Goal: Task Accomplishment & Management: Use online tool/utility

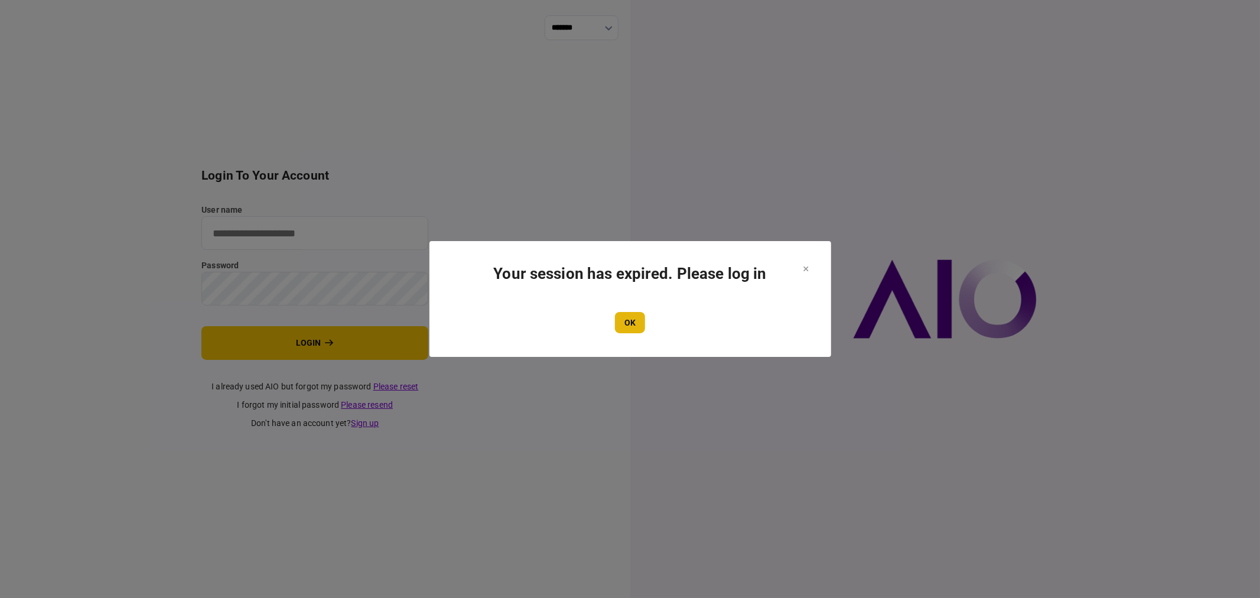
type input "**********"
click at [632, 318] on button "OK" at bounding box center [630, 322] width 30 height 21
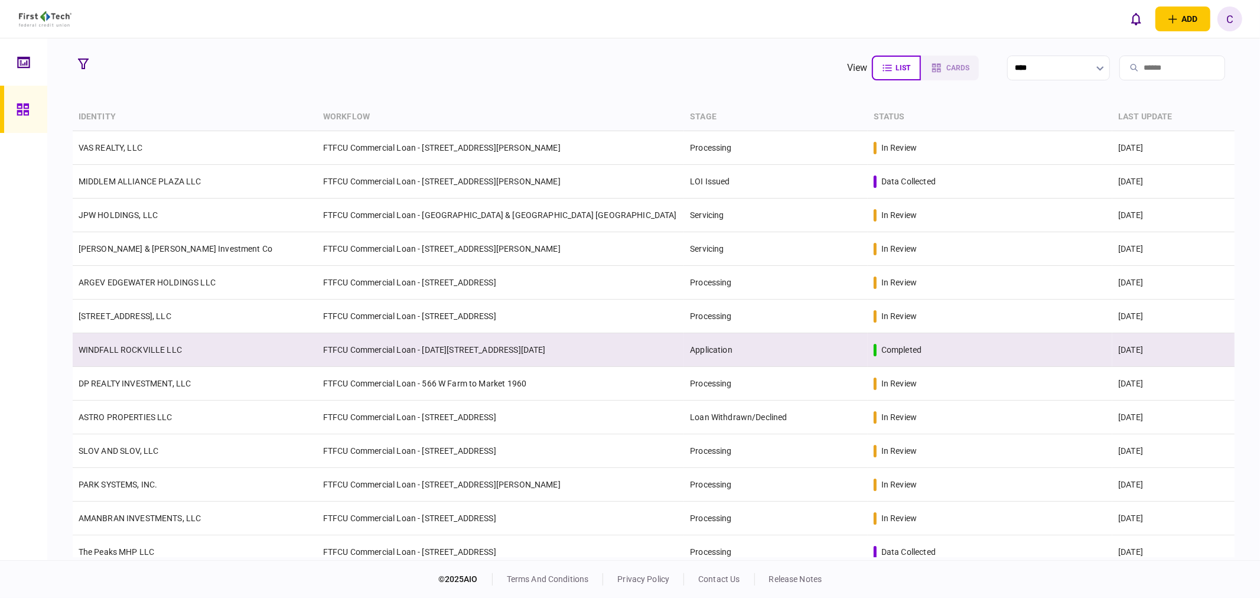
click at [136, 351] on link "WINDFALL ROCKVILLE LLC" at bounding box center [130, 349] width 103 height 9
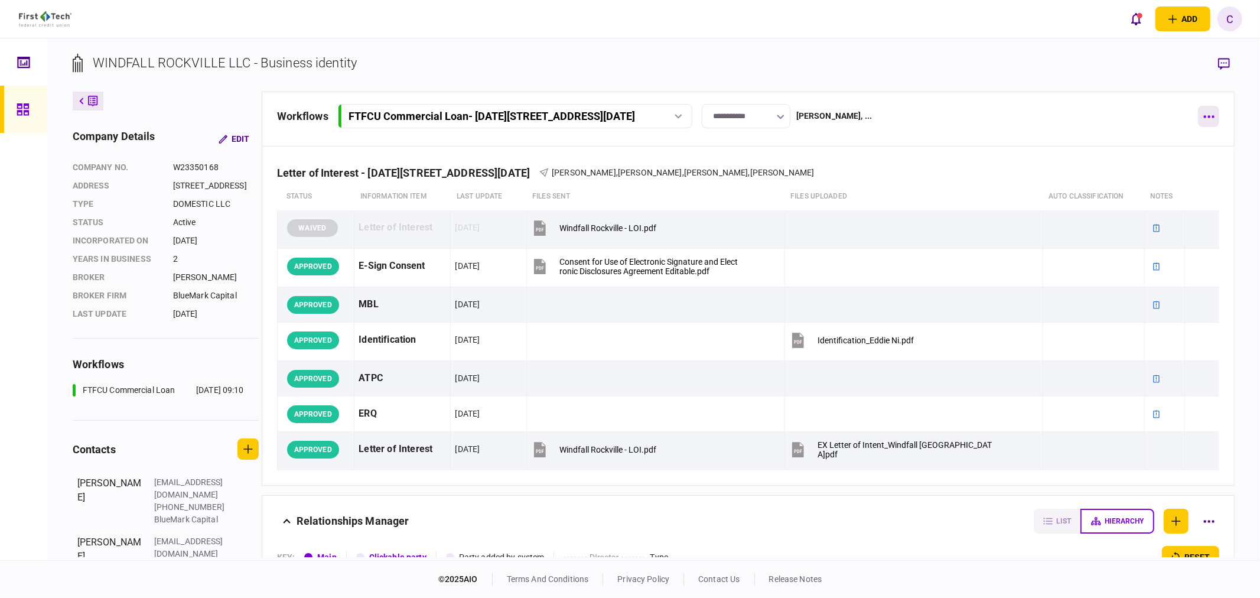
click at [1207, 113] on button "button" at bounding box center [1208, 116] width 21 height 21
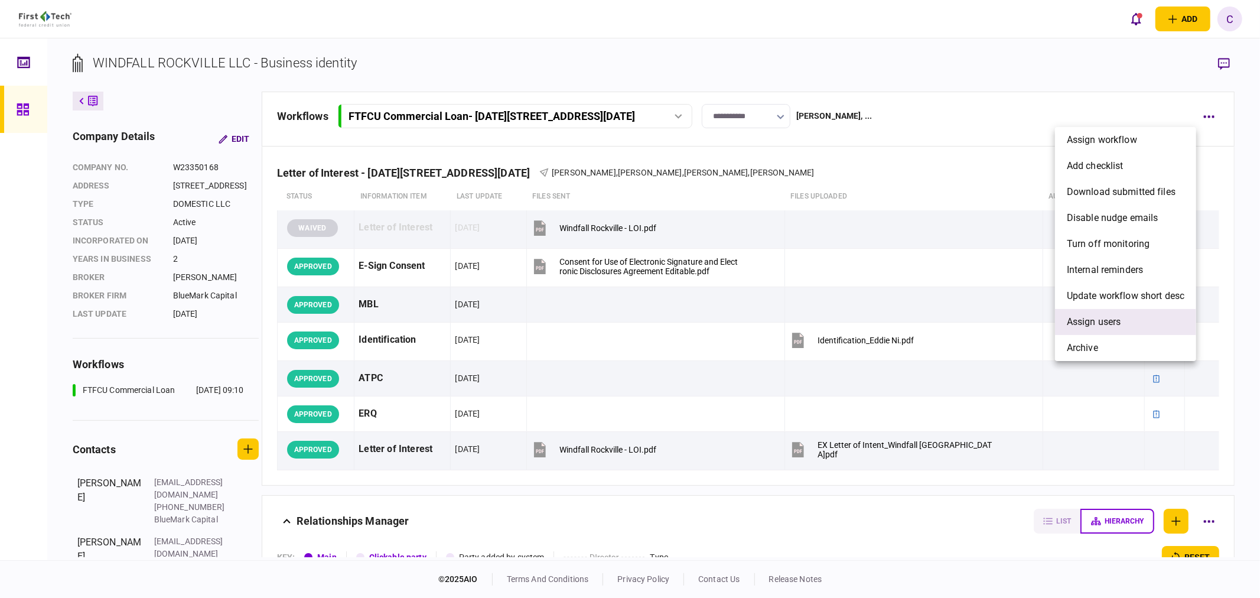
click at [1081, 316] on span "Assign users" at bounding box center [1094, 322] width 54 height 14
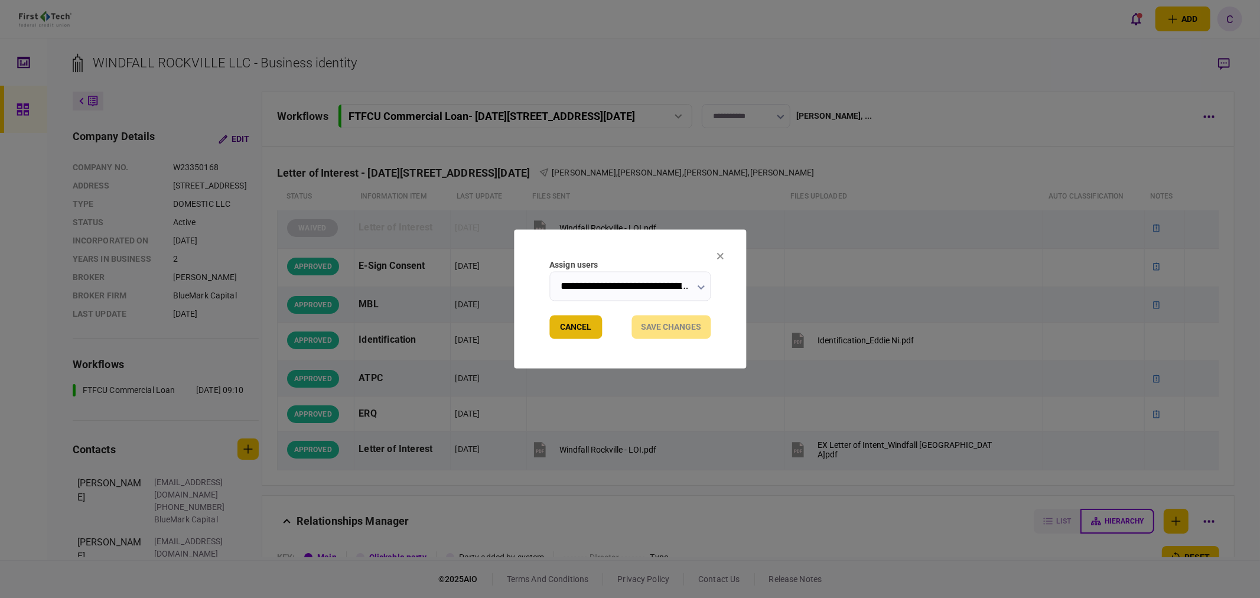
click at [576, 328] on button "Cancel" at bounding box center [575, 327] width 53 height 24
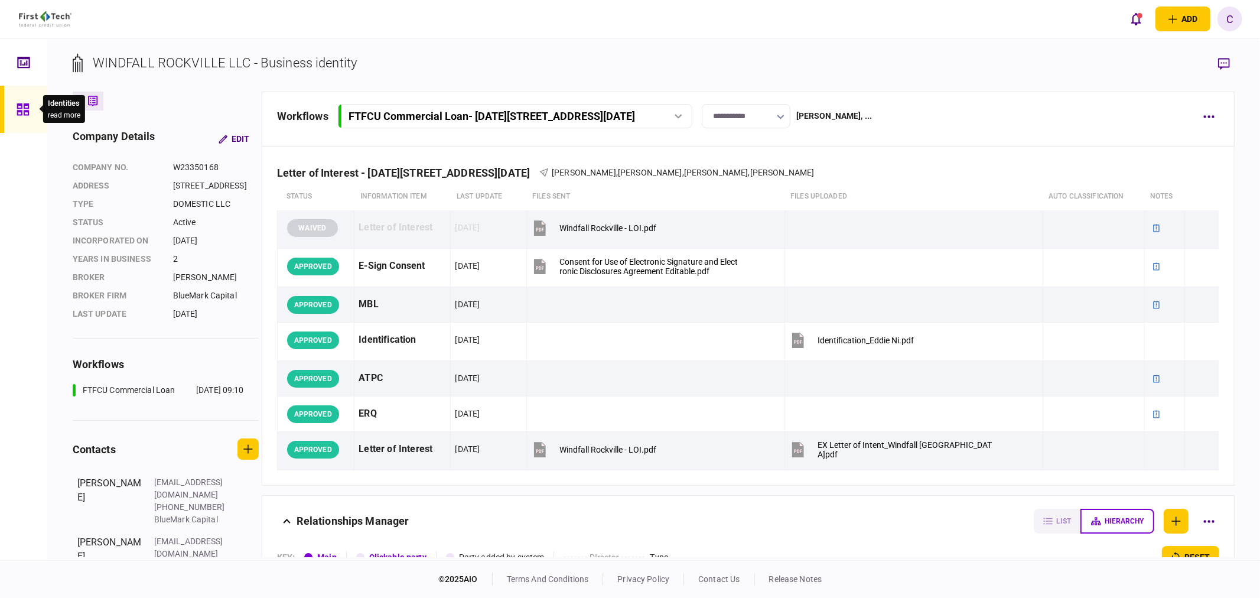
click at [21, 110] on icon at bounding box center [23, 109] width 12 height 12
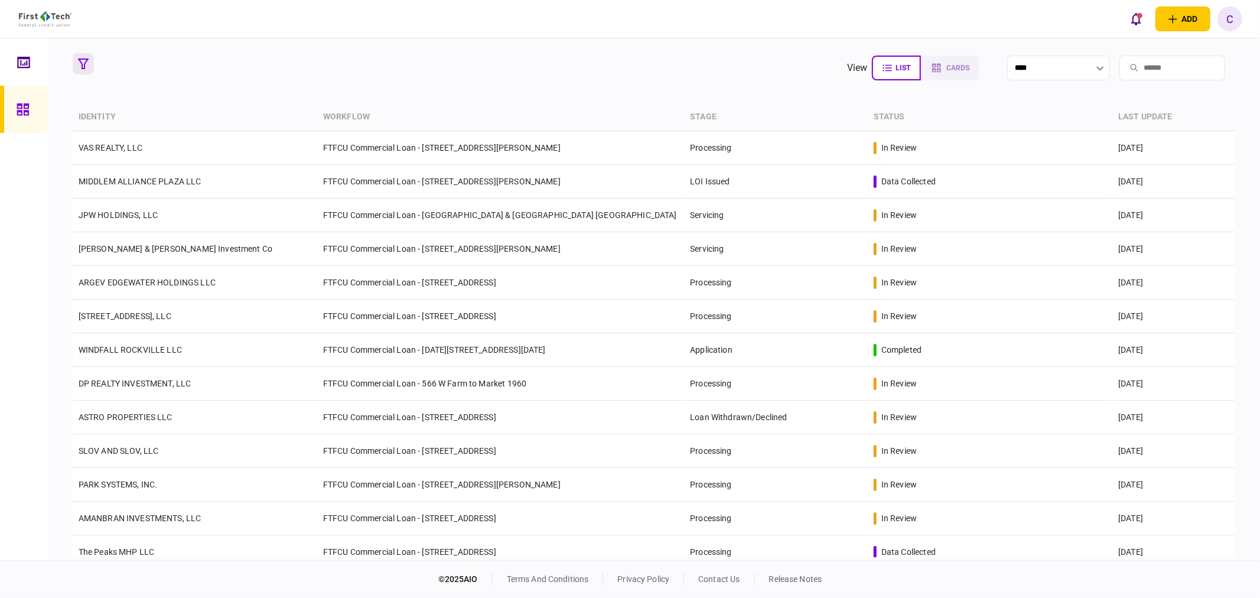
click at [84, 56] on button "button" at bounding box center [83, 63] width 21 height 21
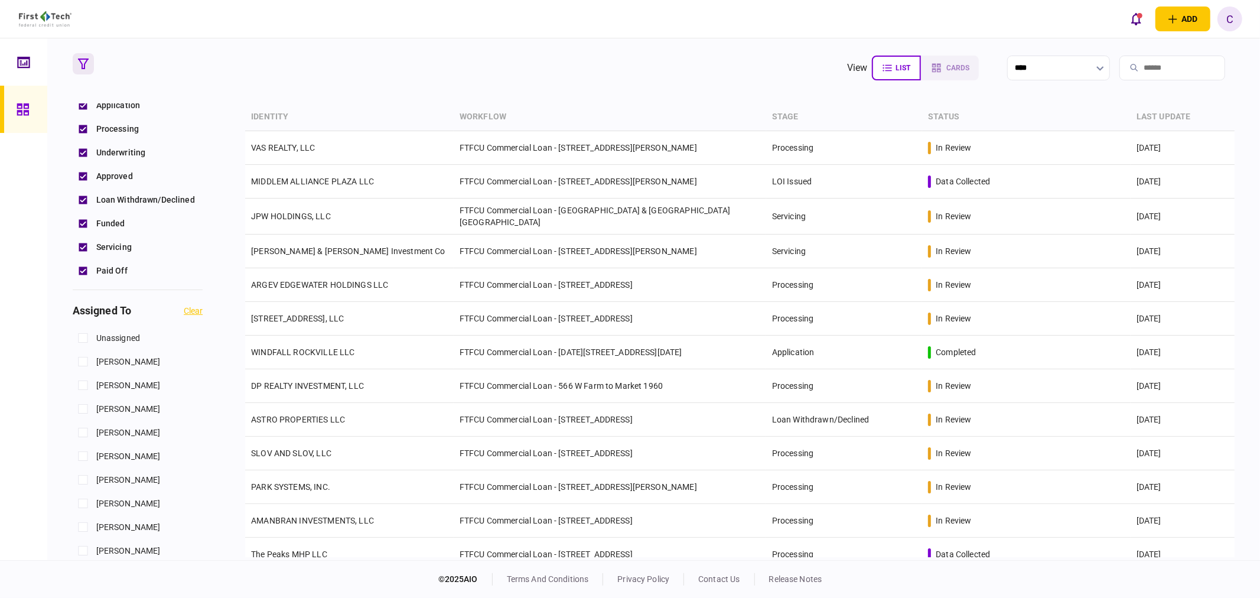
scroll to position [393, 0]
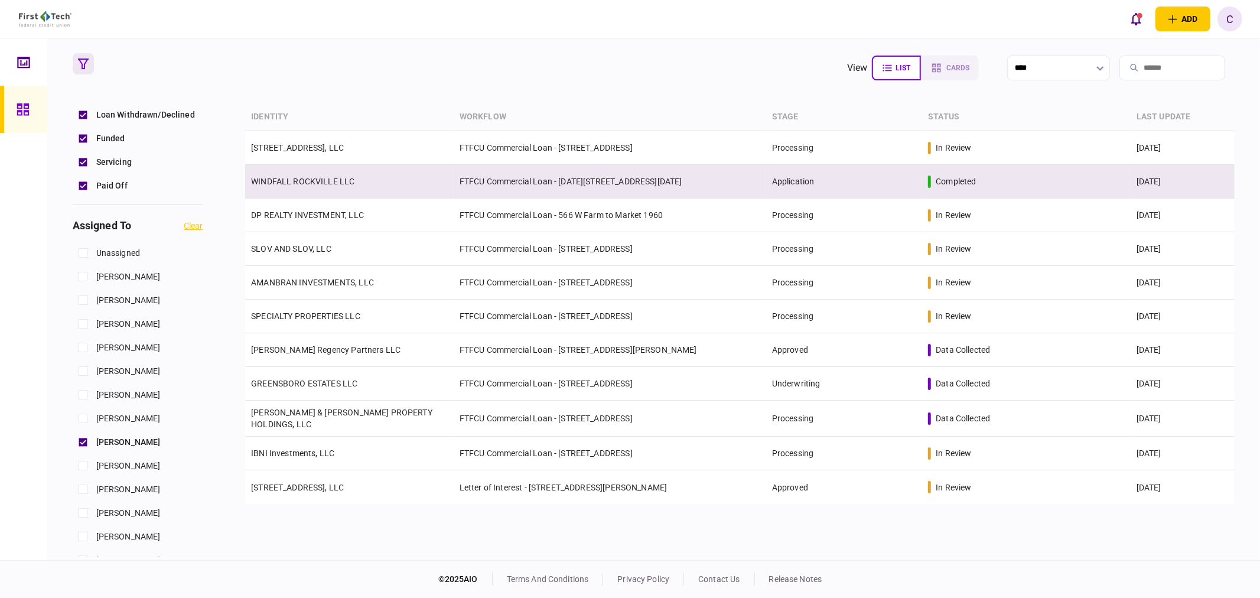
click at [300, 179] on link "WINDFALL ROCKVILLE LLC" at bounding box center [302, 181] width 103 height 9
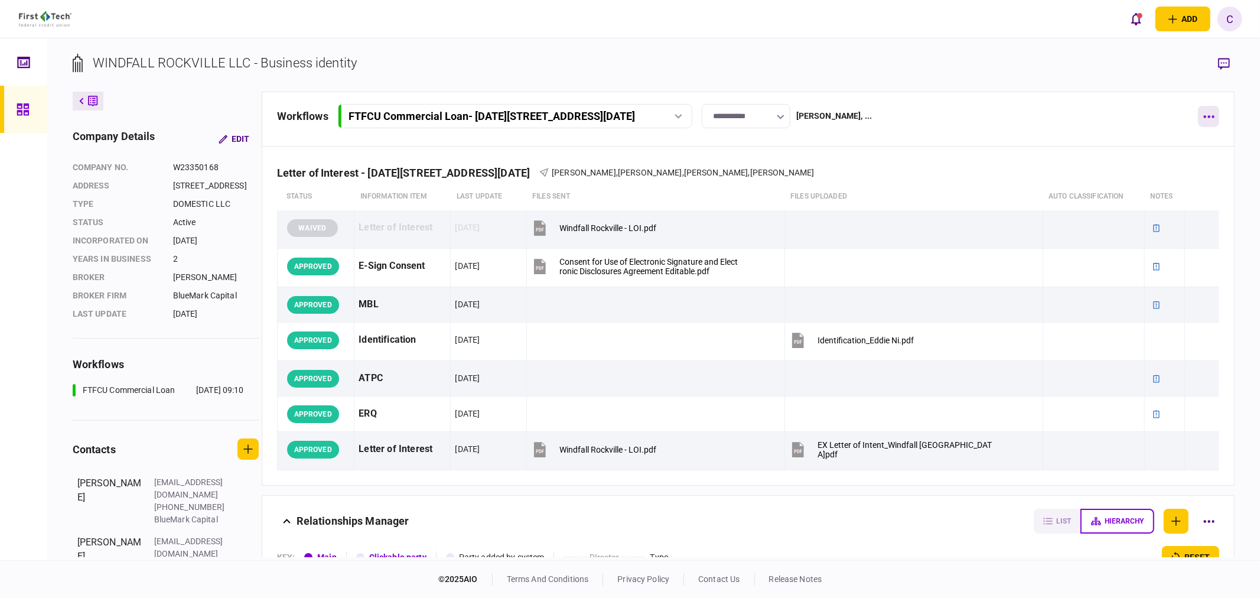
click at [1209, 116] on icon "button" at bounding box center [1209, 117] width 11 height 2
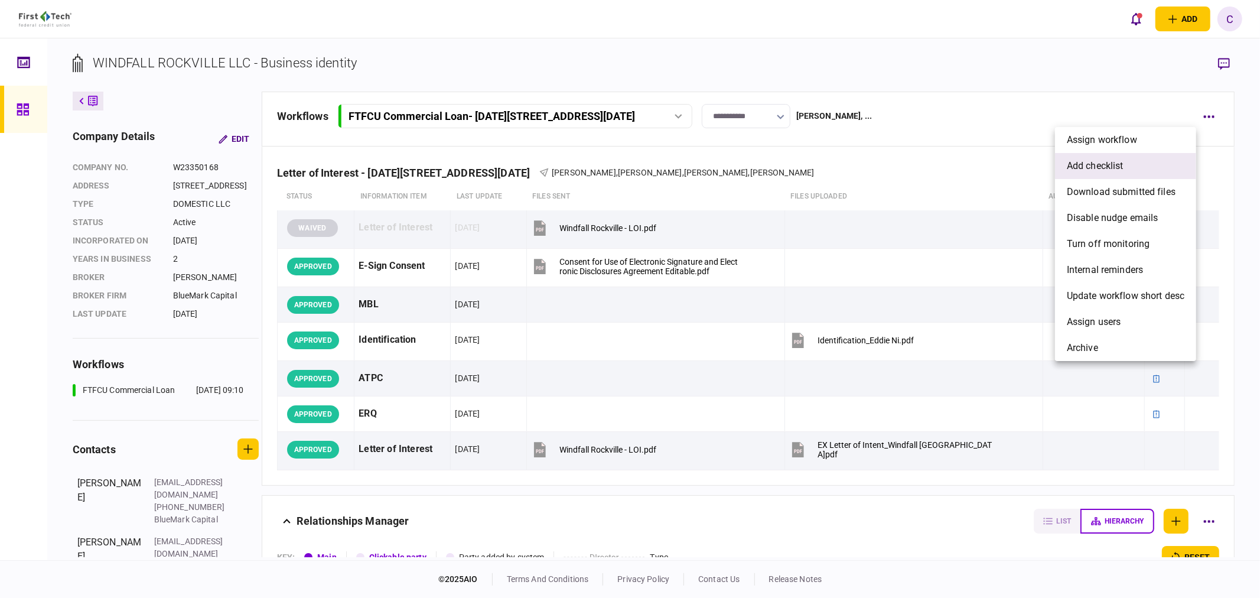
click at [1103, 163] on span "add checklist" at bounding box center [1095, 166] width 57 height 14
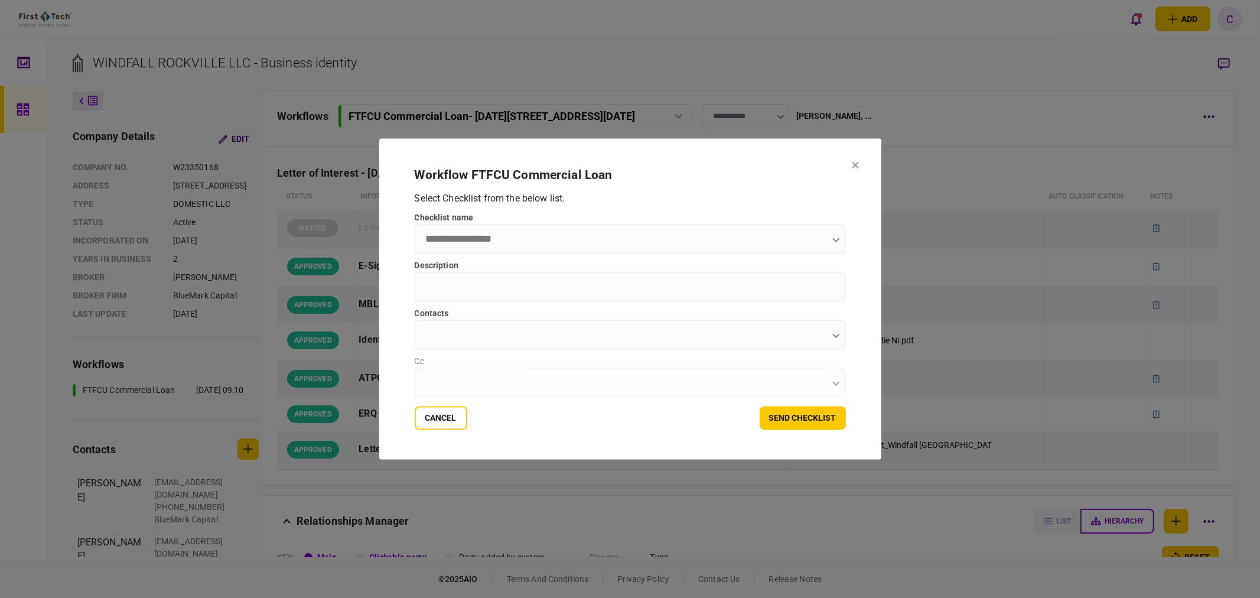
click at [500, 234] on input "checklist name" at bounding box center [630, 239] width 431 height 30
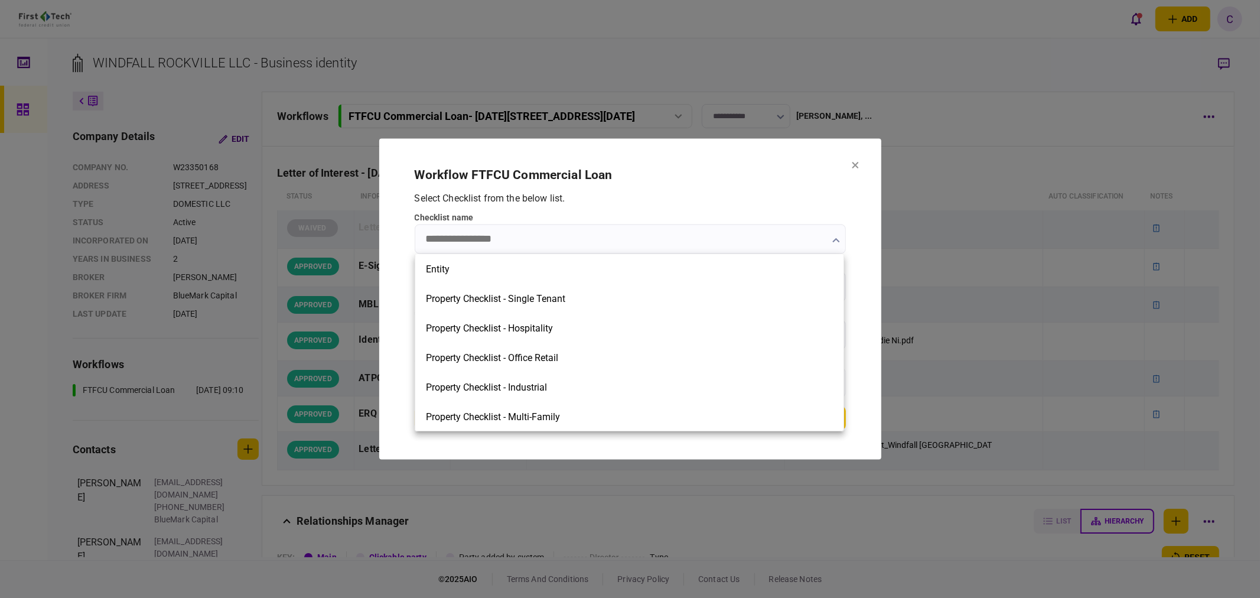
scroll to position [503, 0]
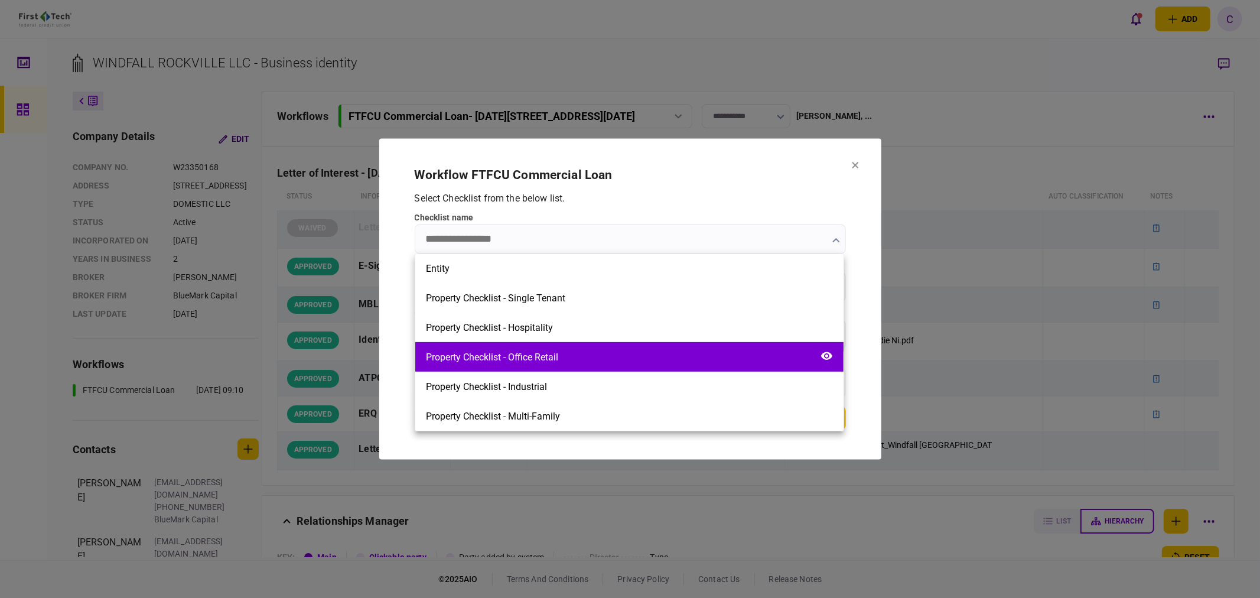
click at [561, 358] on div "Property Checklist - Office Retail" at bounding box center [629, 357] width 428 height 30
type input "**********"
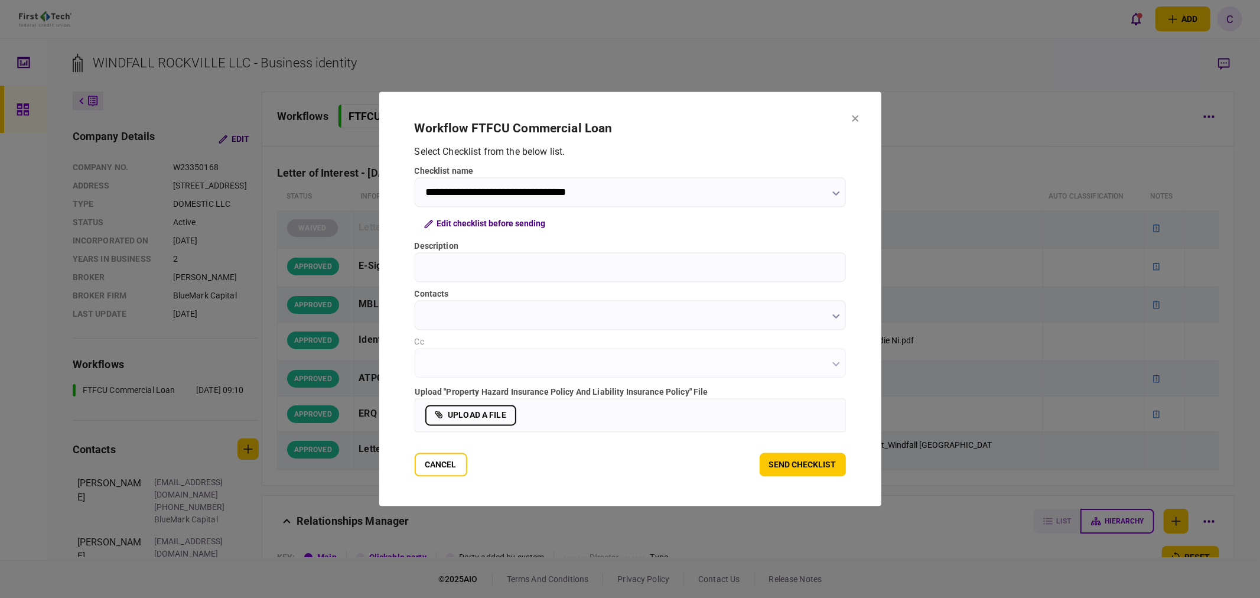
click at [438, 268] on input "Description" at bounding box center [630, 268] width 431 height 30
type input "**********"
click at [447, 316] on input "contacts" at bounding box center [630, 316] width 431 height 30
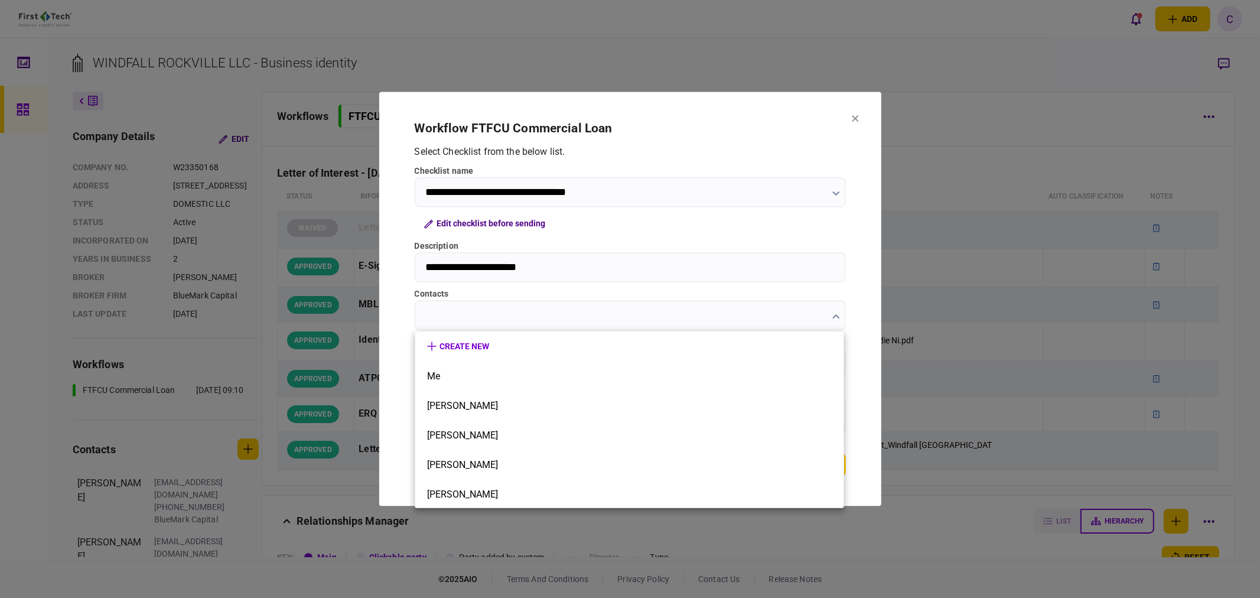
click at [396, 307] on div at bounding box center [630, 299] width 1260 height 598
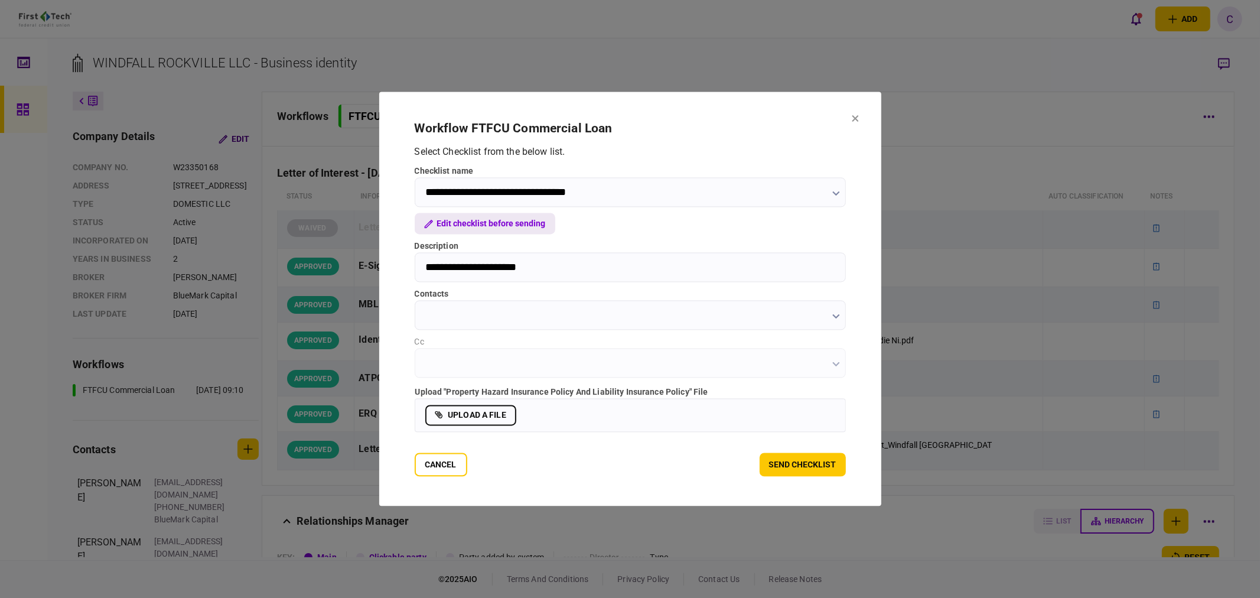
click at [488, 223] on button "Edit checklist before sending" at bounding box center [485, 223] width 141 height 21
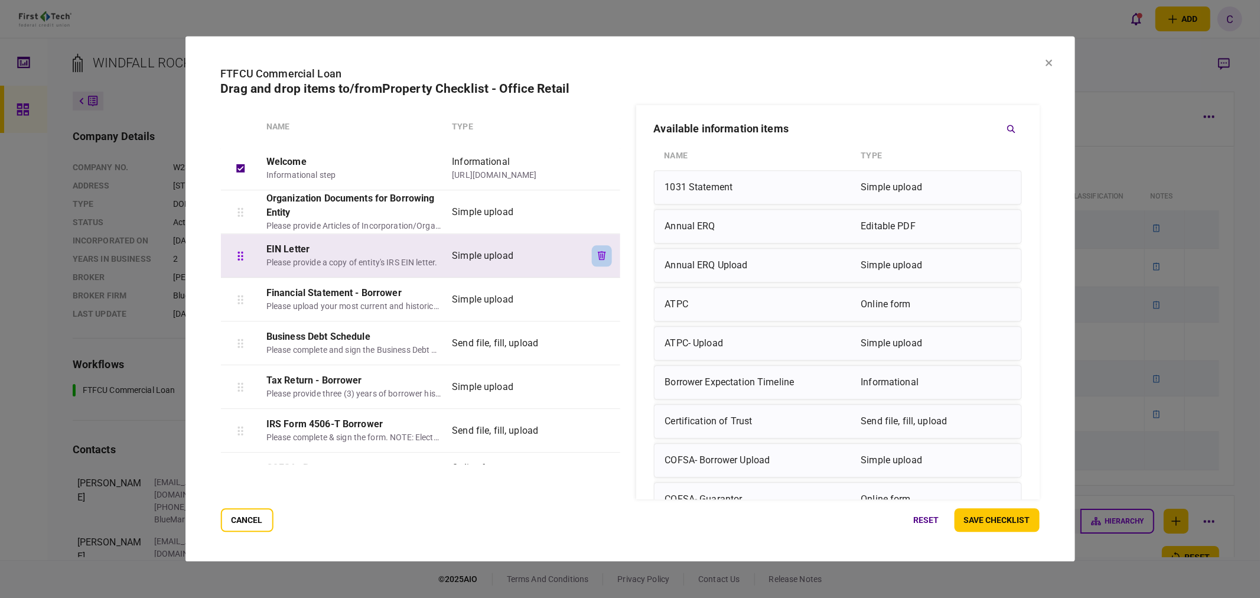
click at [604, 257] on icon "button" at bounding box center [602, 255] width 8 height 9
click at [603, 253] on icon "button" at bounding box center [602, 255] width 8 height 9
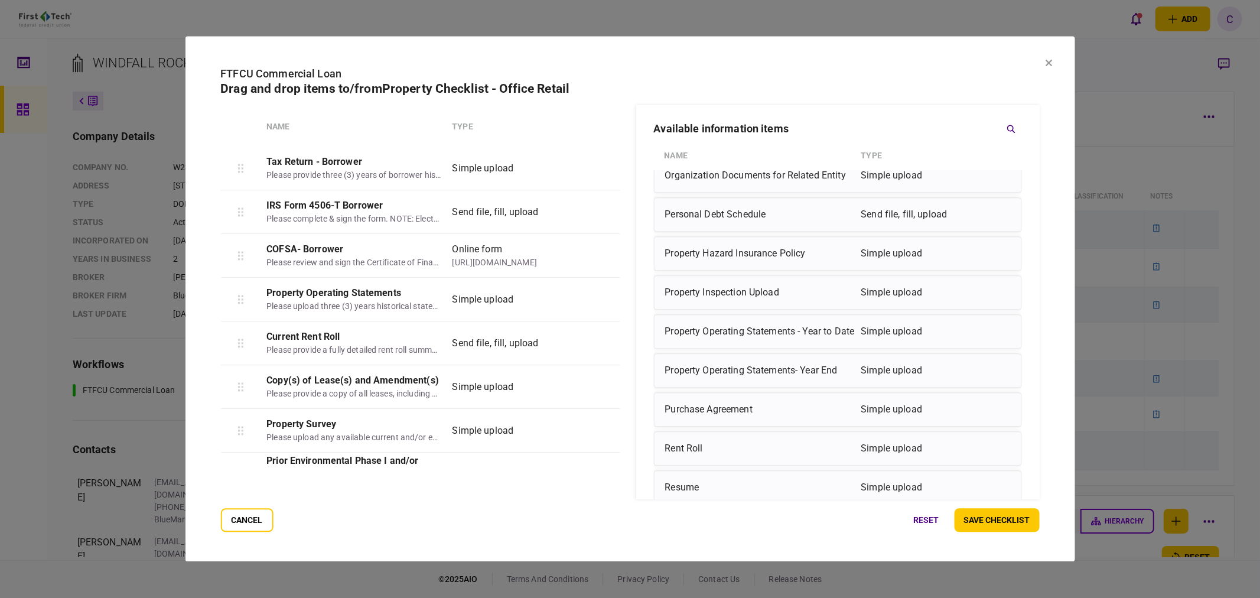
scroll to position [1475, 0]
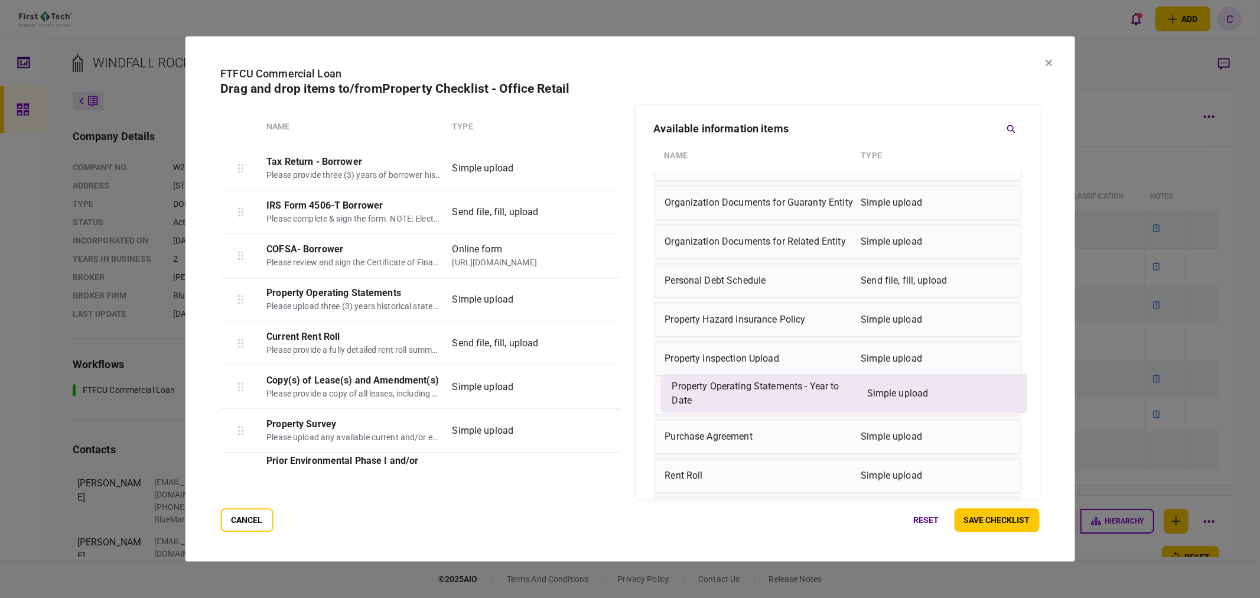
drag, startPoint x: 712, startPoint y: 405, endPoint x: 710, endPoint y: 393, distance: 12.5
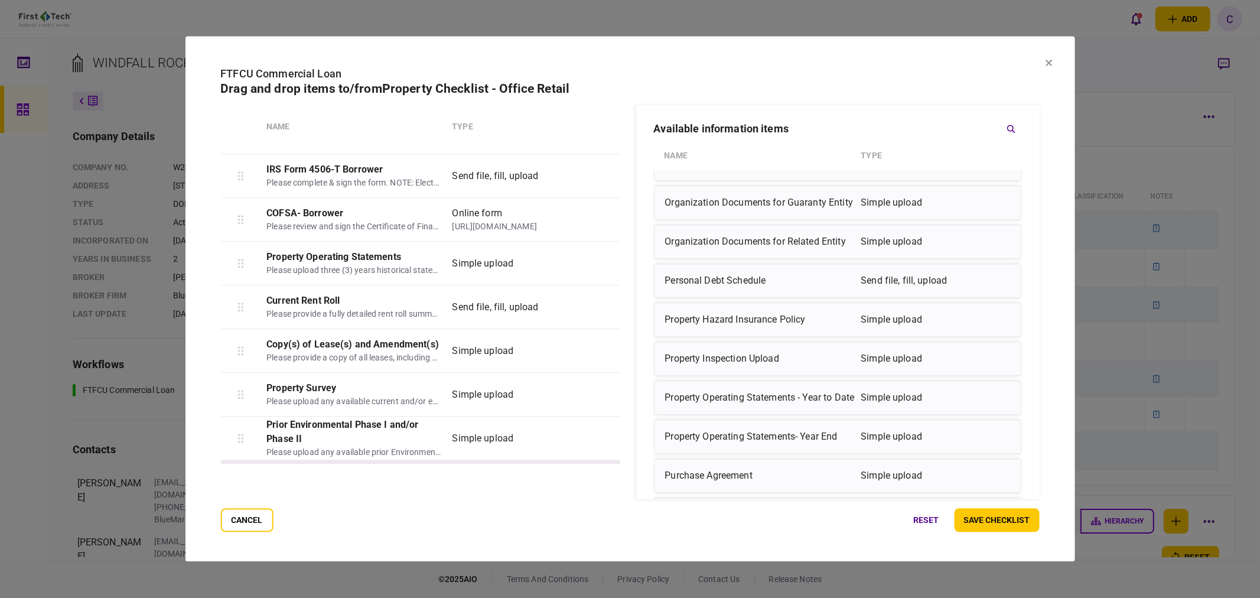
scroll to position [197, 0]
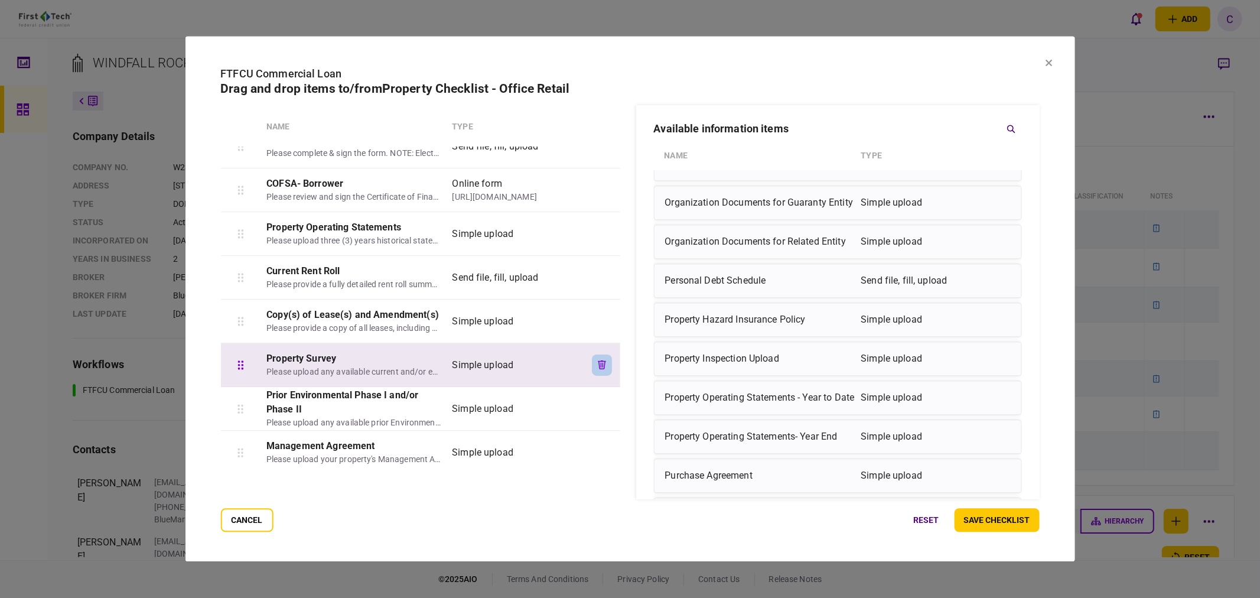
click at [601, 365] on icon "button" at bounding box center [602, 364] width 8 height 9
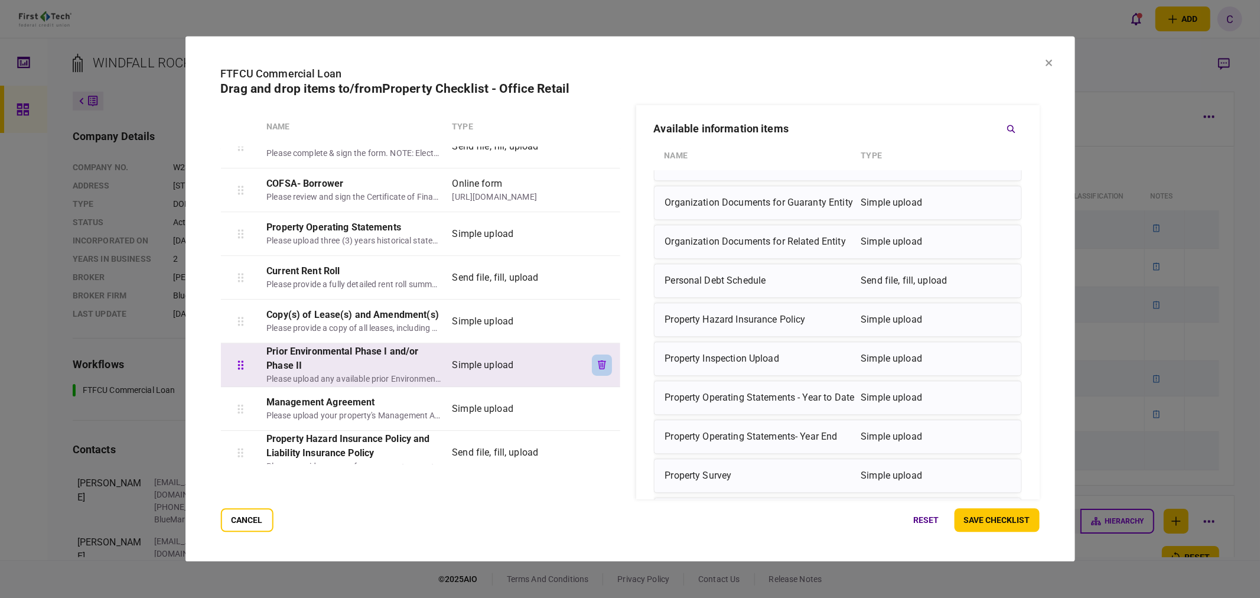
click at [604, 365] on icon "button" at bounding box center [602, 364] width 8 height 9
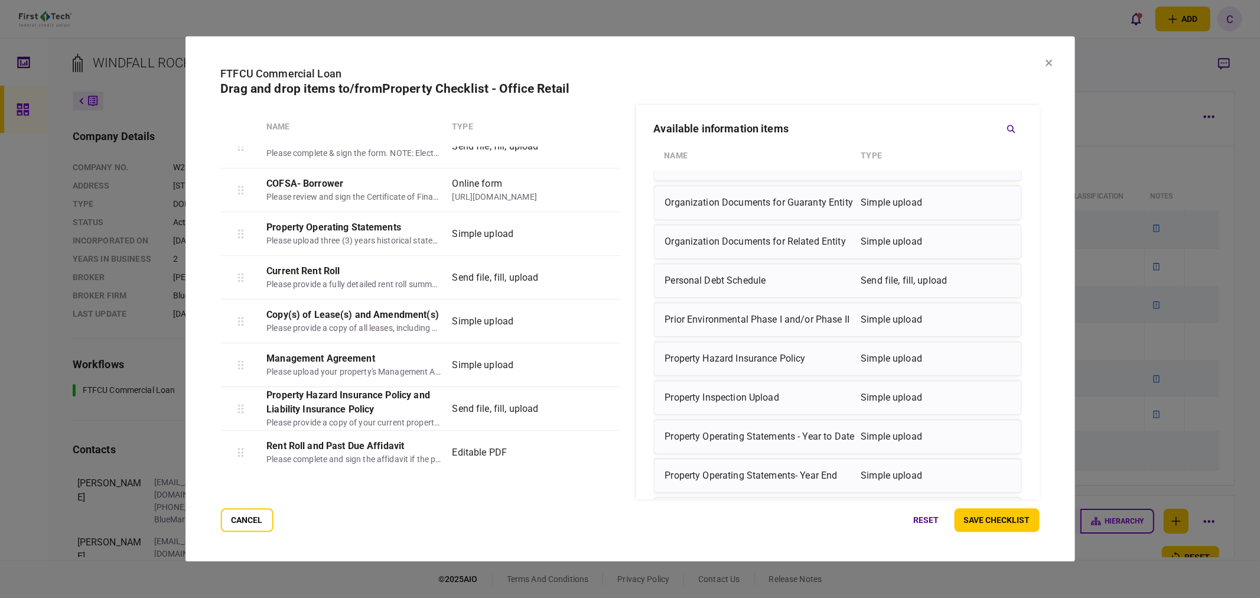
click at [604, 365] on icon "button" at bounding box center [602, 364] width 8 height 9
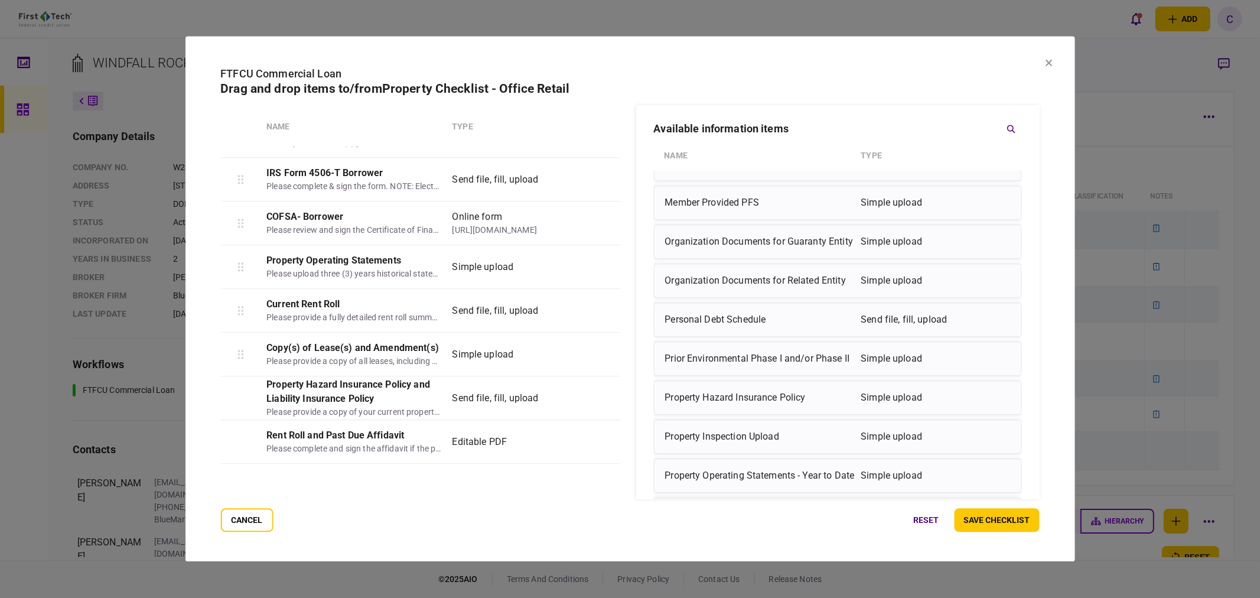
scroll to position [163, 0]
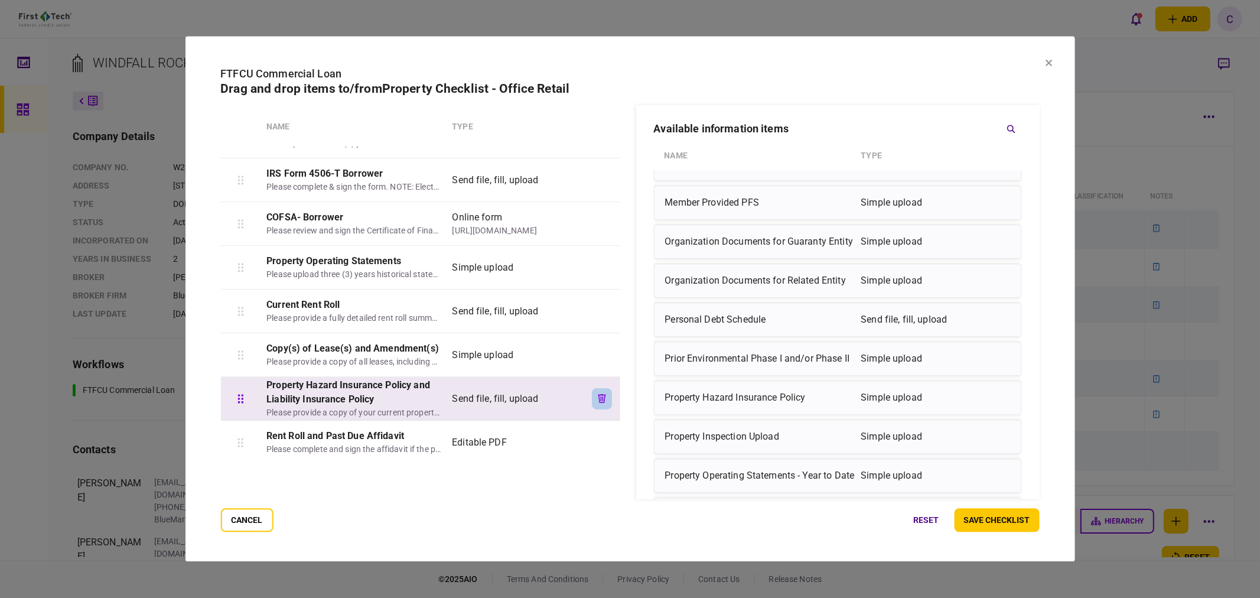
click at [598, 397] on icon "button" at bounding box center [602, 398] width 8 height 9
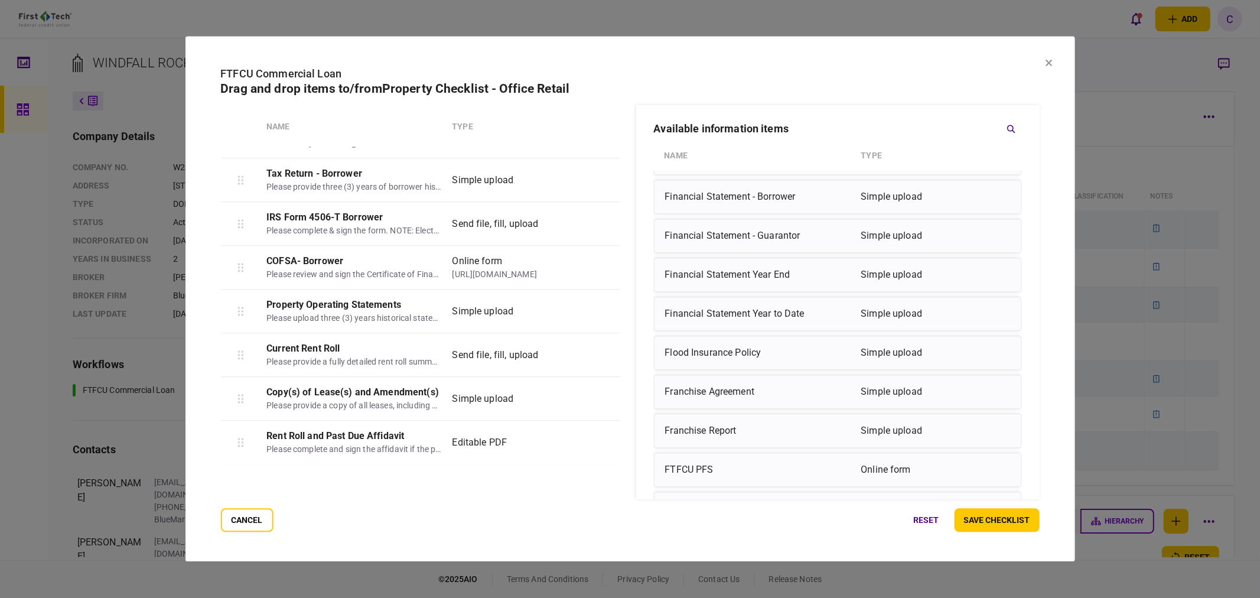
scroll to position [688, 0]
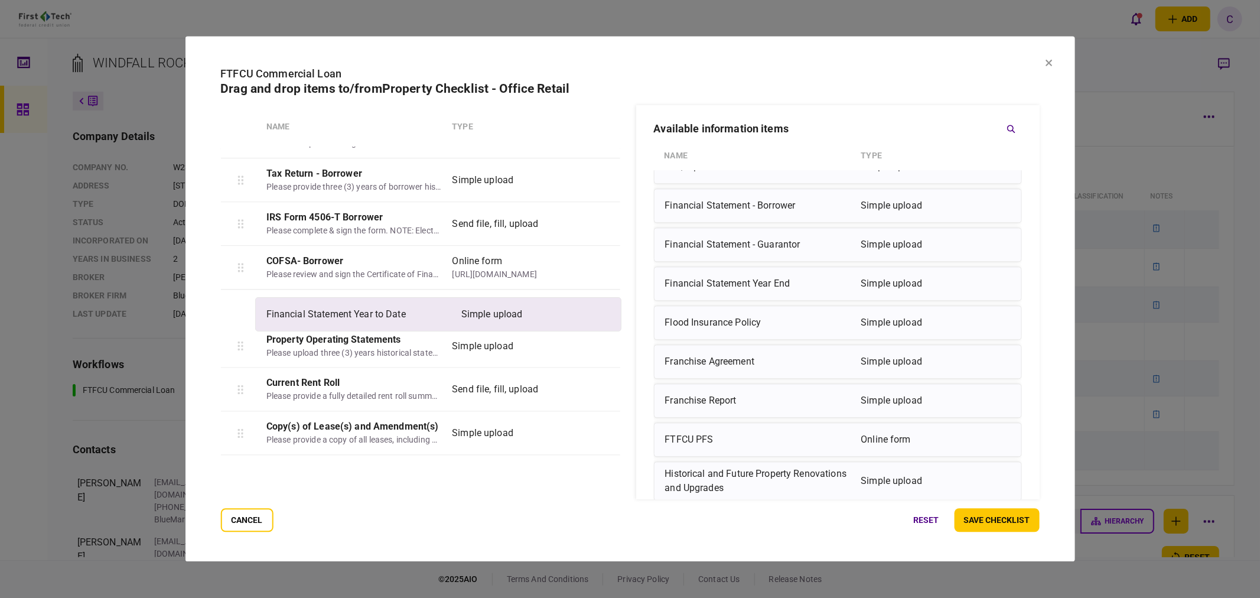
drag, startPoint x: 686, startPoint y: 323, endPoint x: 284, endPoint y: 313, distance: 401.7
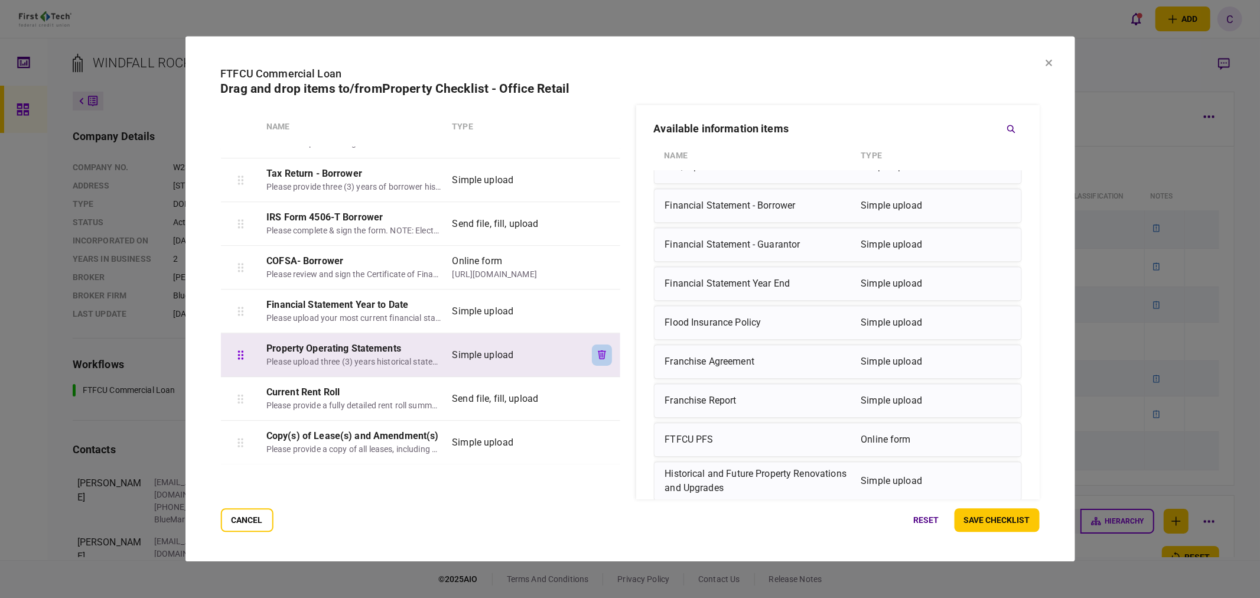
click at [598, 355] on icon "button" at bounding box center [602, 354] width 8 height 9
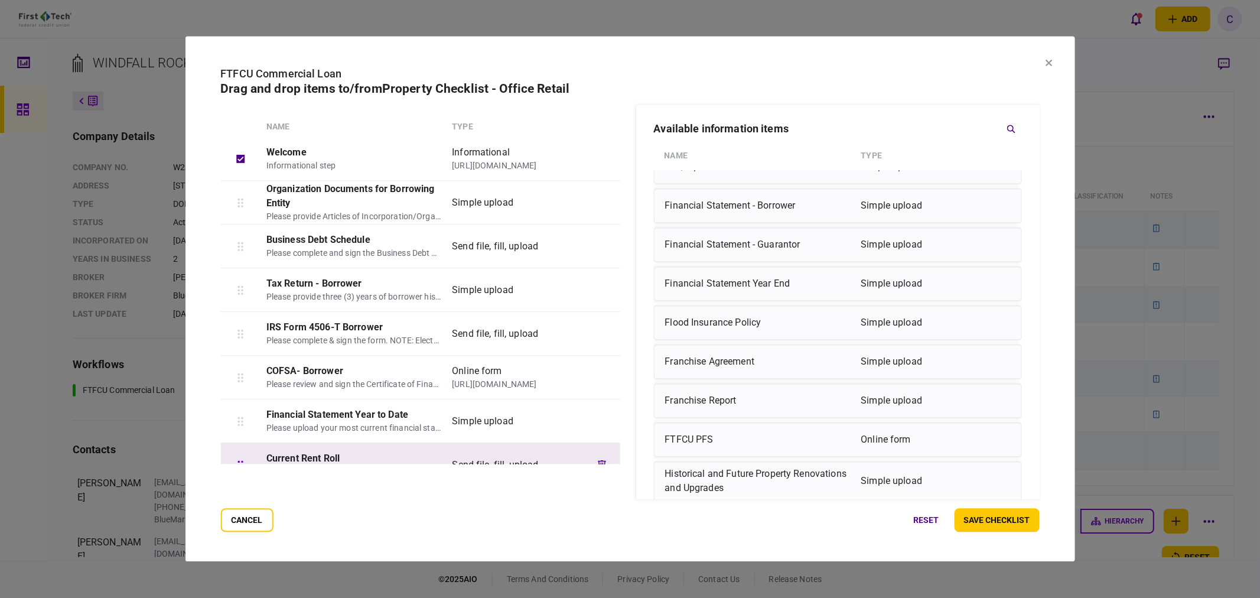
scroll to position [0, 0]
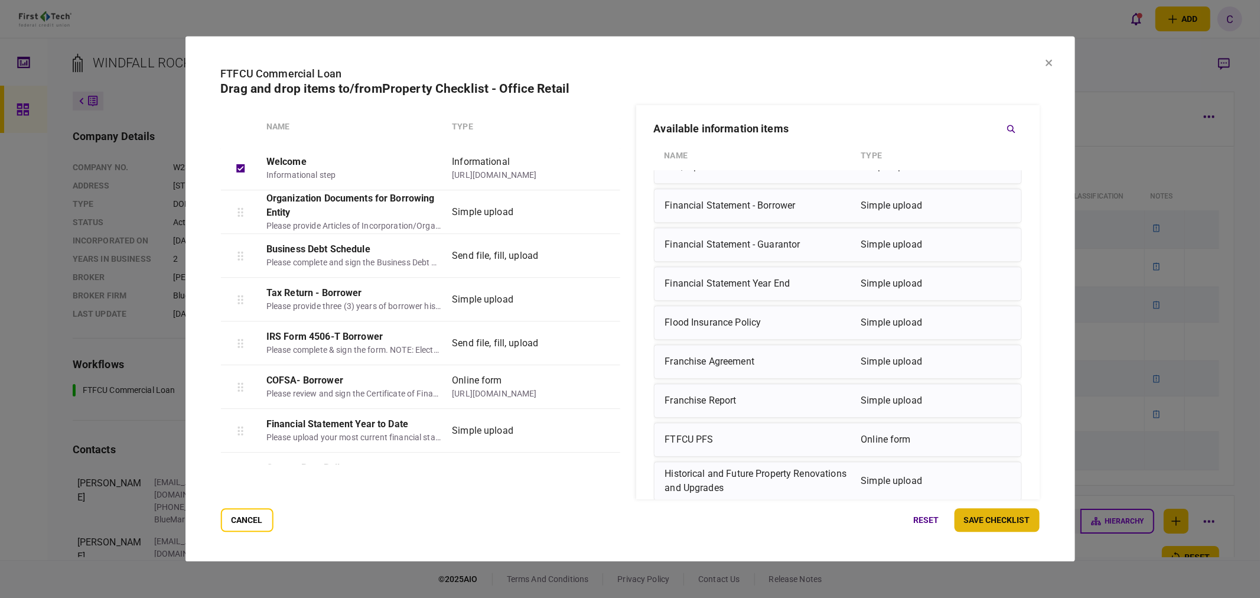
click at [999, 526] on button "save checklist" at bounding box center [996, 520] width 85 height 24
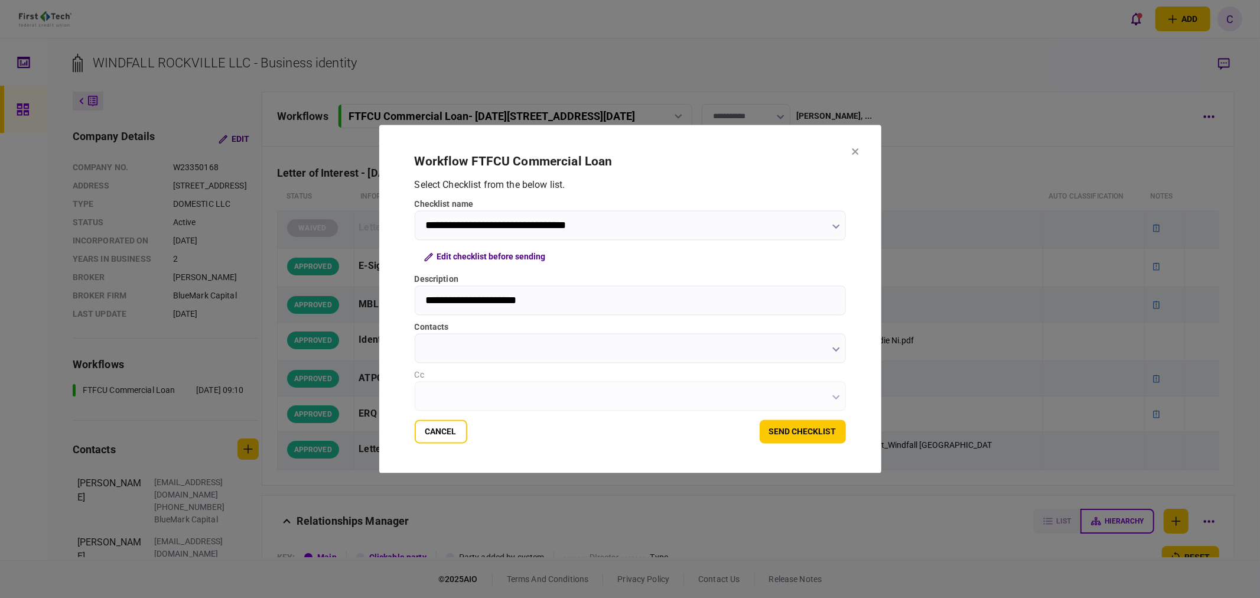
click at [447, 350] on input "contacts" at bounding box center [630, 349] width 431 height 30
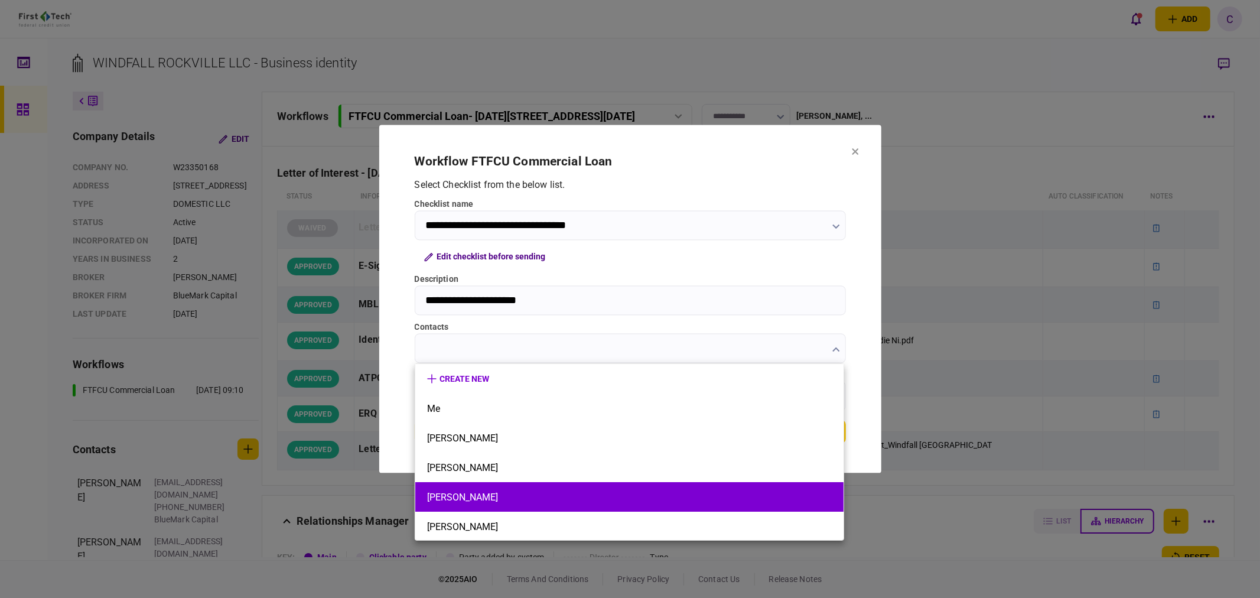
click at [462, 500] on button "[PERSON_NAME]" at bounding box center [629, 496] width 405 height 11
type input "********"
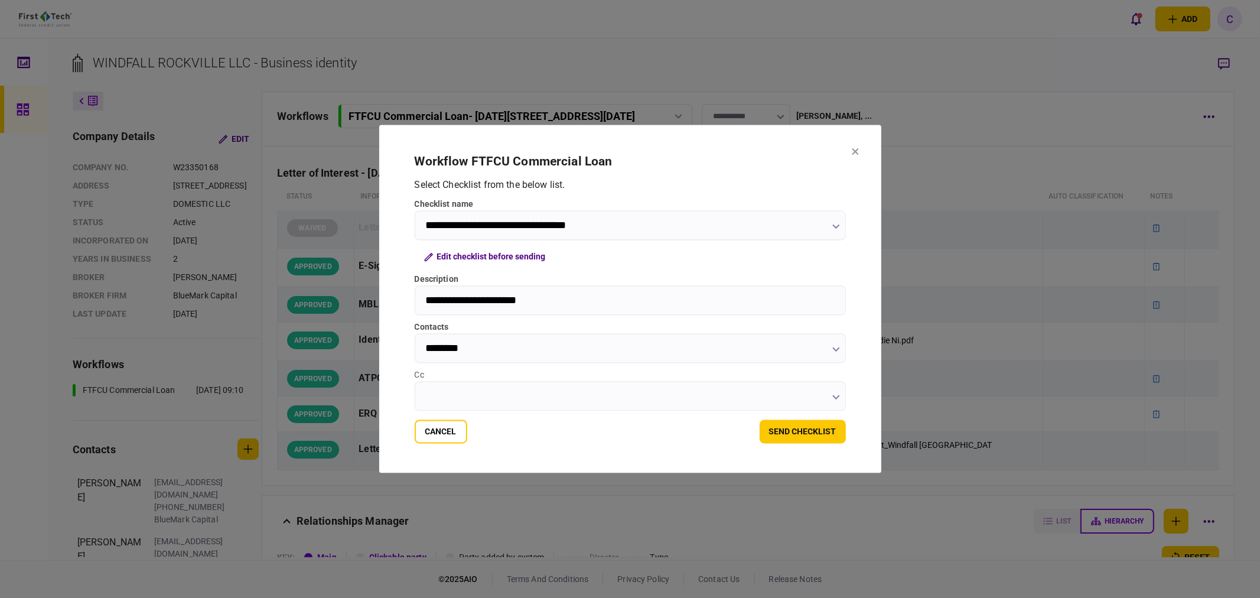
click at [462, 392] on input "Cc" at bounding box center [630, 397] width 431 height 30
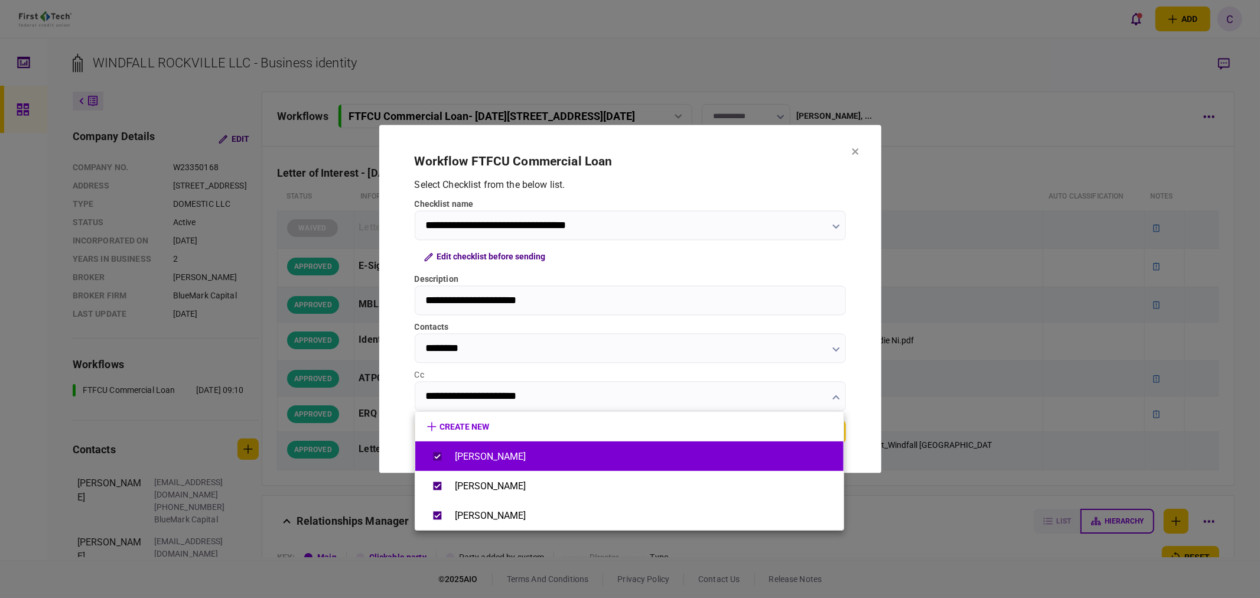
type input "**********"
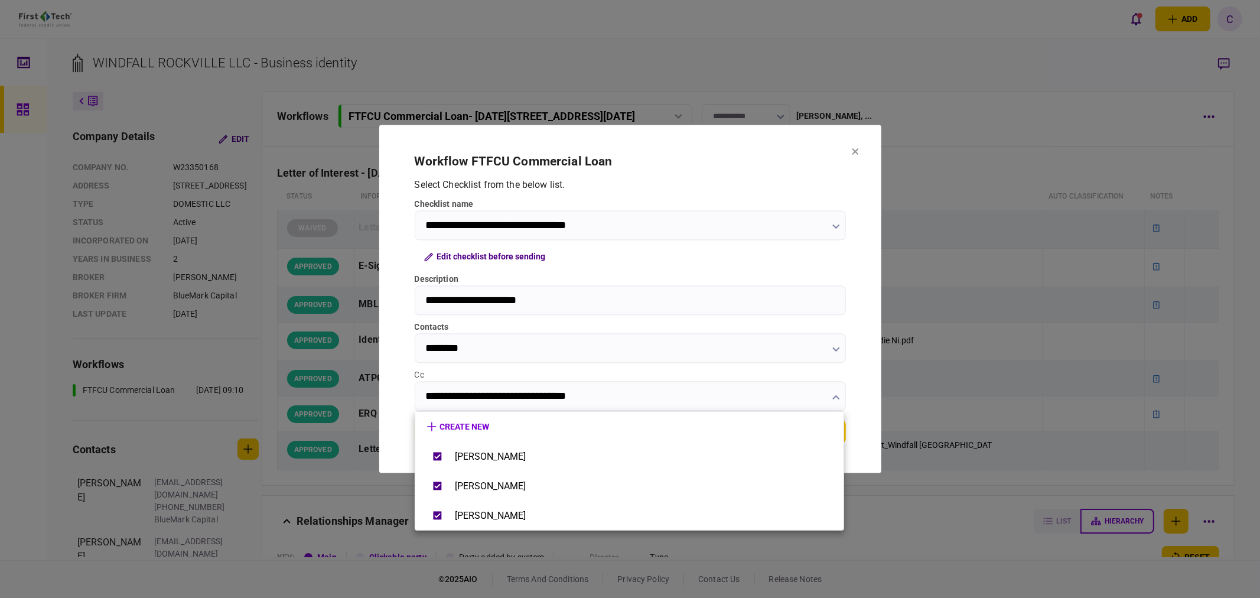
click at [402, 389] on div at bounding box center [630, 299] width 1260 height 598
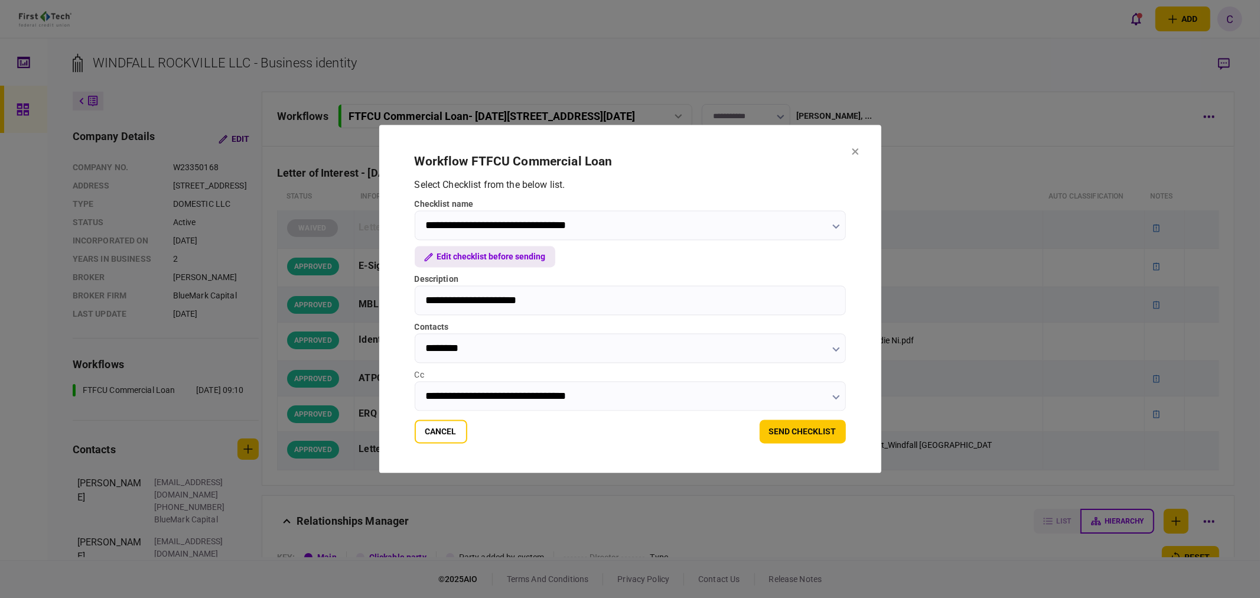
click at [523, 262] on button "Edit checklist before sending" at bounding box center [485, 256] width 141 height 21
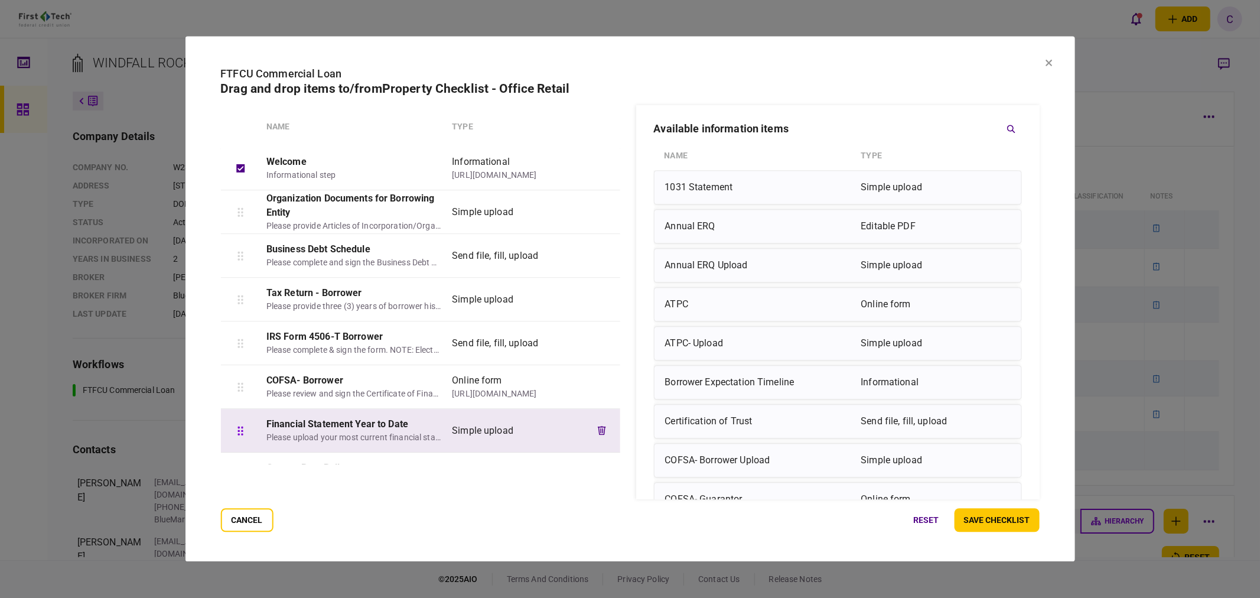
scroll to position [66, 0]
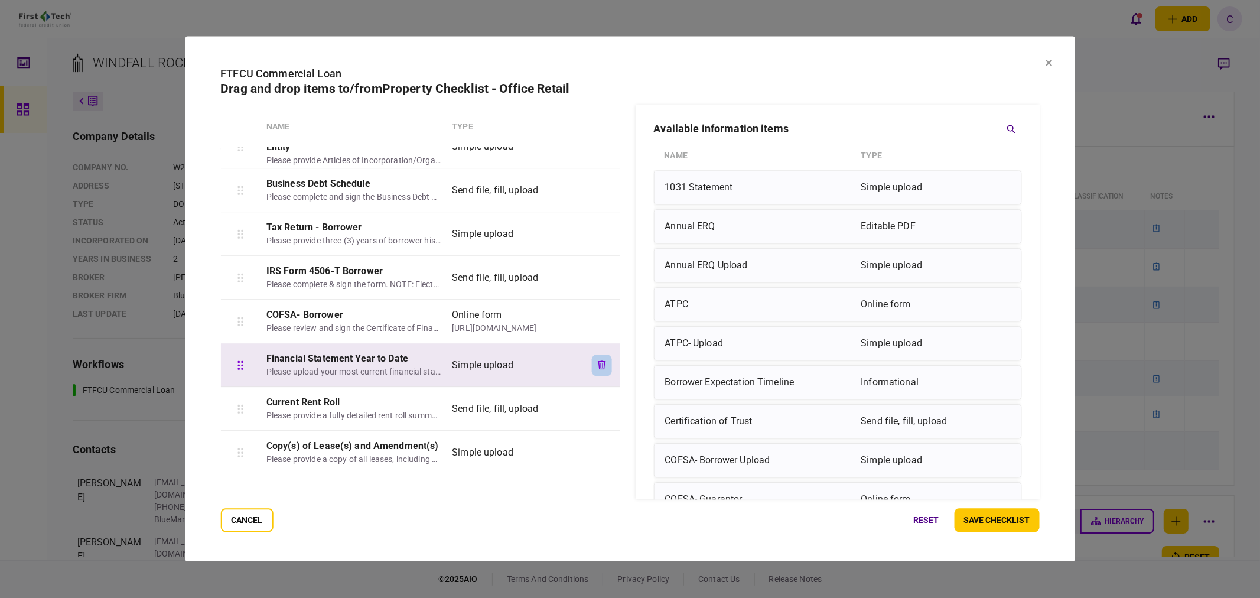
click at [603, 365] on icon "button" at bounding box center [602, 364] width 8 height 9
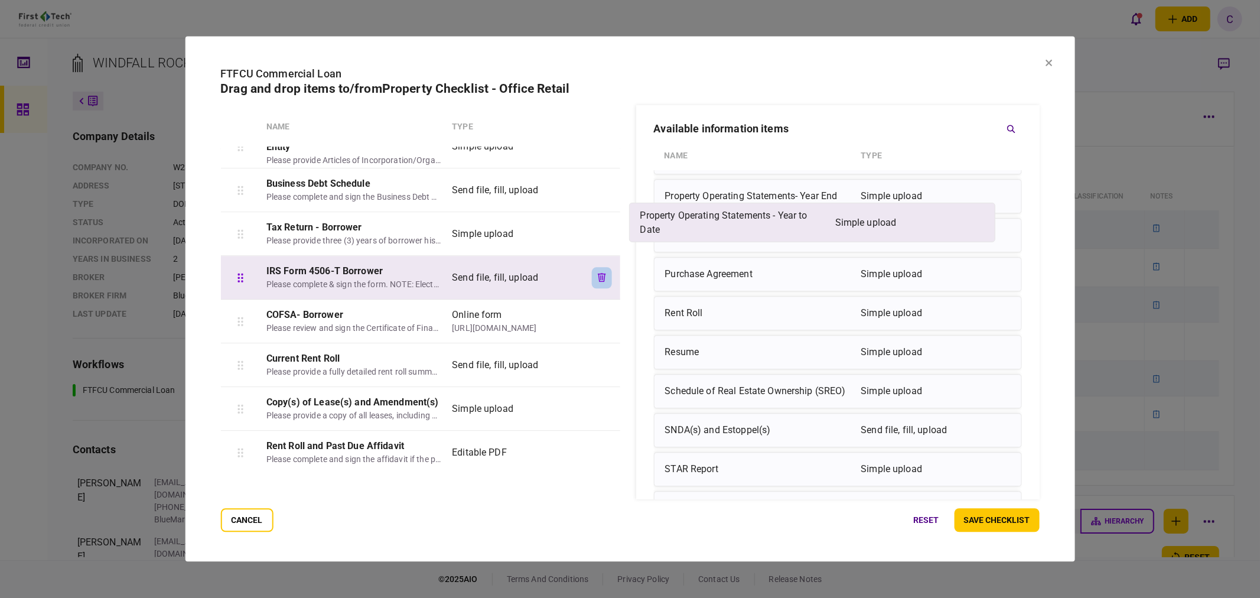
scroll to position [1837, 0]
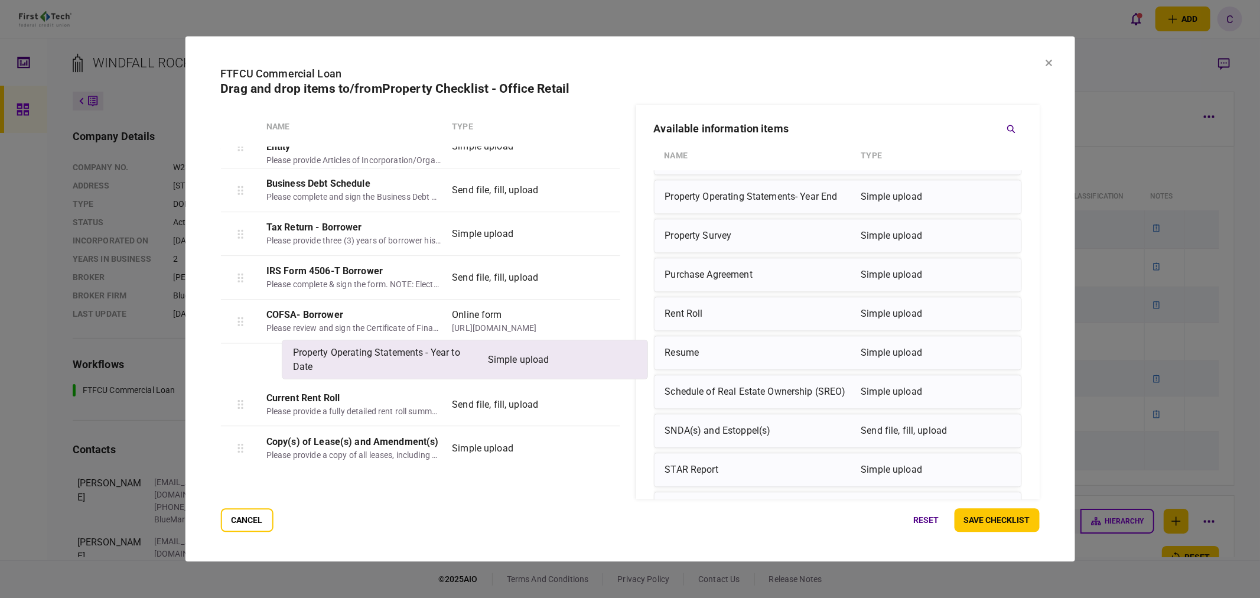
drag, startPoint x: 686, startPoint y: 203, endPoint x: 309, endPoint y: 363, distance: 408.6
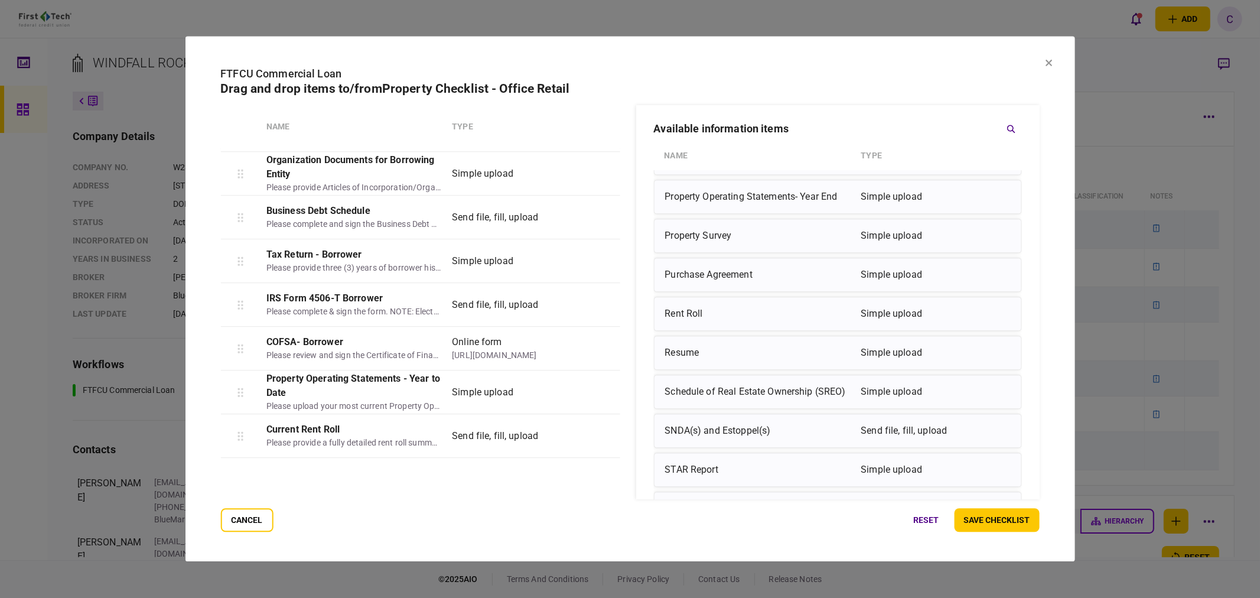
scroll to position [0, 0]
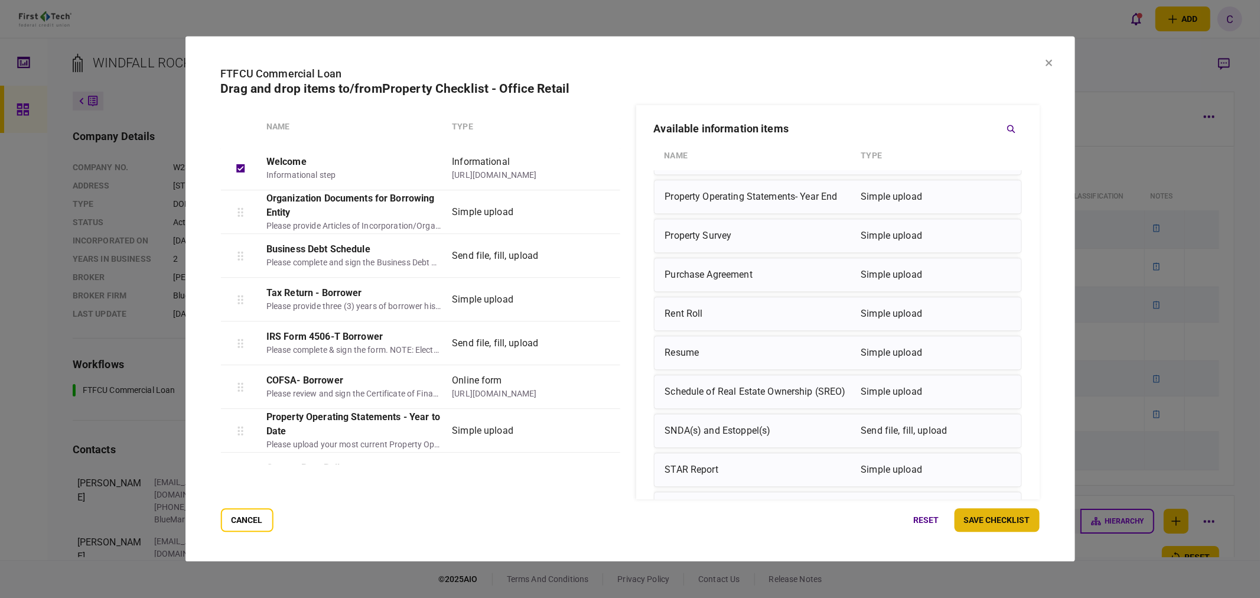
click at [1001, 523] on button "save checklist" at bounding box center [996, 520] width 85 height 24
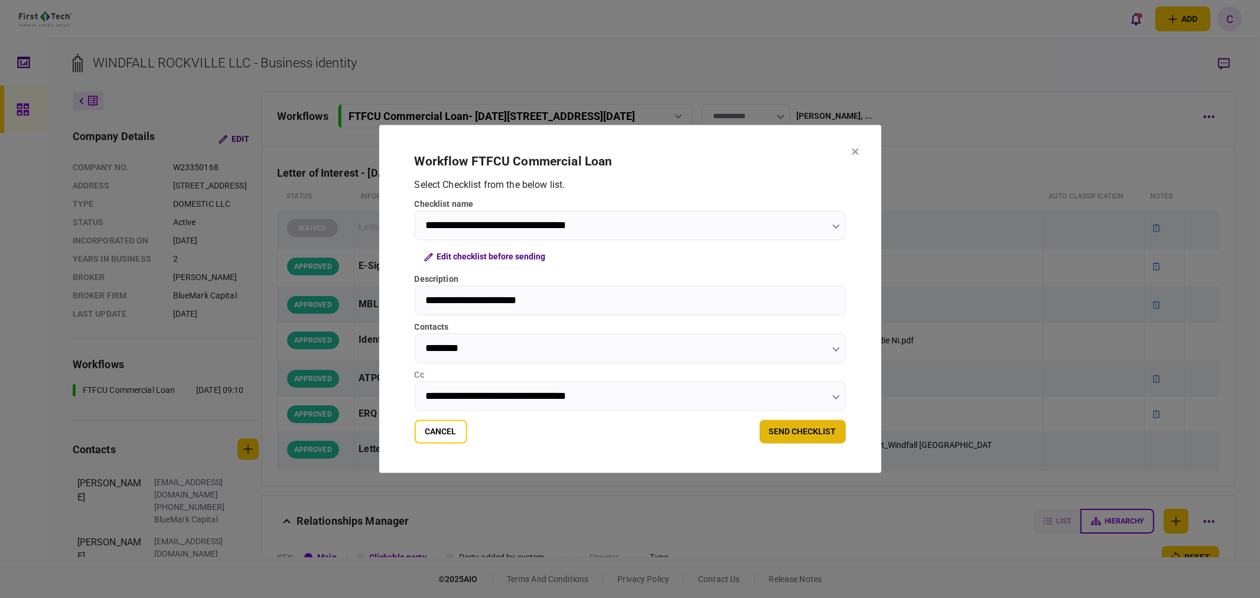
click at [805, 433] on button "send checklist" at bounding box center [802, 432] width 86 height 24
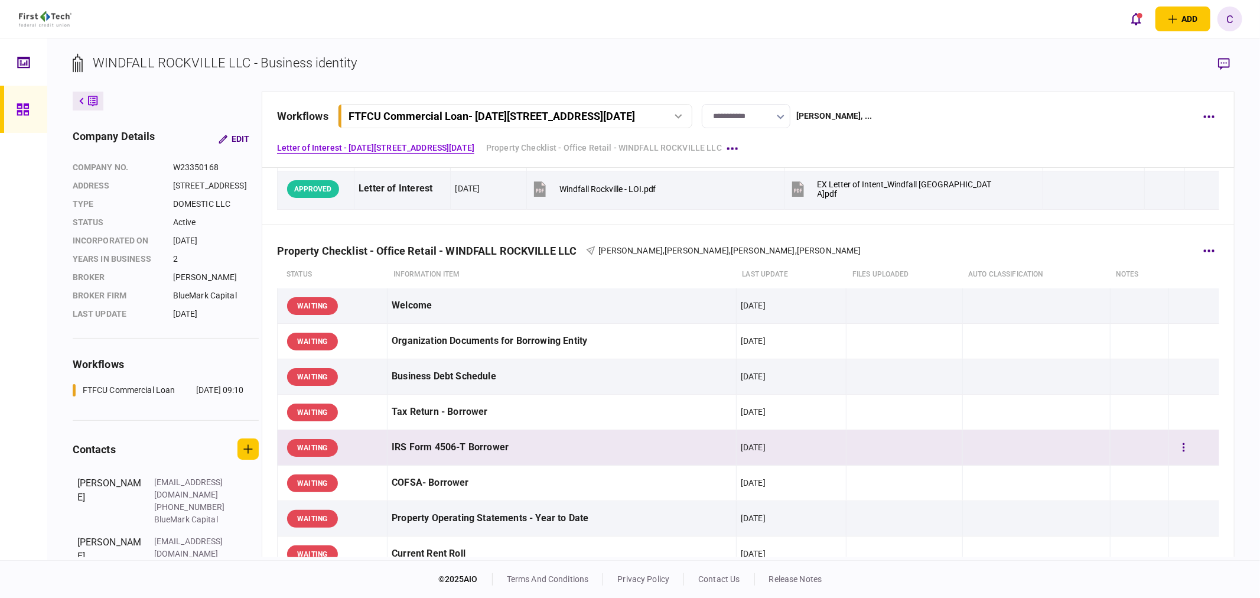
scroll to position [328, 0]
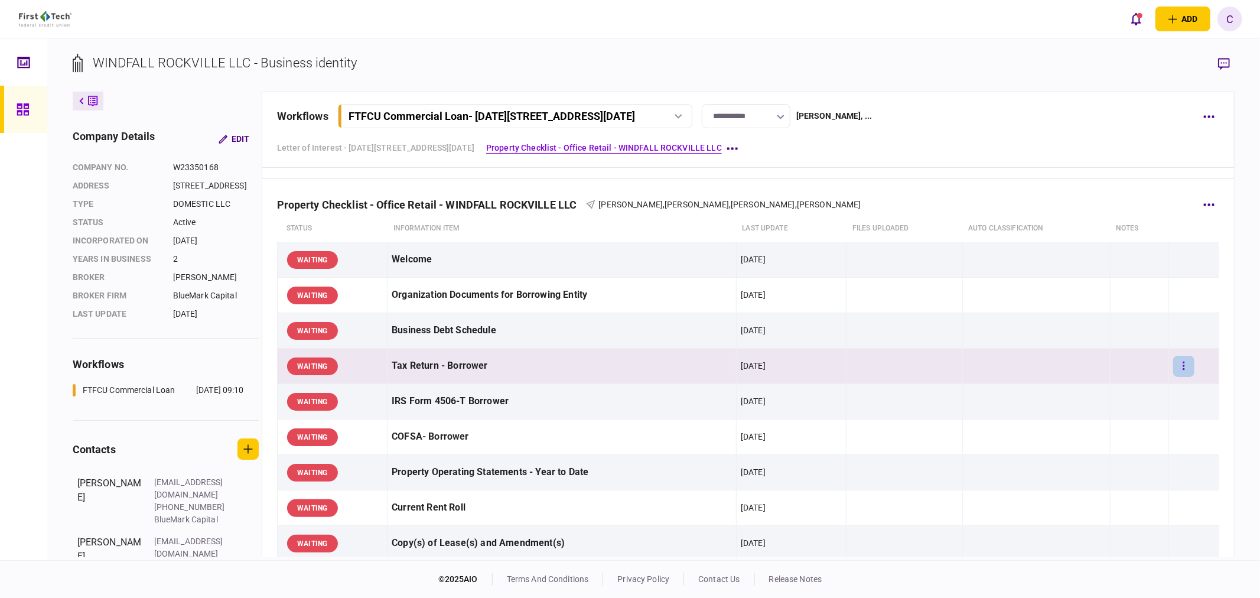
click at [1178, 366] on button "button" at bounding box center [1183, 366] width 21 height 21
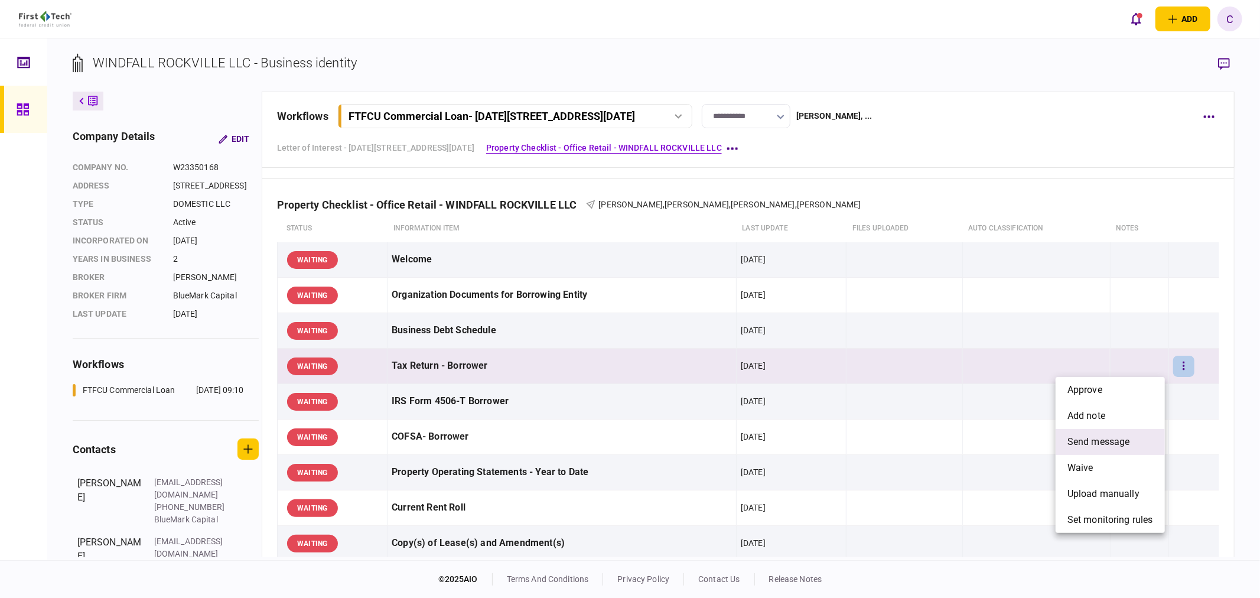
click at [1097, 444] on span "send message" at bounding box center [1098, 442] width 63 height 14
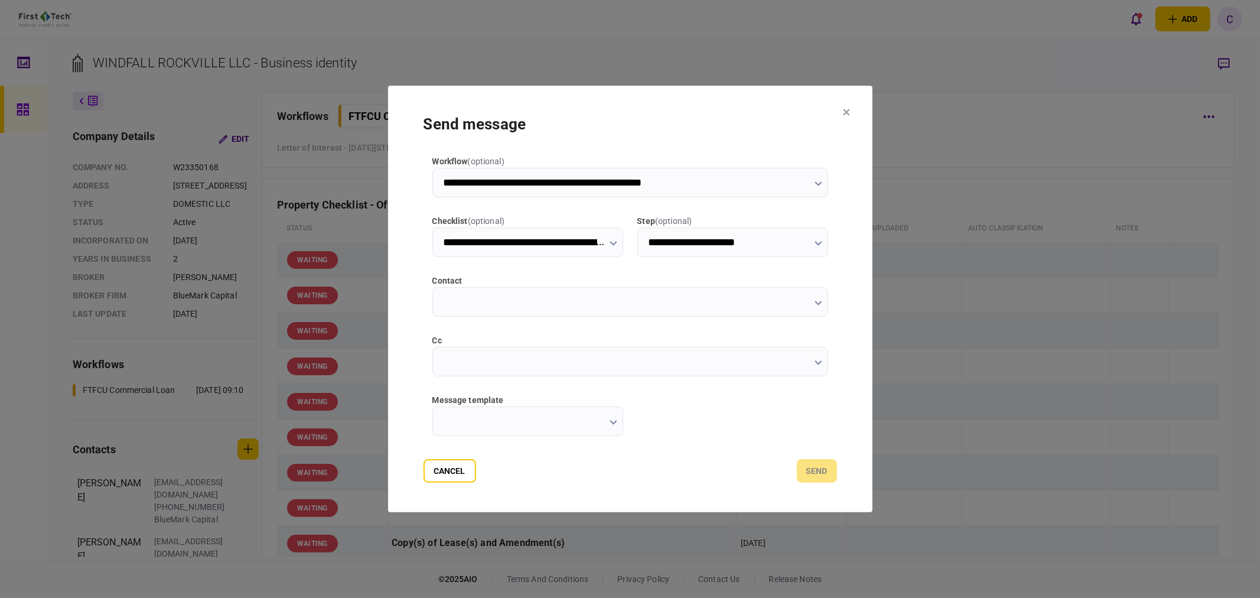
type input "**********"
type input "********"
click at [464, 364] on input "cc" at bounding box center [630, 362] width 396 height 30
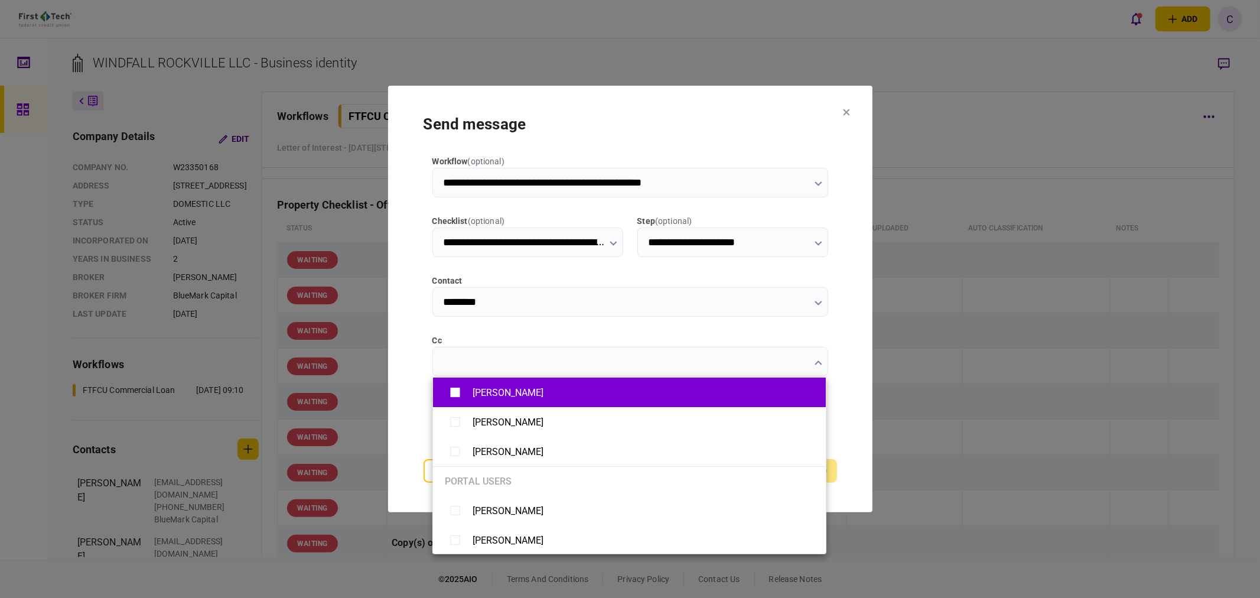
type input "*******"
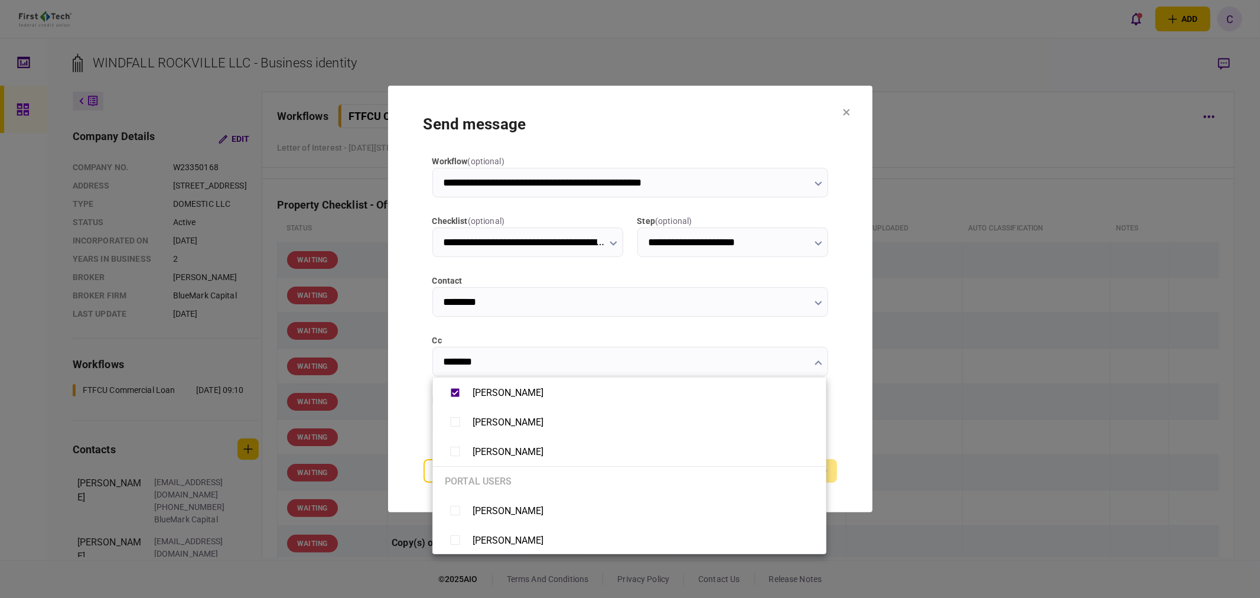
click at [412, 369] on div at bounding box center [630, 299] width 1260 height 598
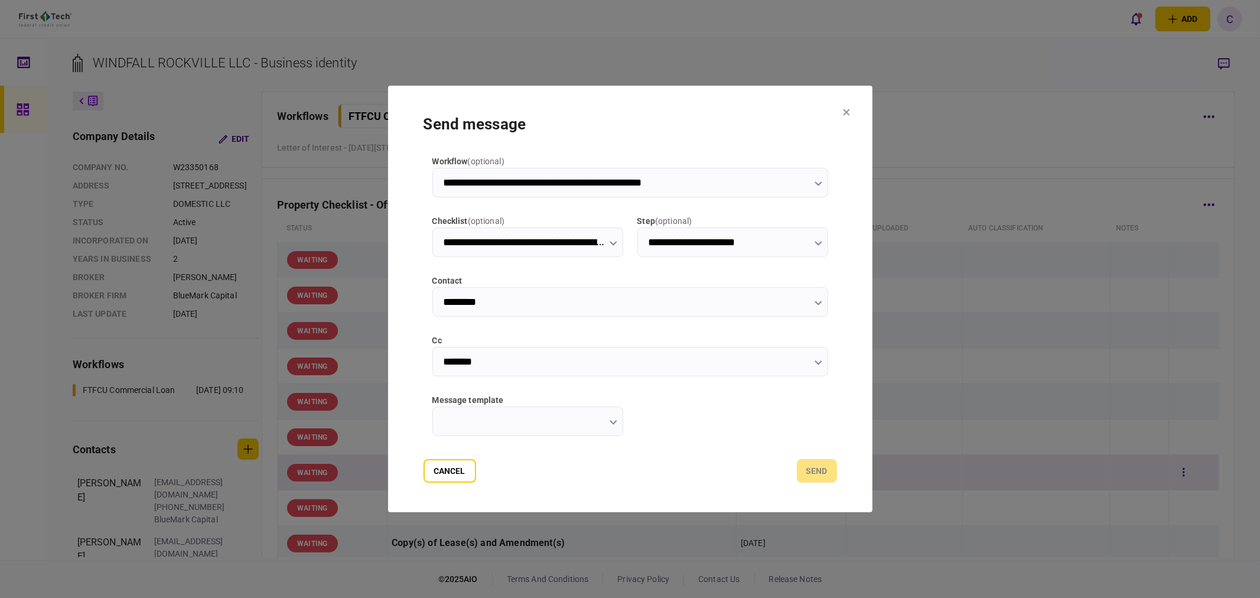
click at [444, 473] on button "Cancel" at bounding box center [449, 471] width 53 height 24
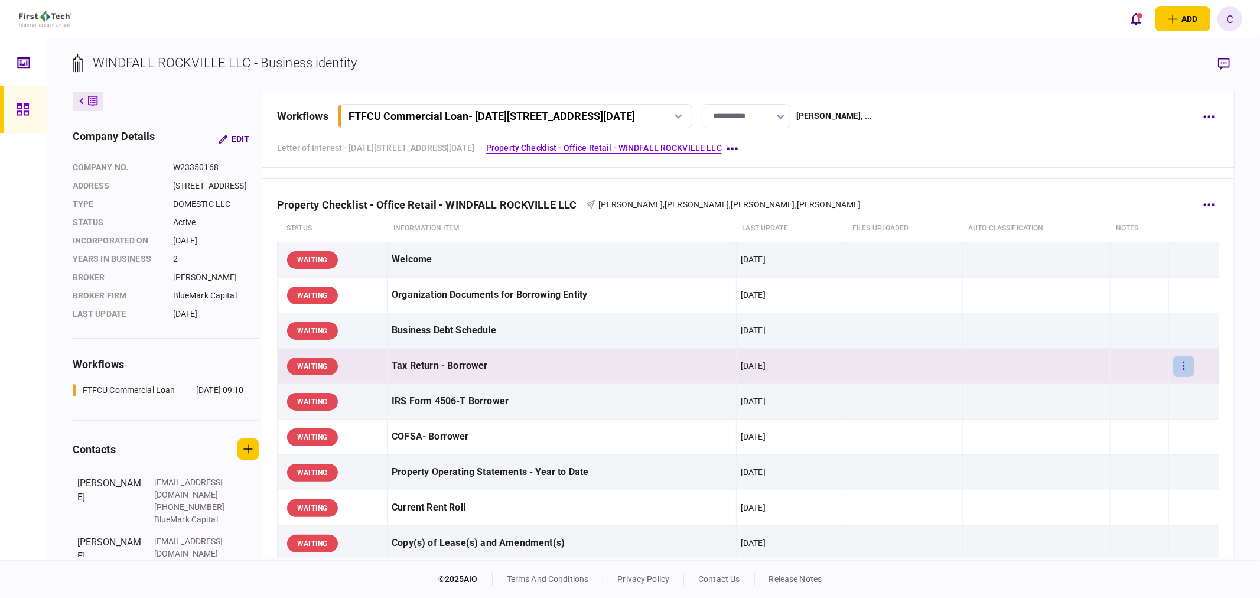
click at [1178, 366] on button "button" at bounding box center [1183, 366] width 21 height 21
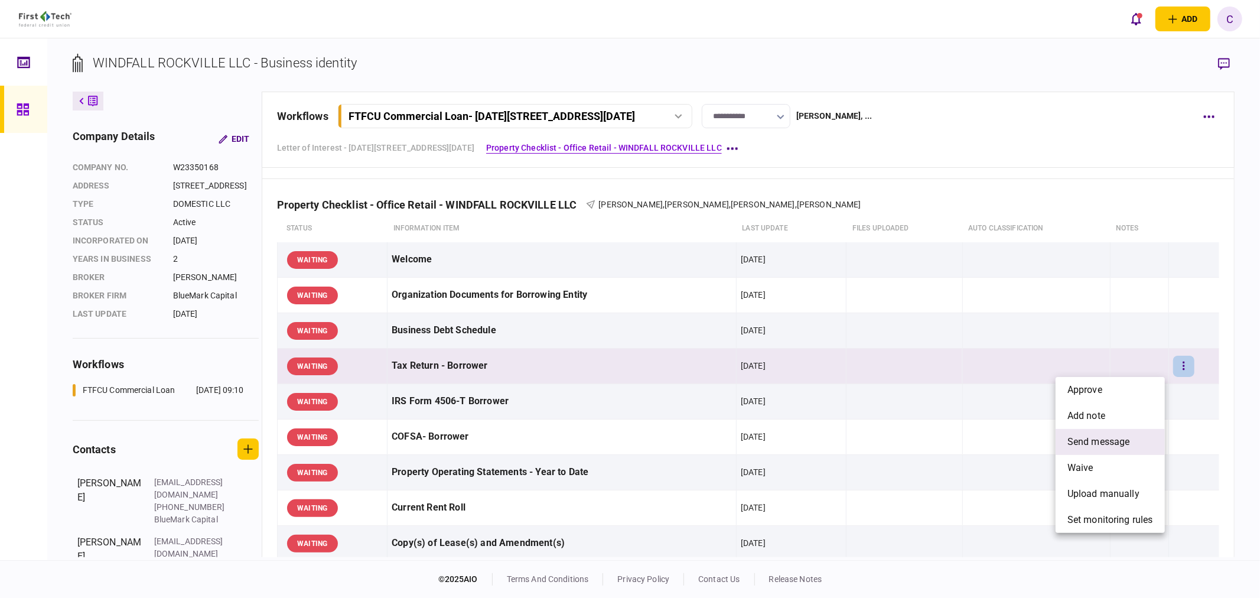
click at [1113, 442] on span "send message" at bounding box center [1098, 442] width 63 height 14
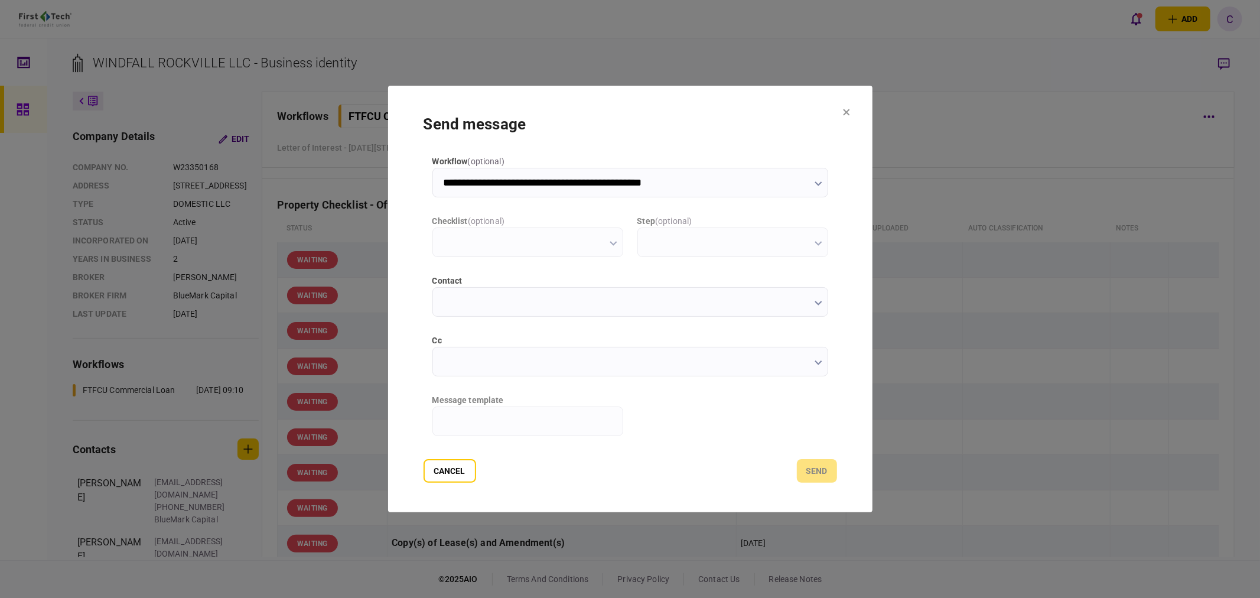
type input "**********"
type input "********"
click at [462, 371] on input "cc" at bounding box center [630, 362] width 396 height 30
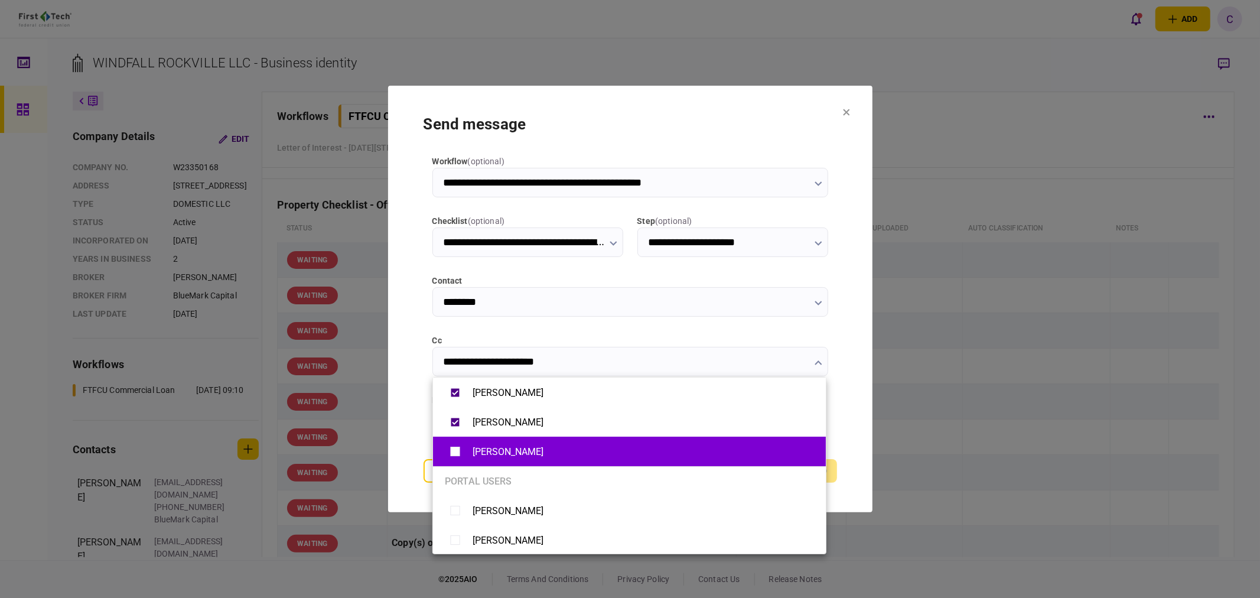
type input "**********"
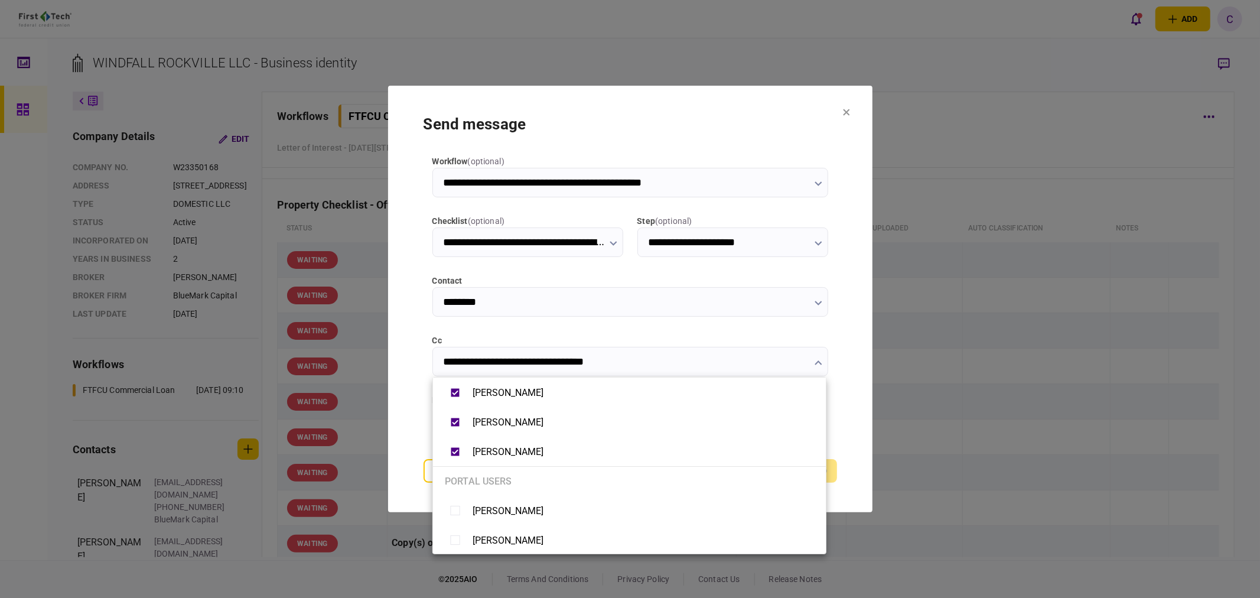
click at [402, 423] on div at bounding box center [630, 299] width 1260 height 598
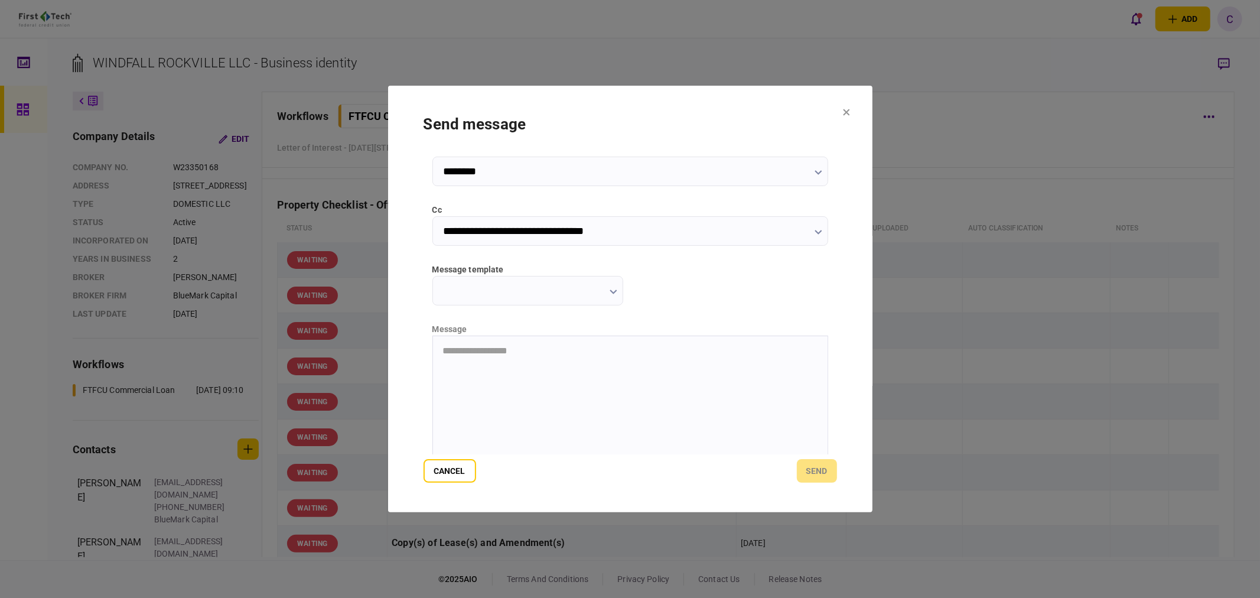
scroll to position [131, 0]
click at [536, 352] on p "**********" at bounding box center [628, 350] width 373 height 12
click at [545, 353] on p "**********" at bounding box center [628, 350] width 373 height 12
drag, startPoint x: 540, startPoint y: 353, endPoint x: 425, endPoint y: 353, distance: 115.8
click at [432, 353] on html "**********" at bounding box center [629, 350] width 394 height 31
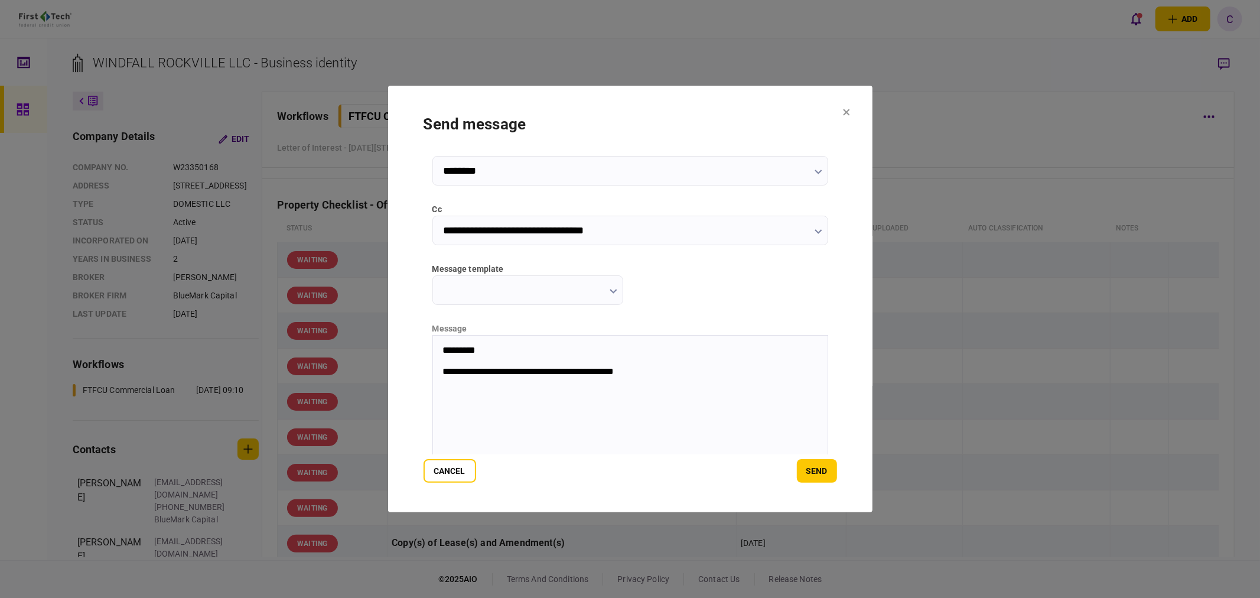
click at [678, 374] on p "**********" at bounding box center [628, 372] width 373 height 12
drag, startPoint x: 530, startPoint y: 386, endPoint x: 1192, endPoint y: 800, distance: 780.8
click at [432, 340] on html "**********" at bounding box center [629, 367] width 394 height 64
click at [823, 474] on button "send" at bounding box center [817, 471] width 40 height 24
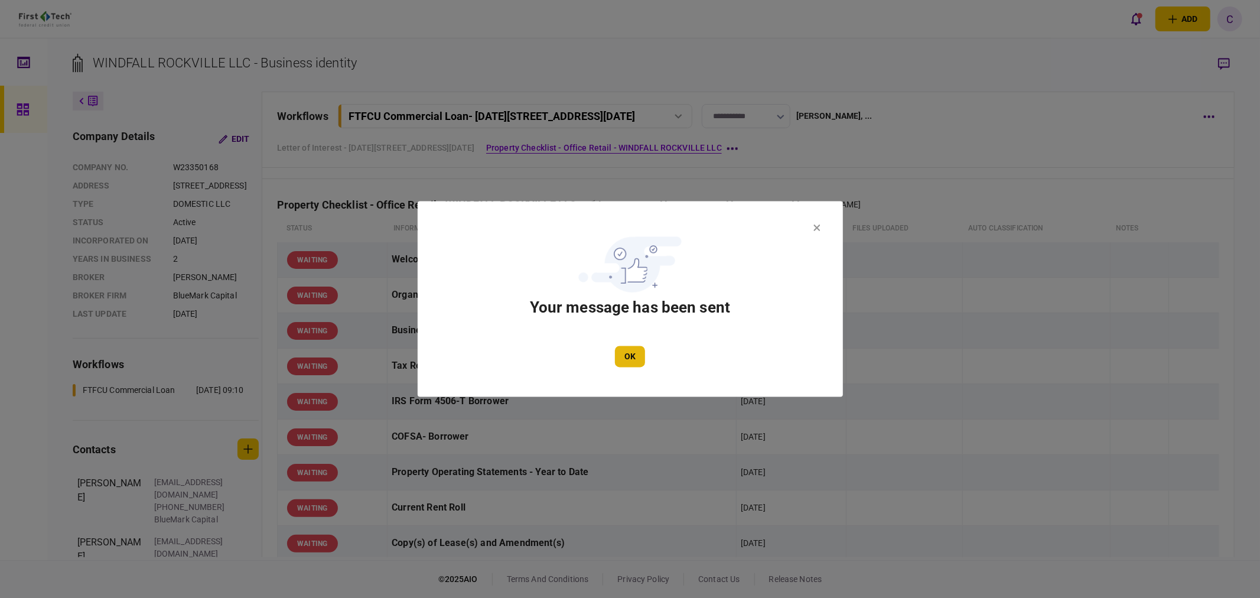
click at [624, 353] on button "OK" at bounding box center [630, 356] width 30 height 21
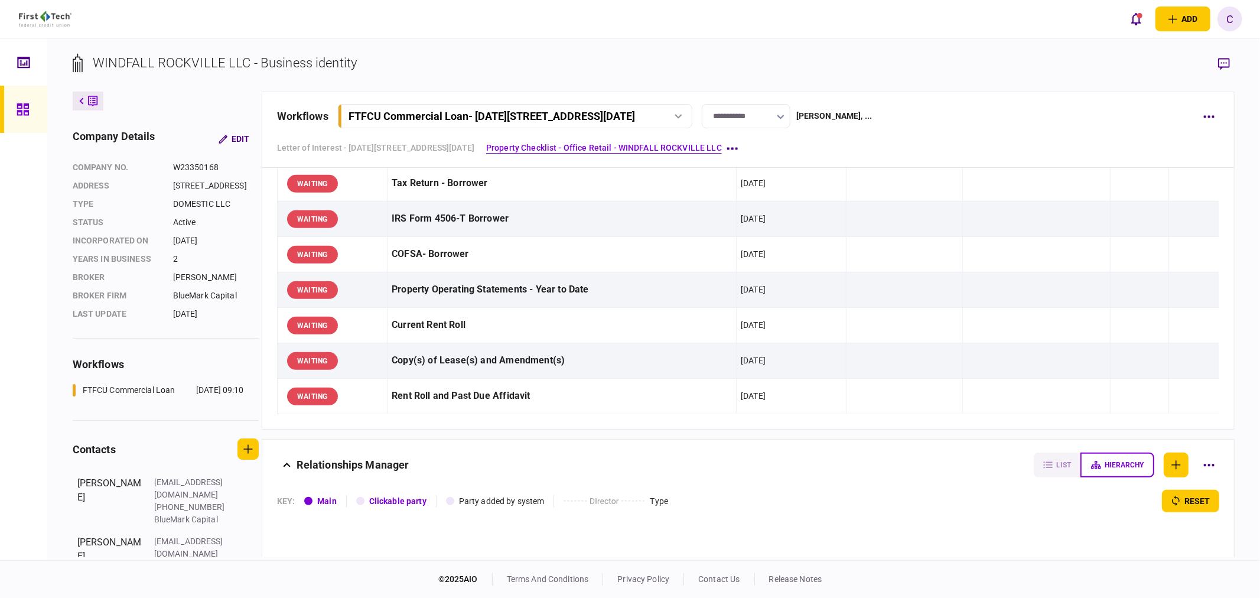
scroll to position [524, 0]
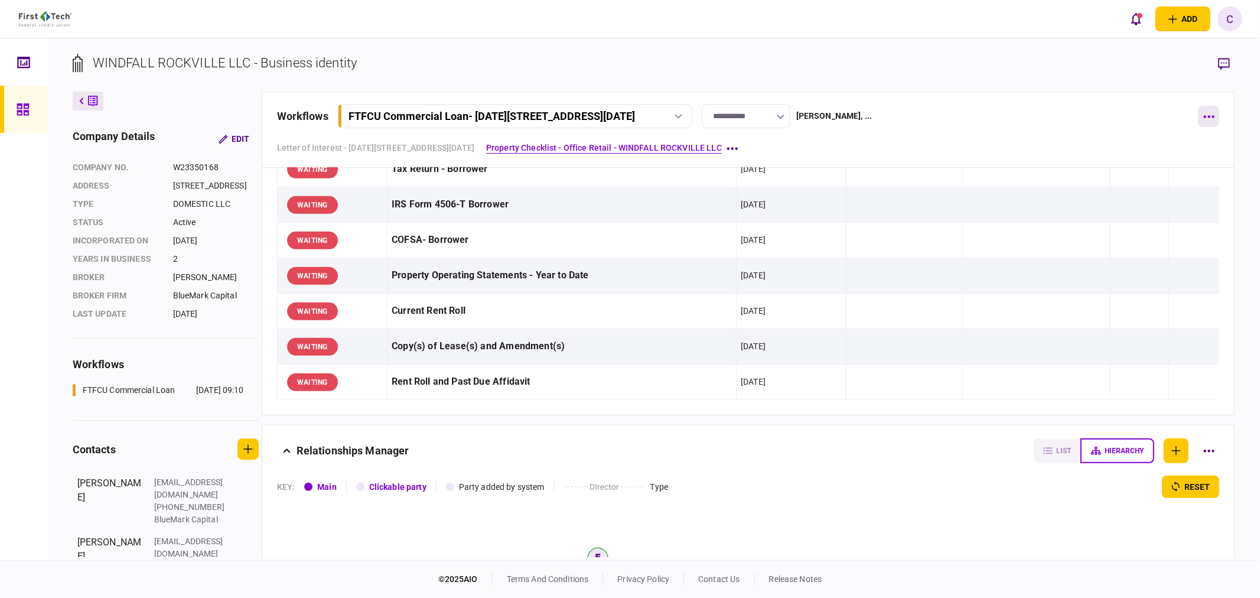
click at [1209, 118] on button "button" at bounding box center [1208, 116] width 21 height 21
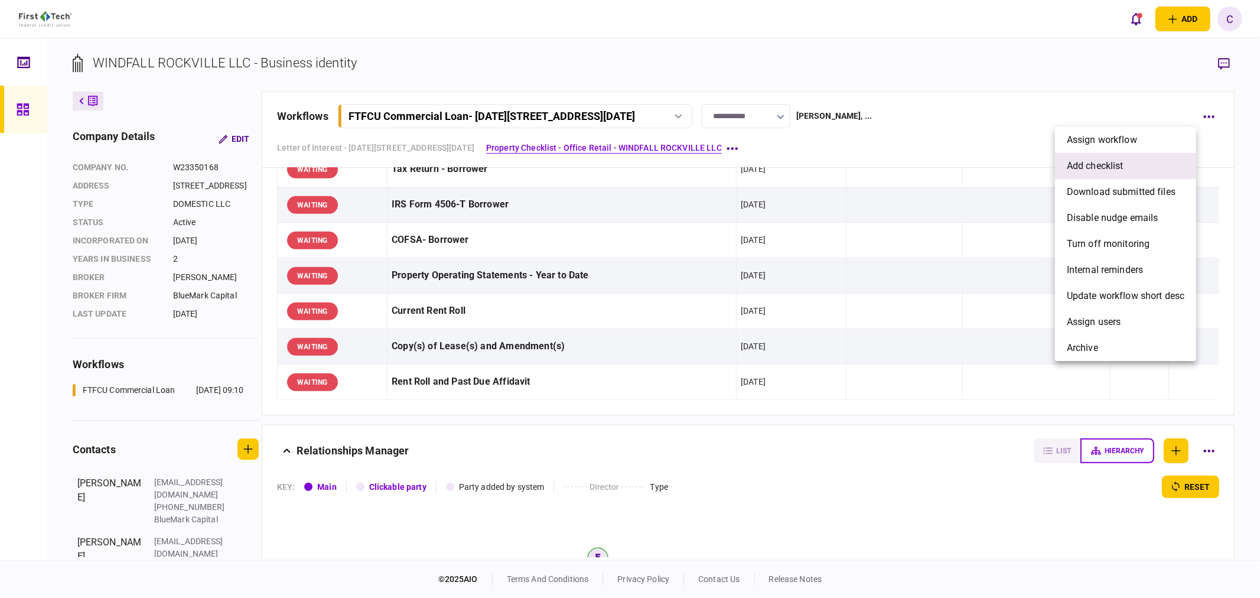
click at [1099, 161] on span "add checklist" at bounding box center [1095, 166] width 57 height 14
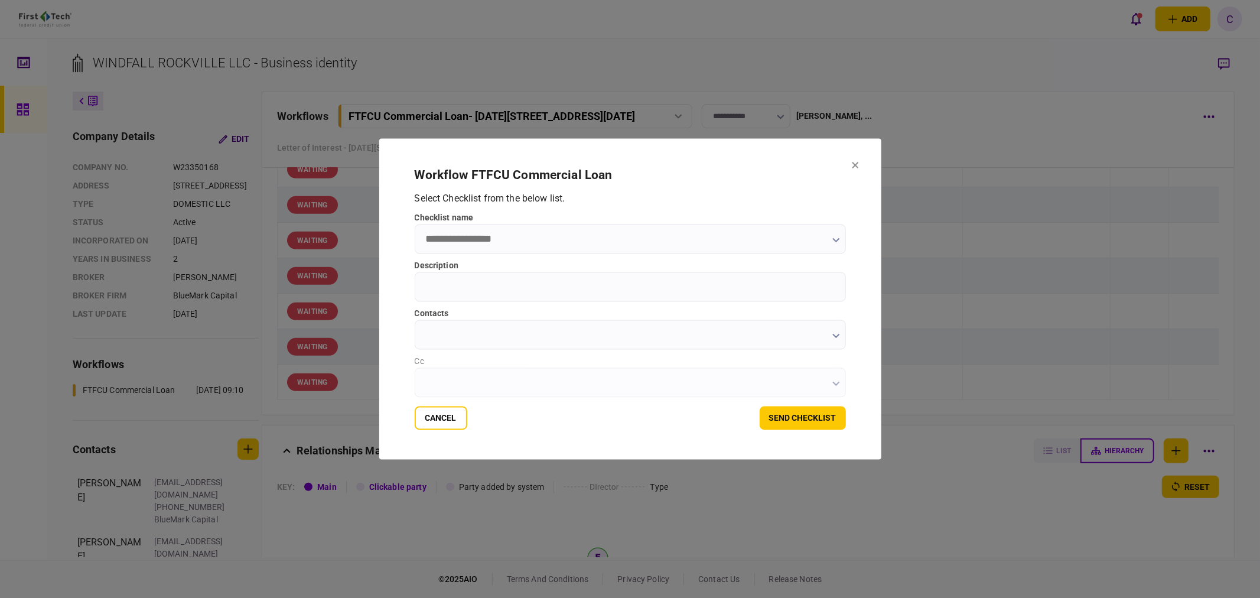
click at [482, 237] on input "checklist name" at bounding box center [630, 239] width 431 height 30
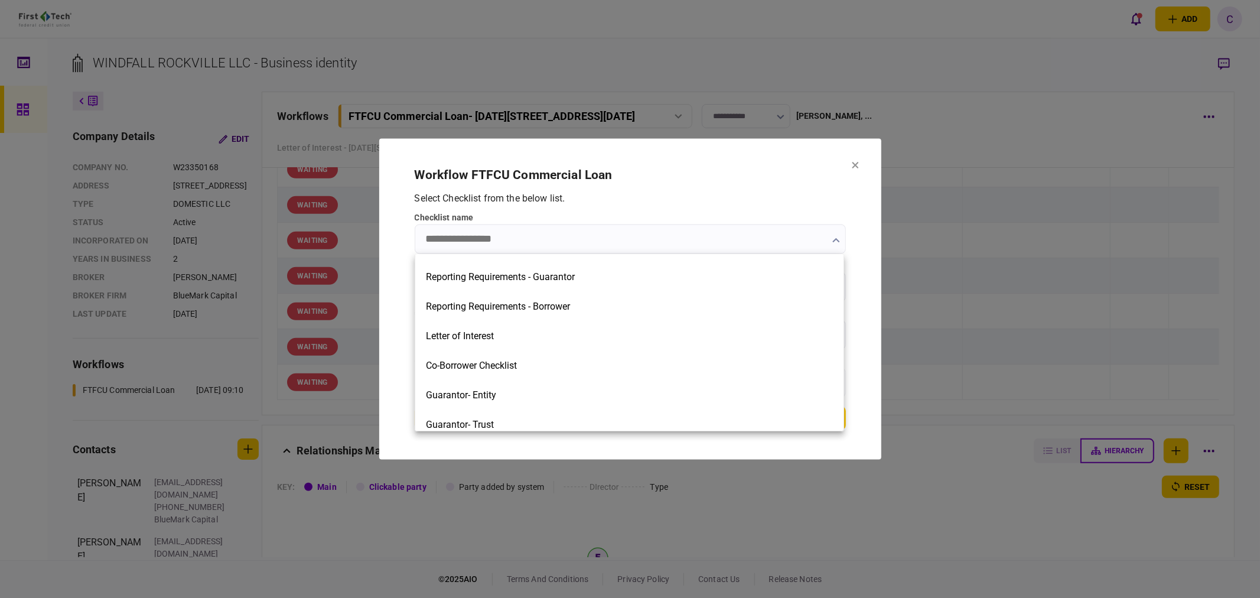
scroll to position [393, 0]
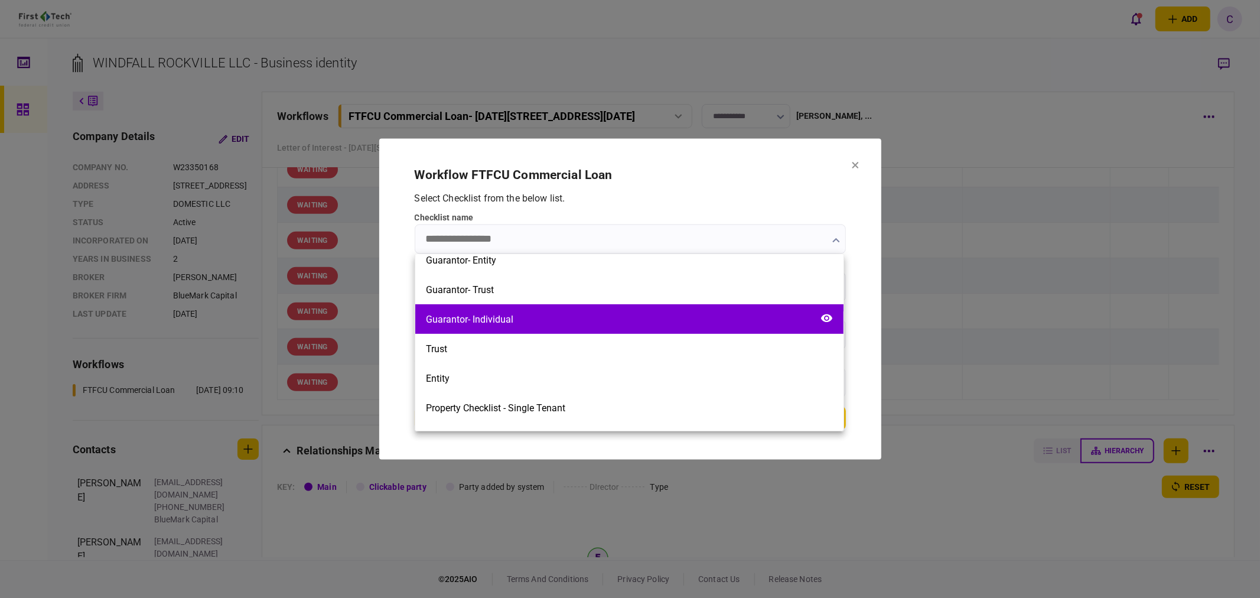
click at [498, 314] on div "Guarantor- Individual" at bounding box center [469, 319] width 87 height 11
type input "**********"
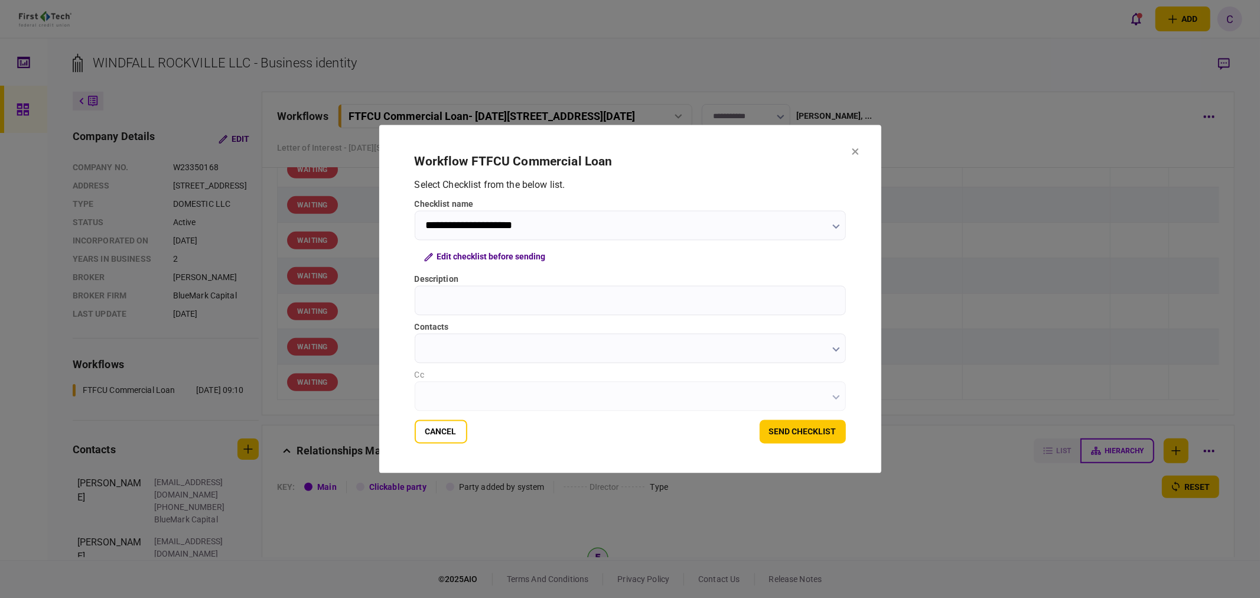
click at [441, 306] on input "Description" at bounding box center [630, 301] width 431 height 30
type input "********"
click at [532, 253] on button "Edit checklist before sending" at bounding box center [485, 256] width 141 height 21
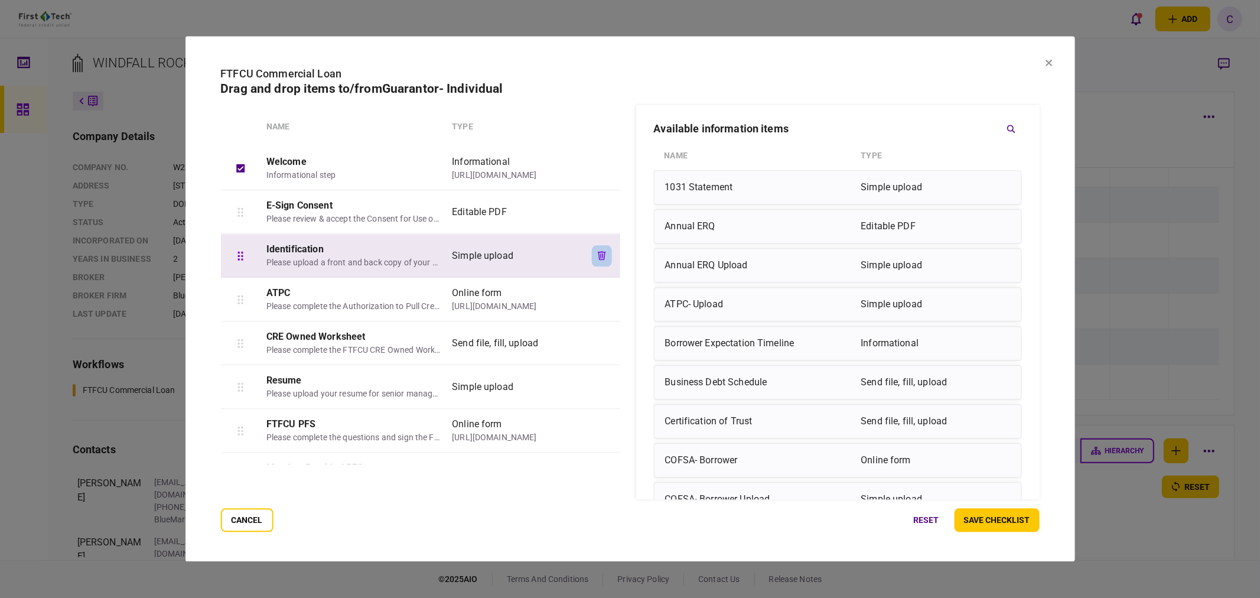
click at [598, 256] on icon "button" at bounding box center [602, 255] width 8 height 9
click at [604, 254] on icon "button" at bounding box center [602, 255] width 8 height 9
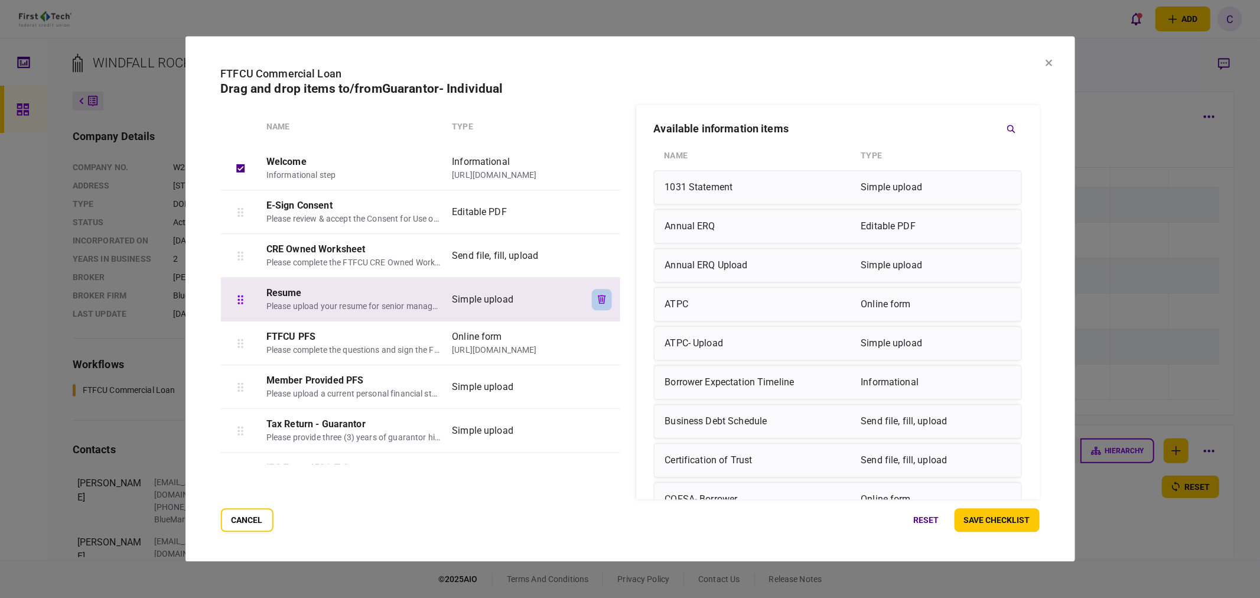
click at [600, 299] on icon "button" at bounding box center [602, 299] width 8 height 9
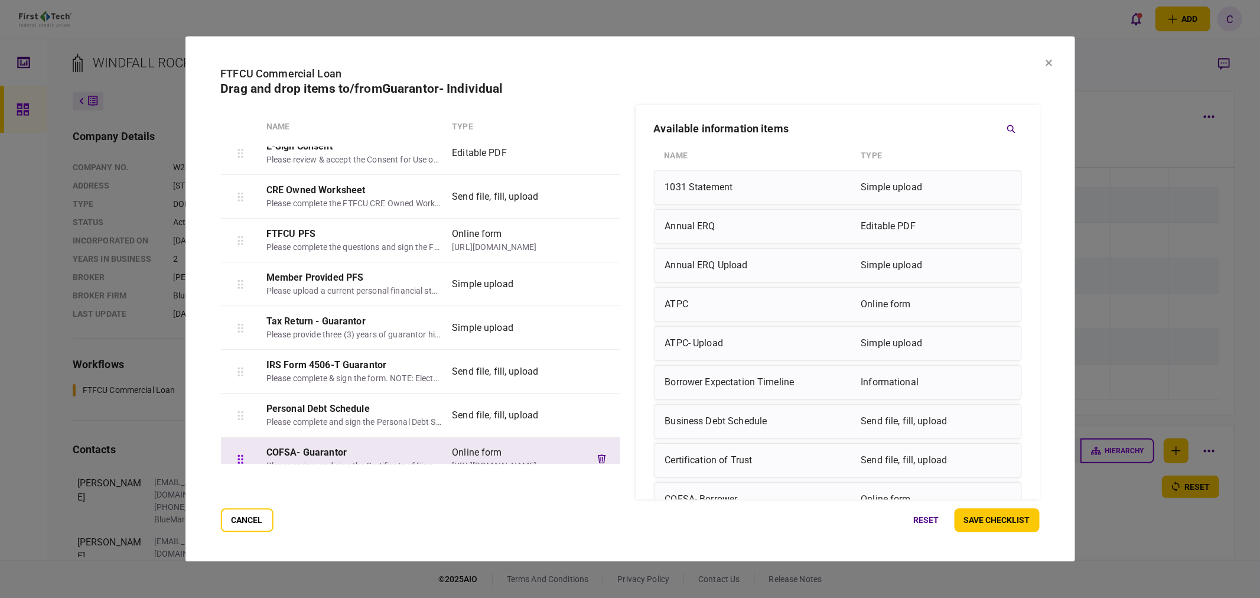
scroll to position [0, 0]
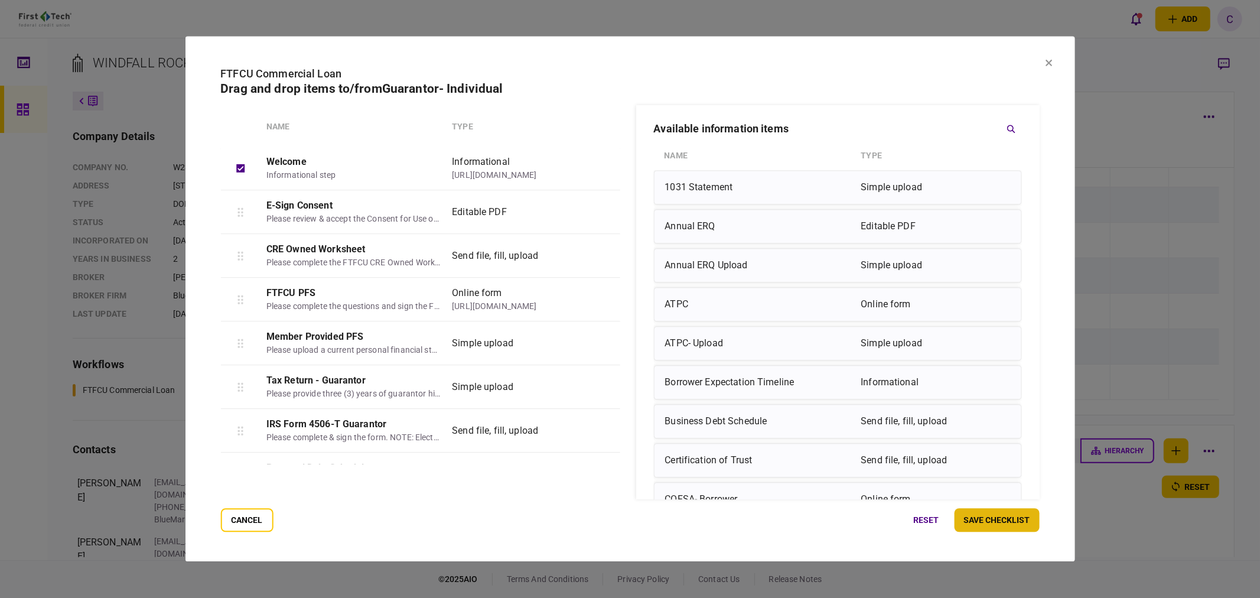
click at [1018, 523] on button "save checklist" at bounding box center [996, 520] width 85 height 24
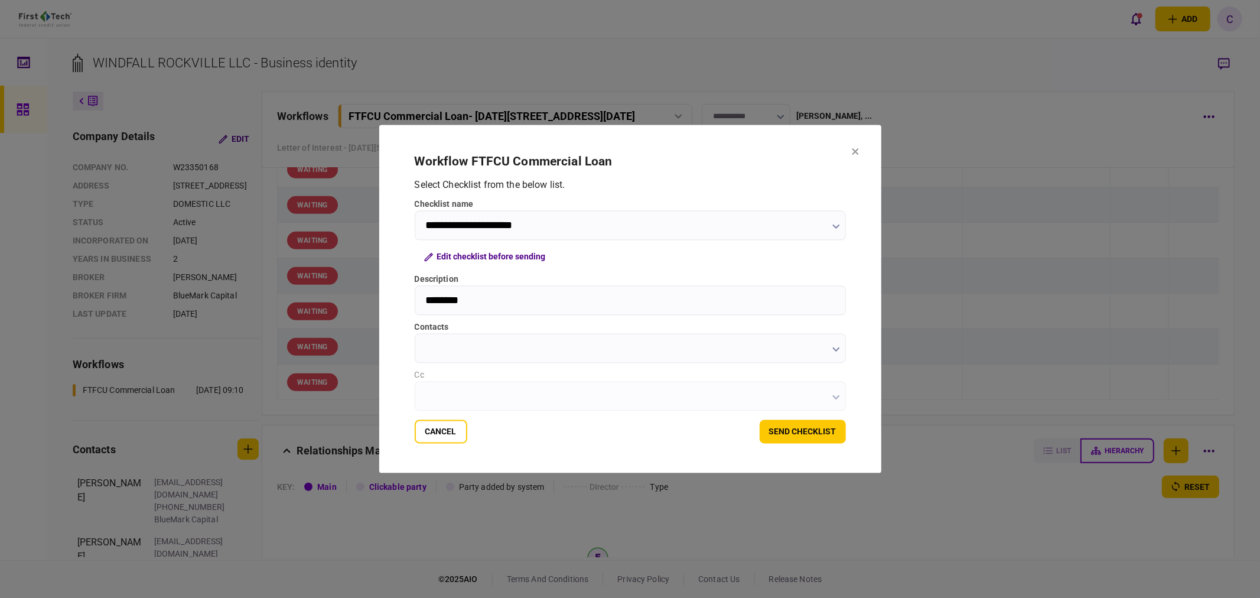
click at [436, 377] on div "Cc" at bounding box center [630, 375] width 431 height 12
click at [436, 349] on input "contacts" at bounding box center [630, 349] width 431 height 30
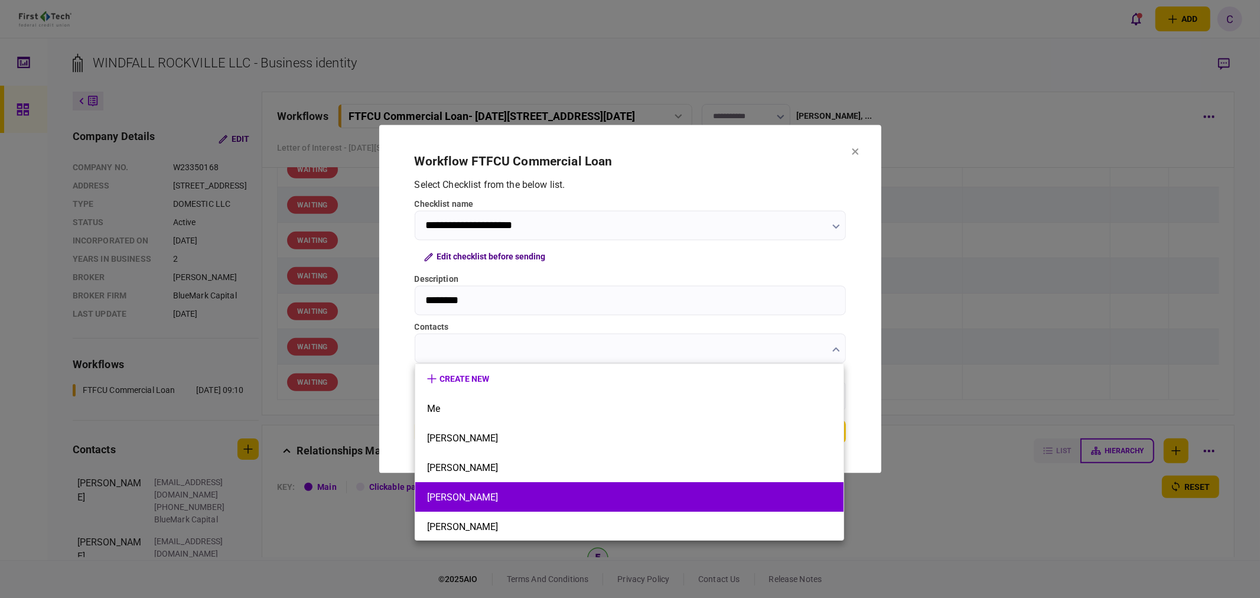
click at [434, 500] on button "[PERSON_NAME]" at bounding box center [629, 496] width 405 height 11
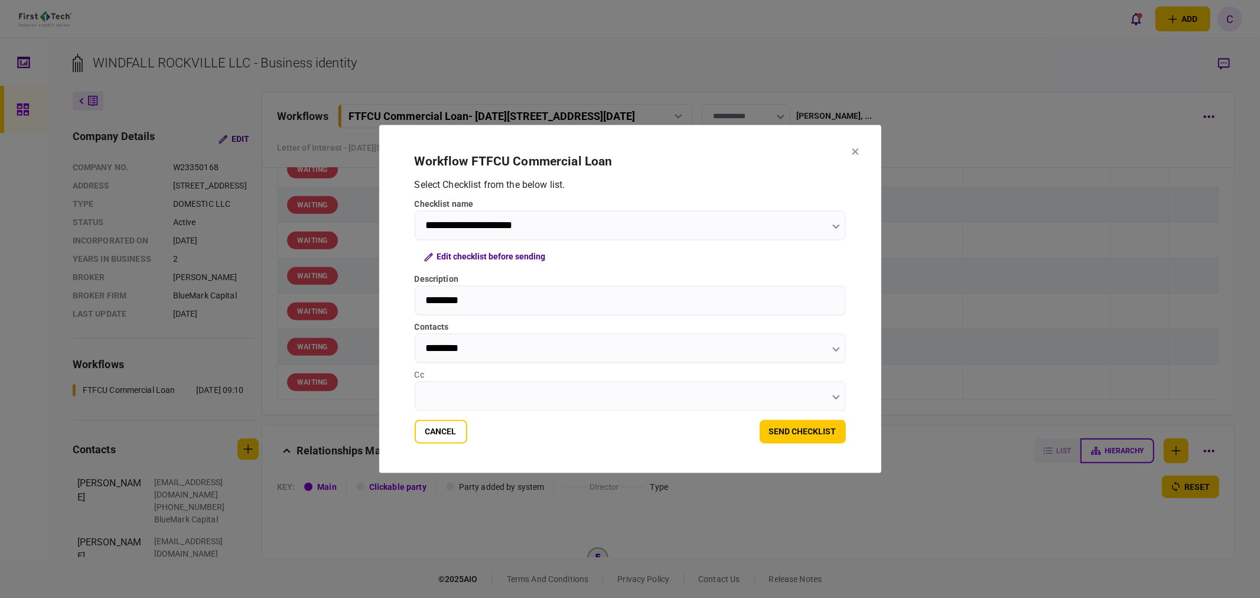
type input "********"
click at [430, 397] on input "Cc" at bounding box center [630, 397] width 431 height 30
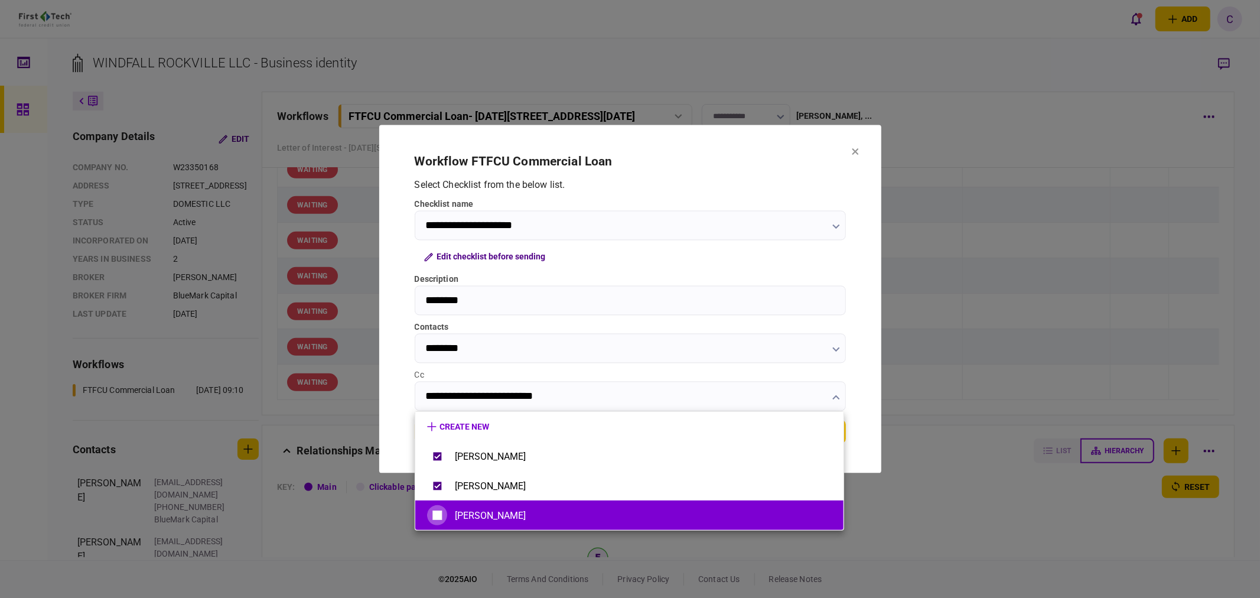
type input "**********"
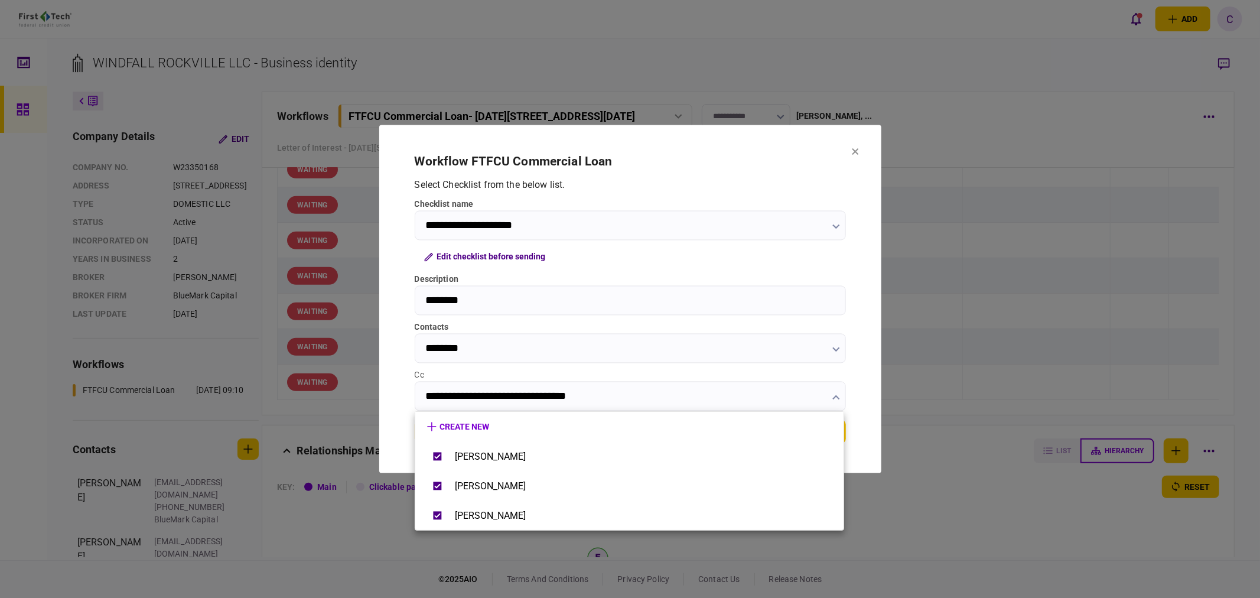
click at [400, 433] on div at bounding box center [630, 299] width 1260 height 598
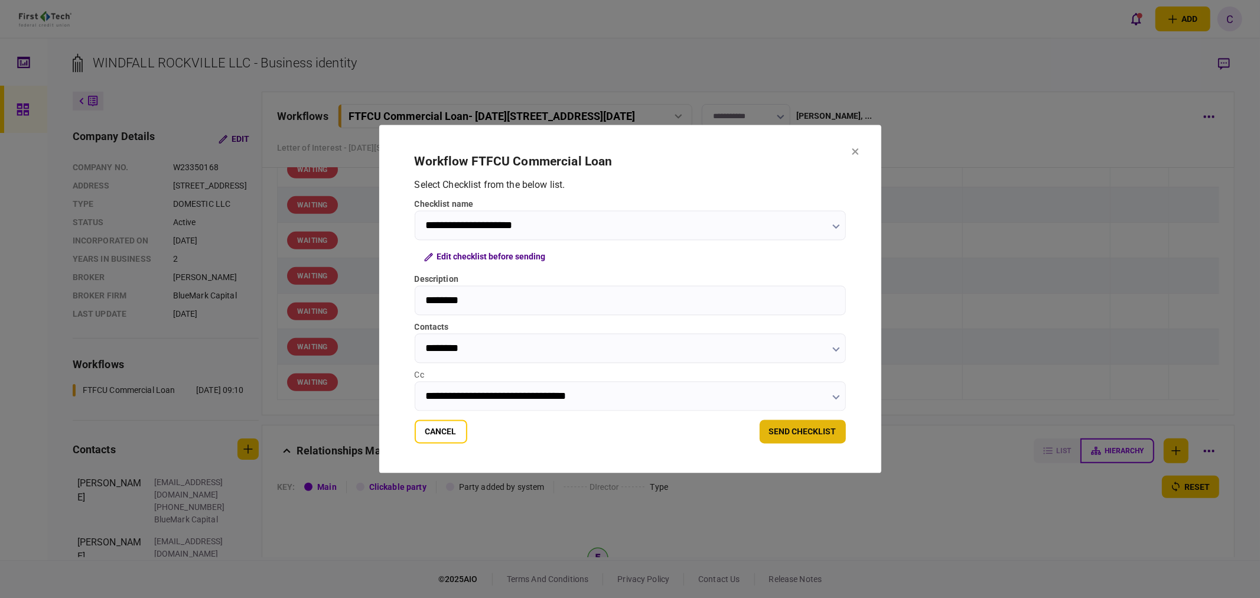
click at [803, 438] on button "send checklist" at bounding box center [802, 432] width 86 height 24
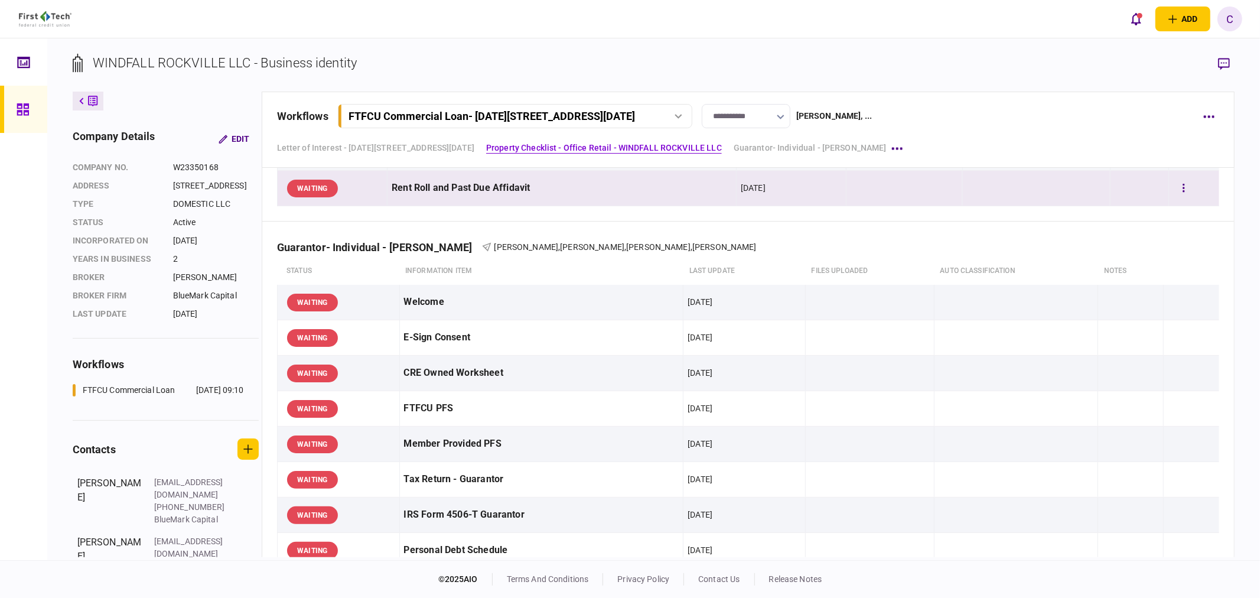
scroll to position [722, 0]
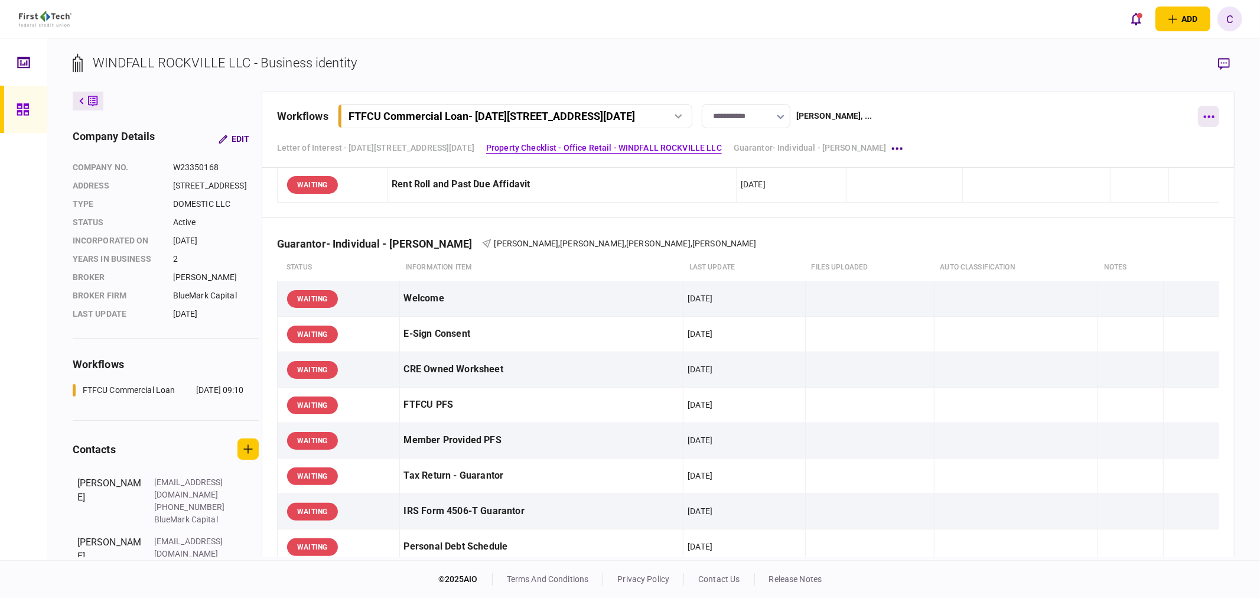
click at [1212, 111] on button "button" at bounding box center [1208, 116] width 21 height 21
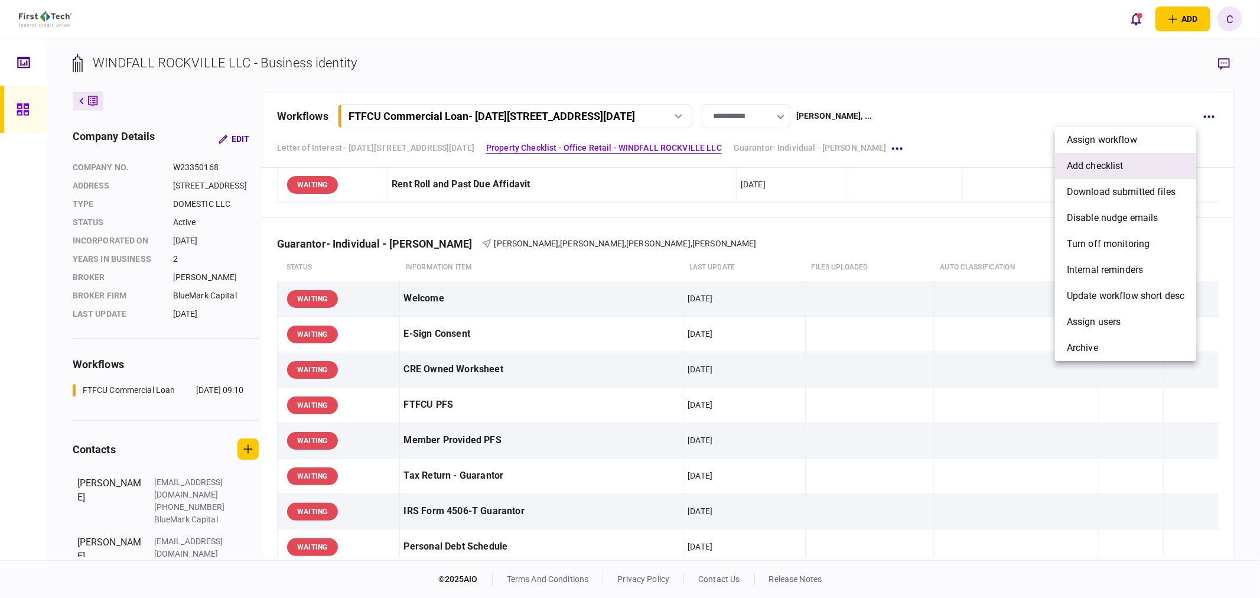
click at [1107, 164] on span "add checklist" at bounding box center [1095, 166] width 57 height 14
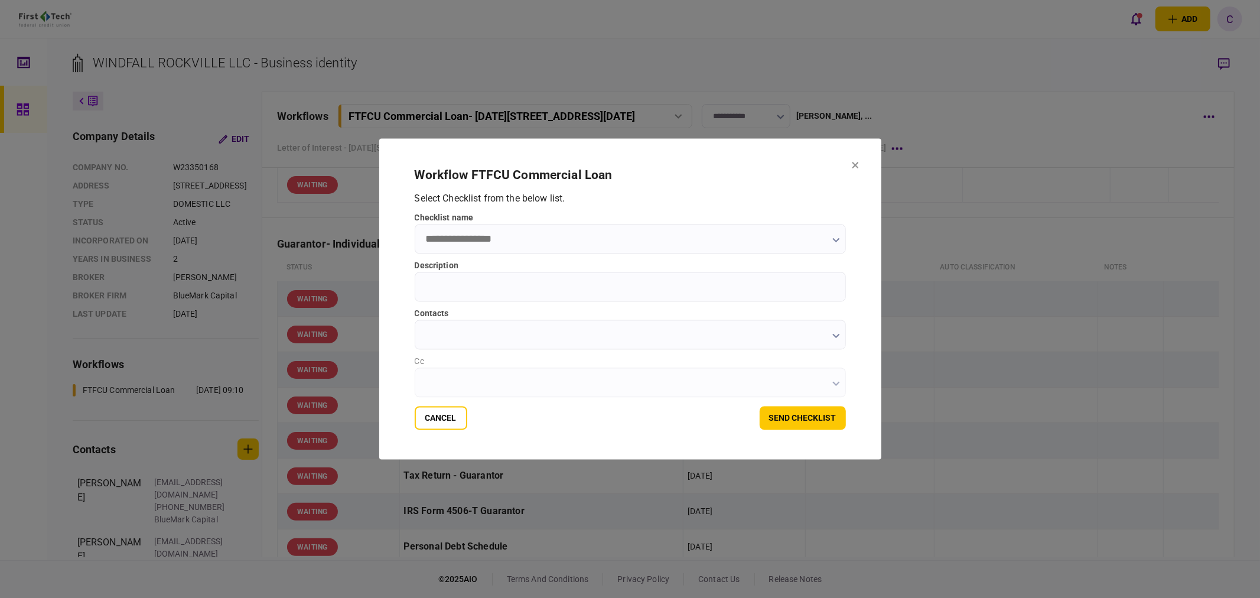
click at [583, 236] on input "checklist name" at bounding box center [630, 239] width 431 height 30
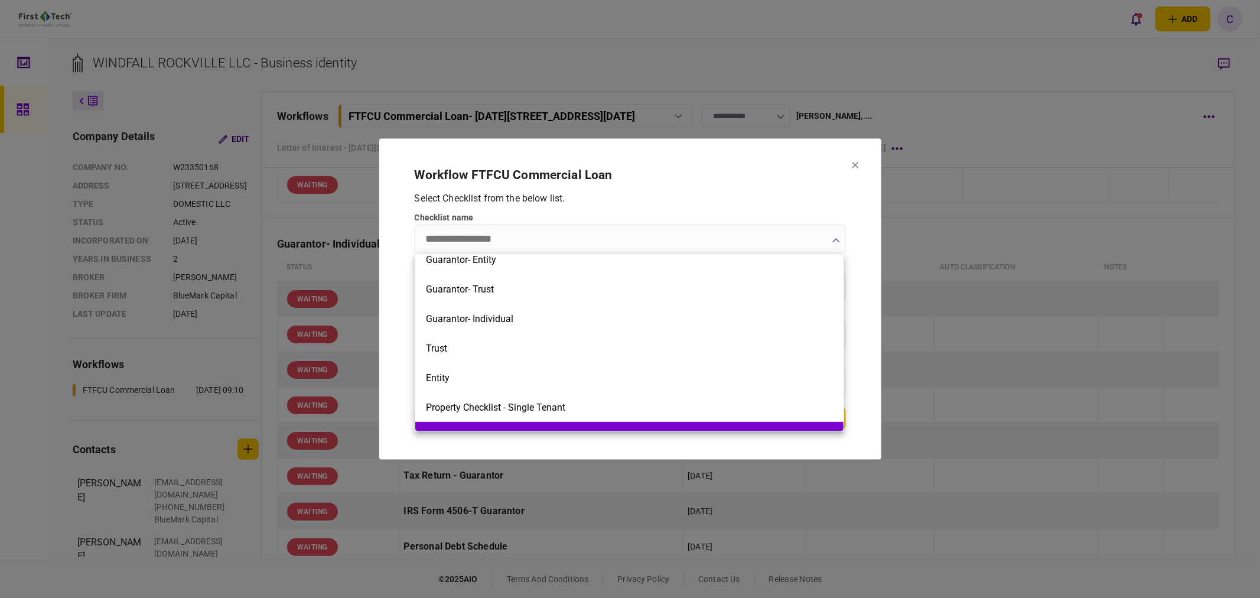
scroll to position [393, 0]
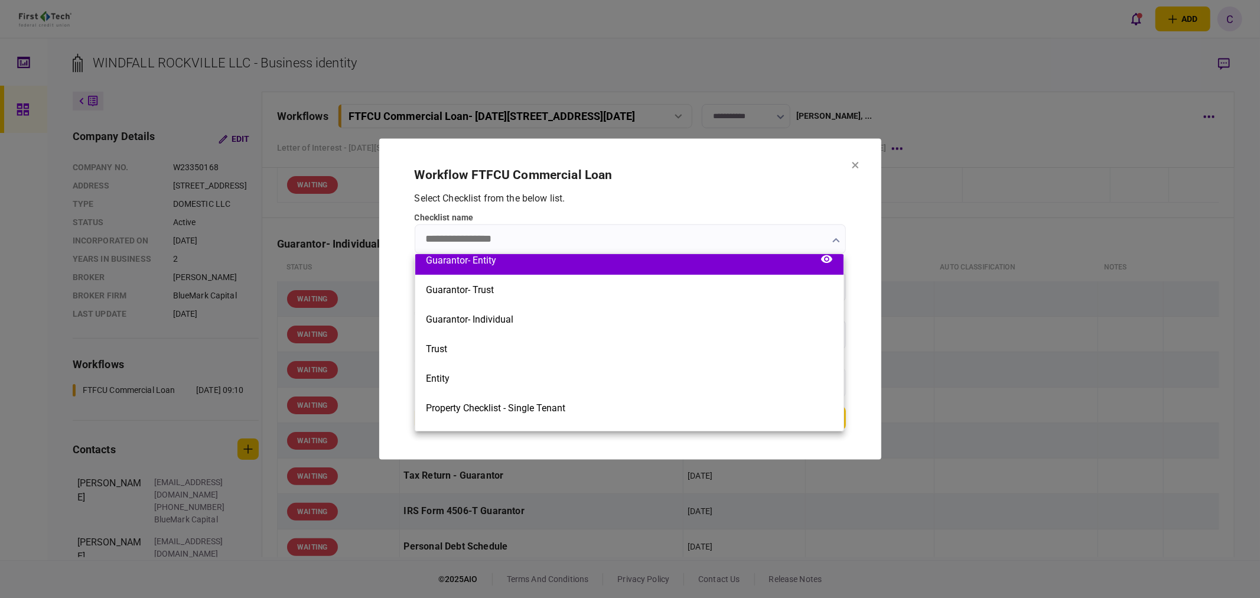
click at [508, 268] on div "Guarantor- Entity" at bounding box center [629, 260] width 428 height 30
type input "**********"
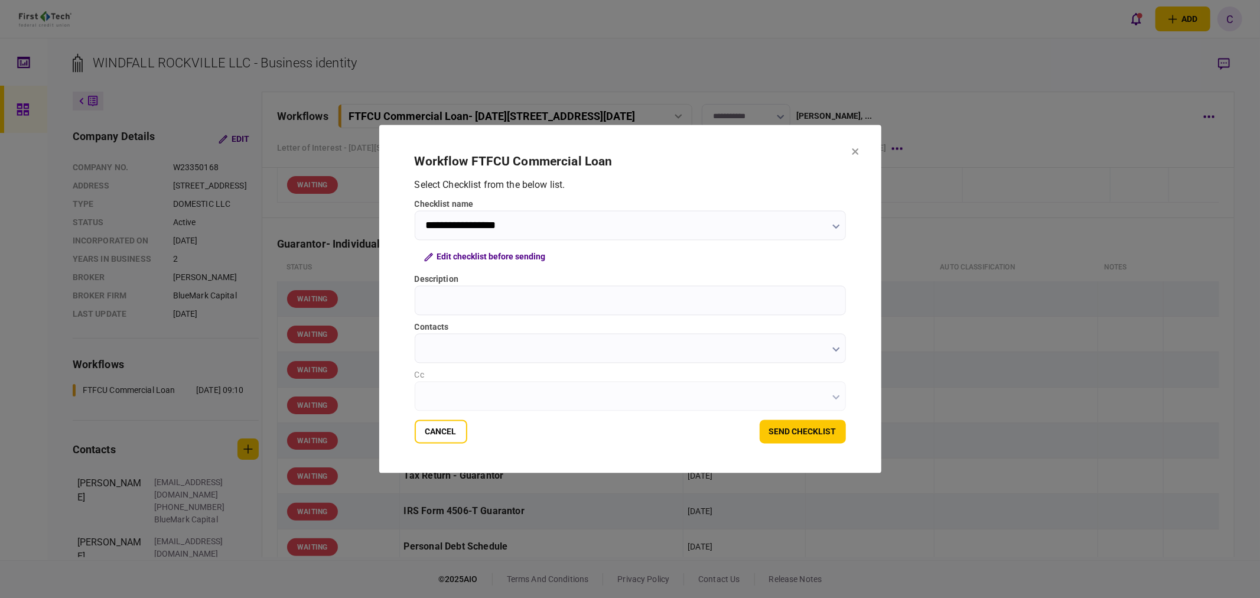
click at [462, 303] on input "Description" at bounding box center [630, 301] width 431 height 30
type input "**********"
click at [834, 345] on button "button" at bounding box center [836, 348] width 8 height 9
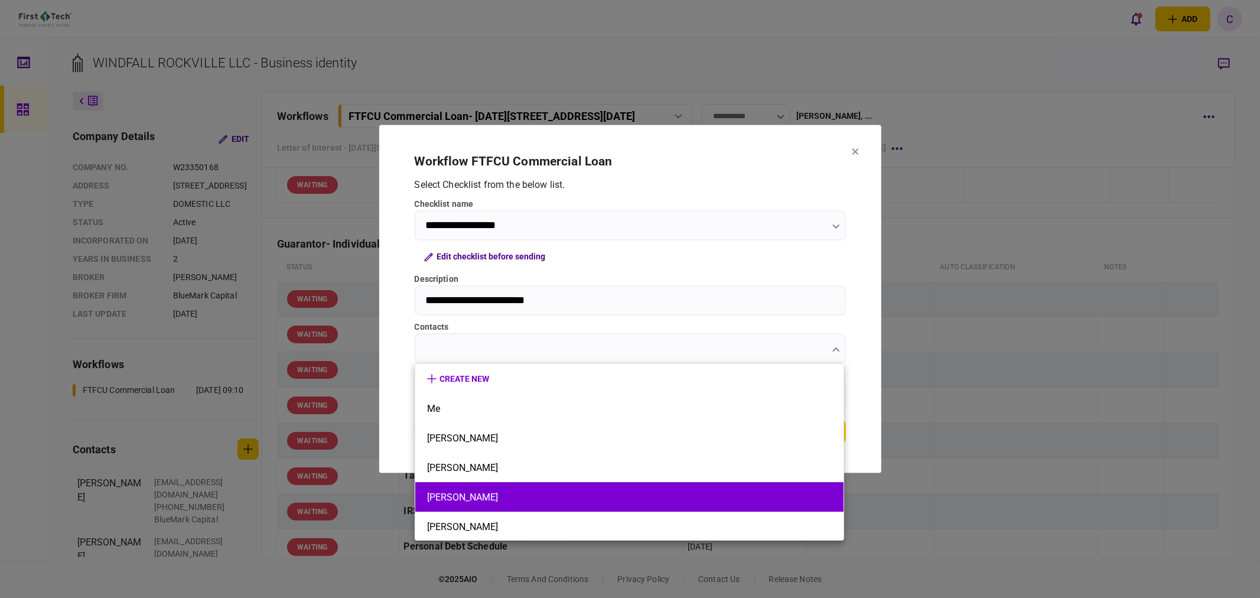
click at [456, 493] on button "[PERSON_NAME]" at bounding box center [629, 496] width 405 height 11
type input "********"
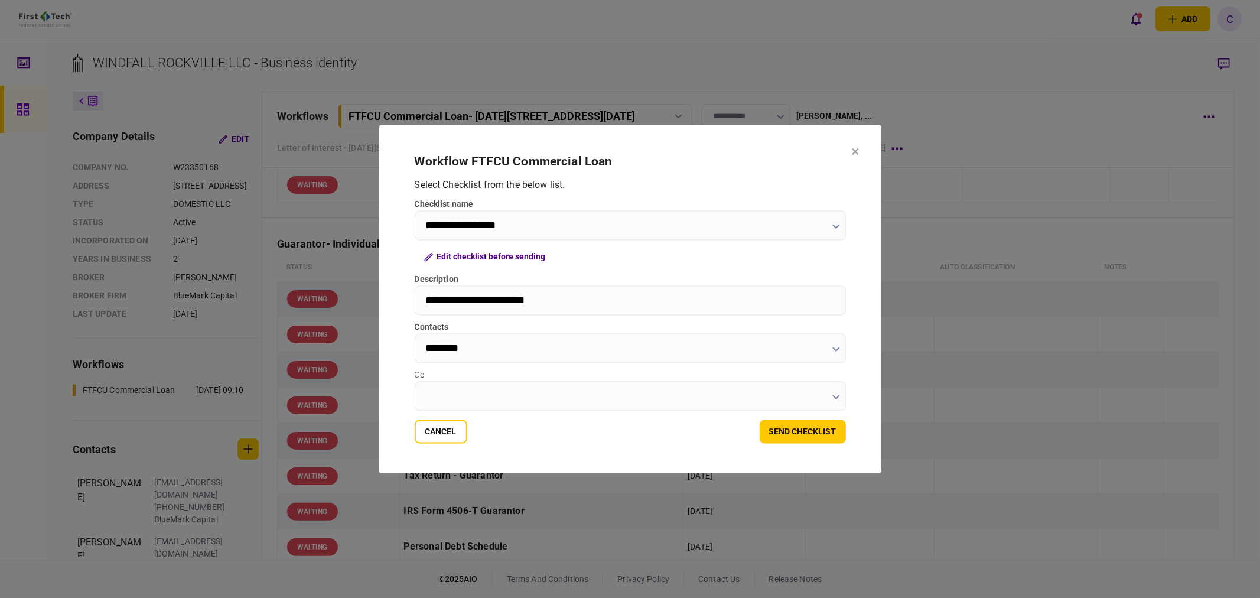
click at [432, 394] on input "Cc" at bounding box center [630, 397] width 431 height 30
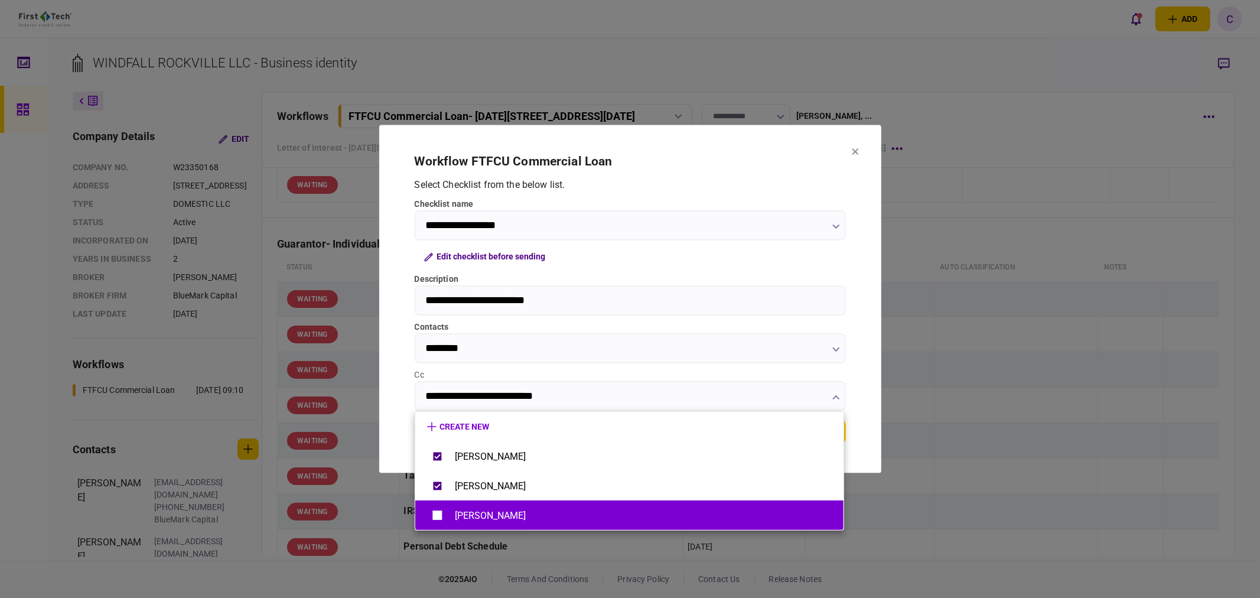
type input "**********"
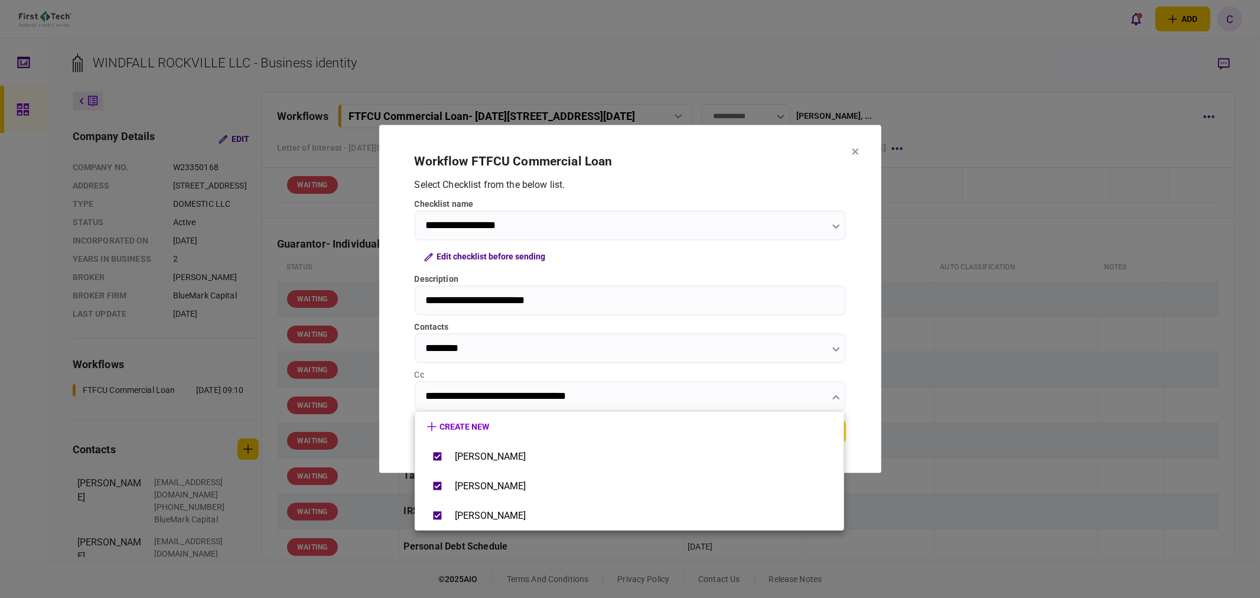
click at [394, 399] on div at bounding box center [630, 299] width 1260 height 598
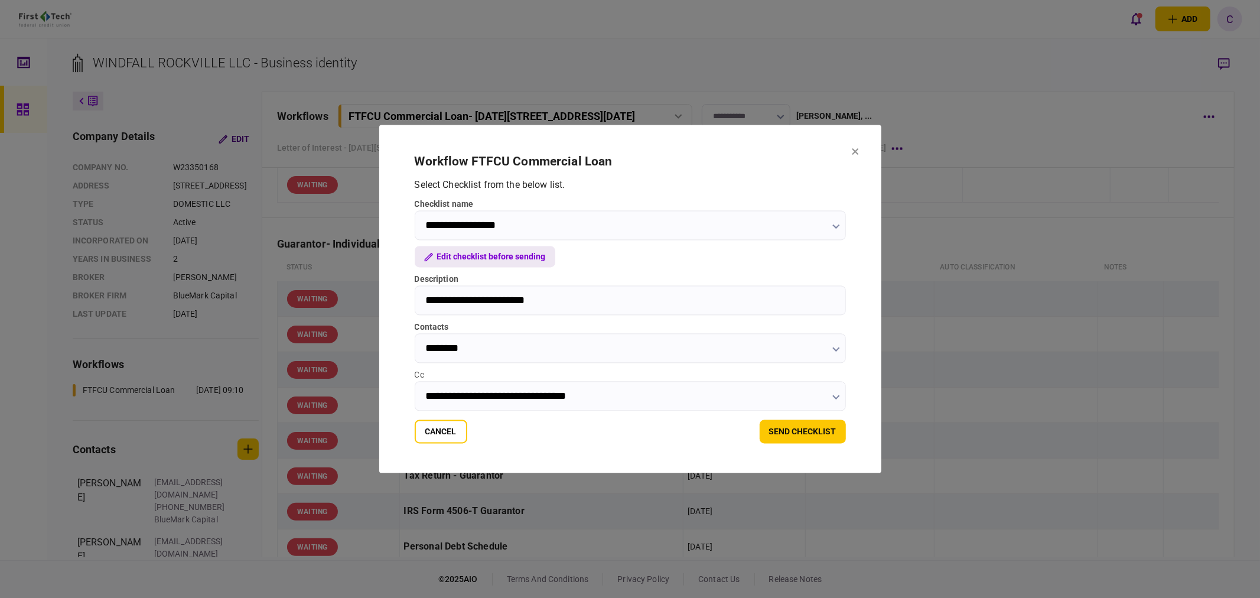
click at [522, 256] on button "Edit checklist before sending" at bounding box center [485, 256] width 141 height 21
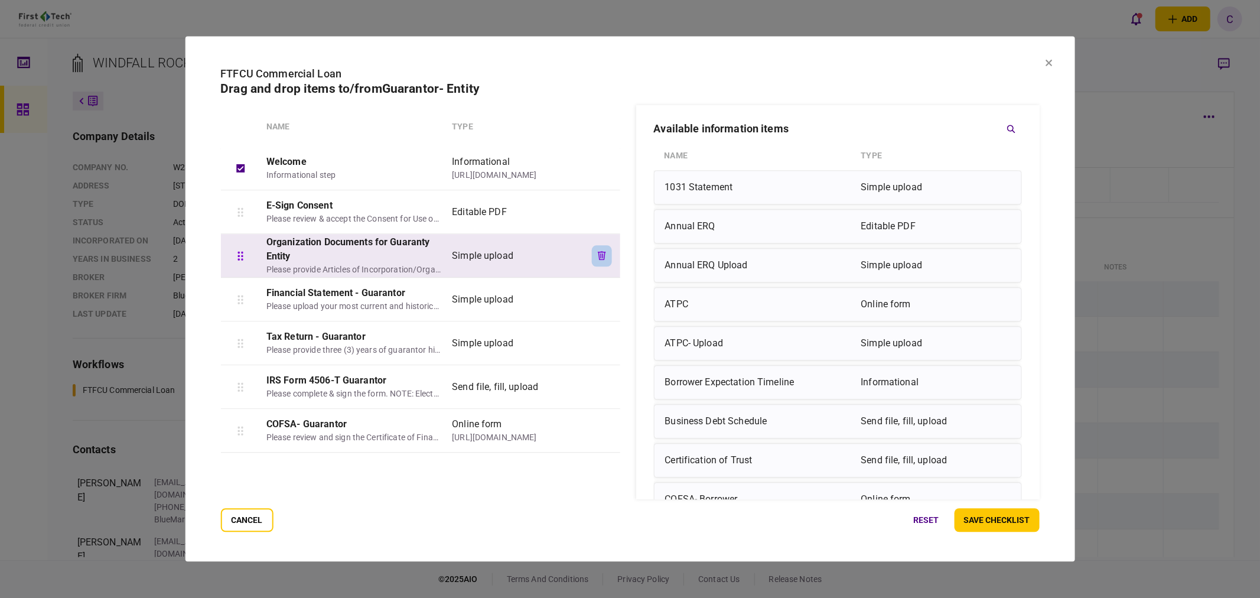
click at [601, 254] on icon "button" at bounding box center [602, 255] width 8 height 9
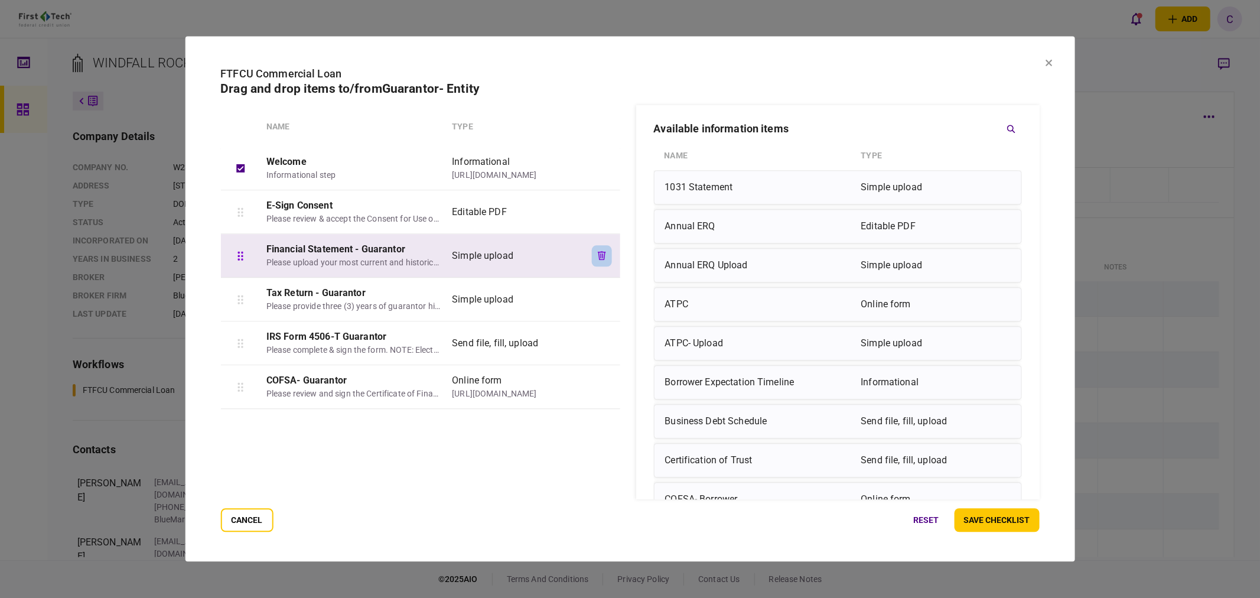
click at [606, 256] on button "button" at bounding box center [602, 255] width 20 height 21
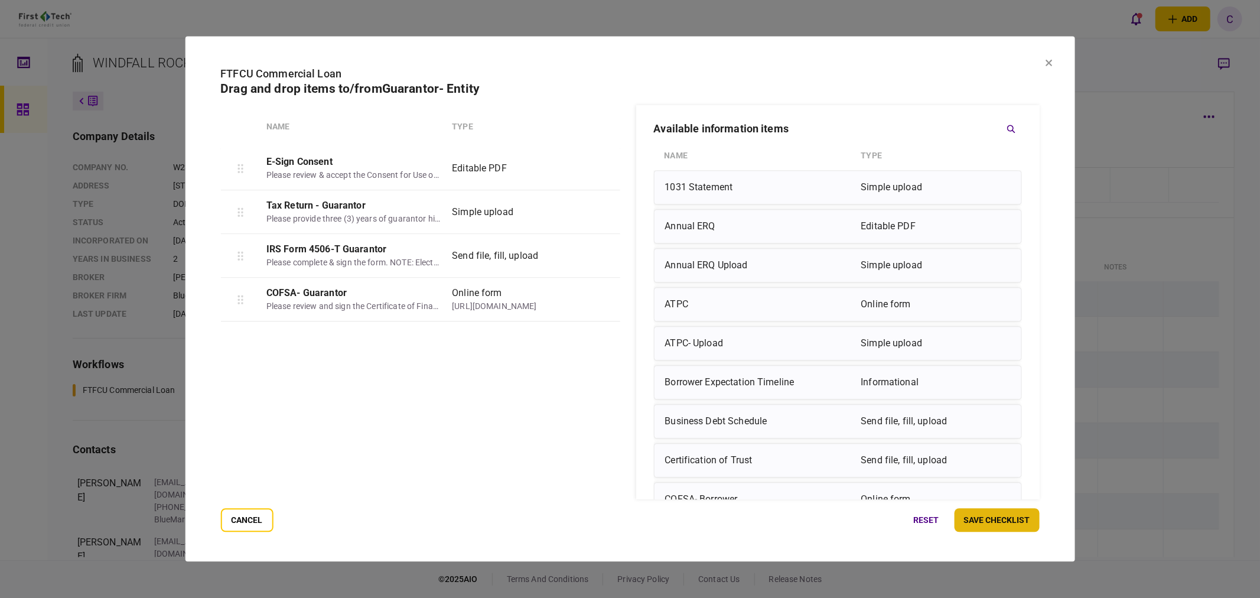
click at [989, 520] on button "save checklist" at bounding box center [996, 520] width 85 height 24
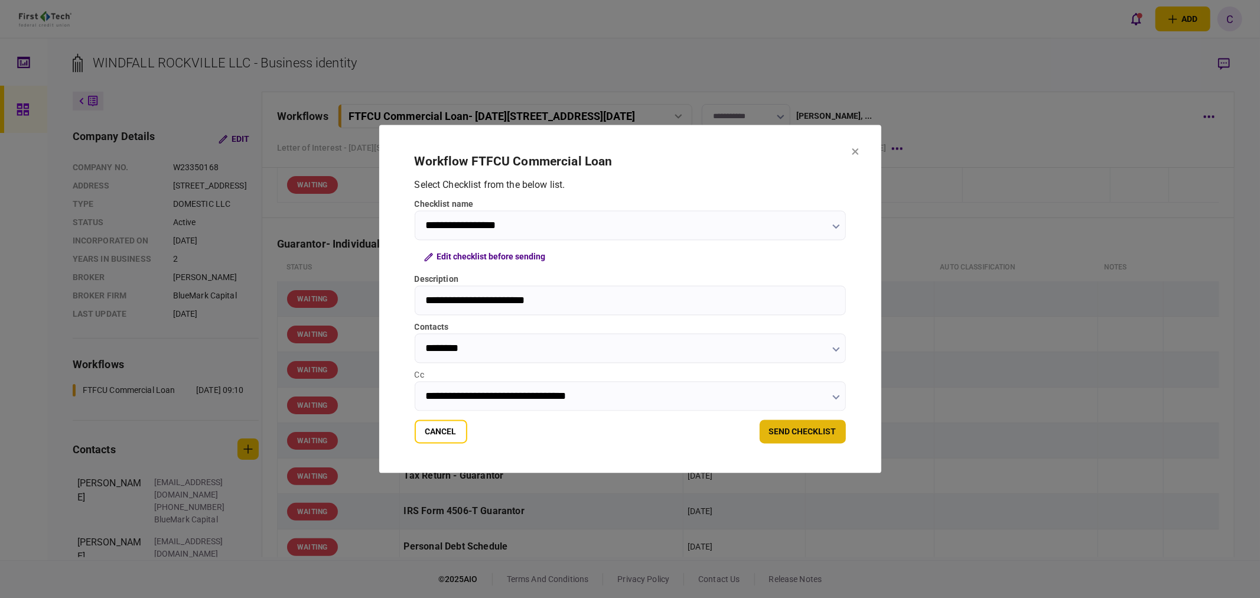
click at [795, 432] on button "send checklist" at bounding box center [802, 432] width 86 height 24
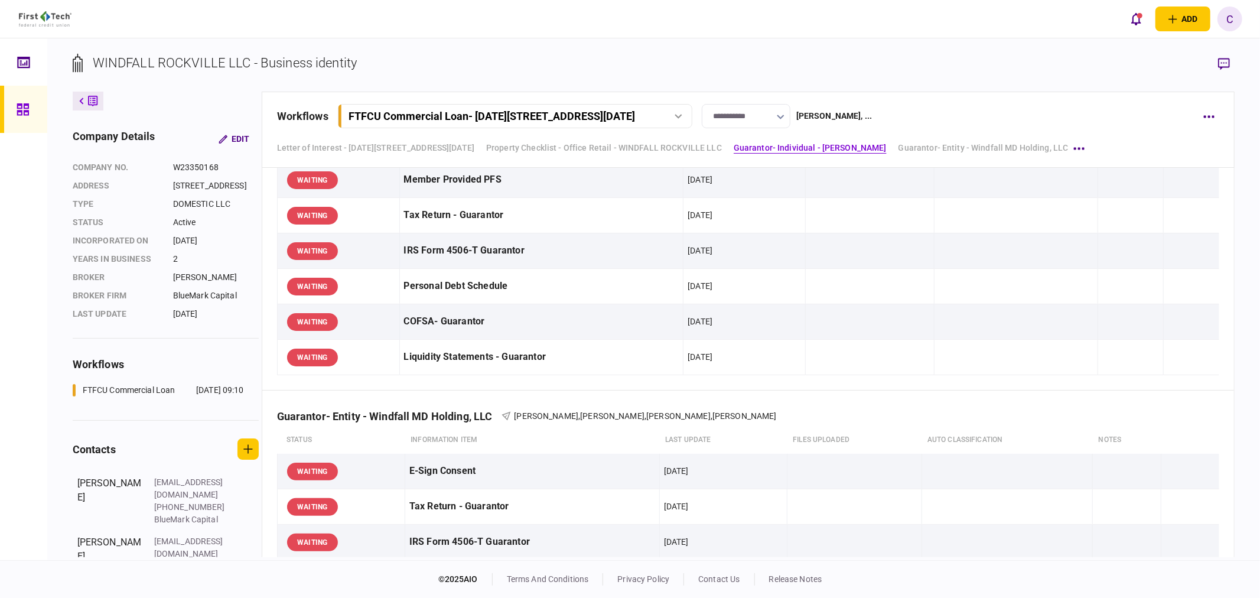
scroll to position [1049, 0]
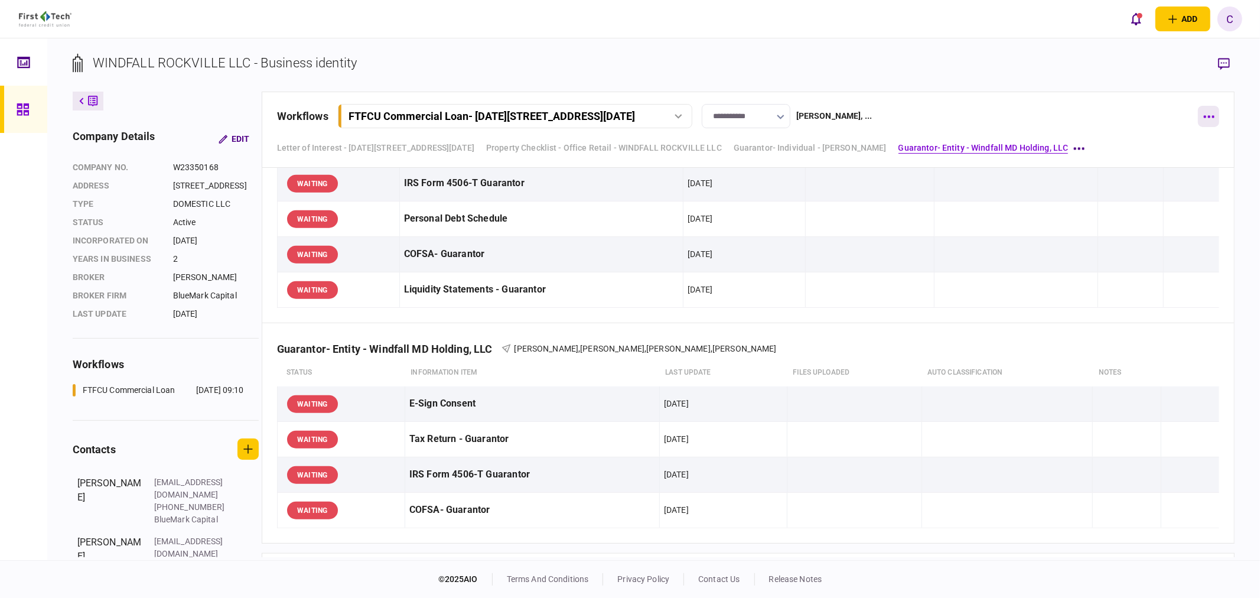
click at [1208, 116] on icon "button" at bounding box center [1209, 117] width 11 height 2
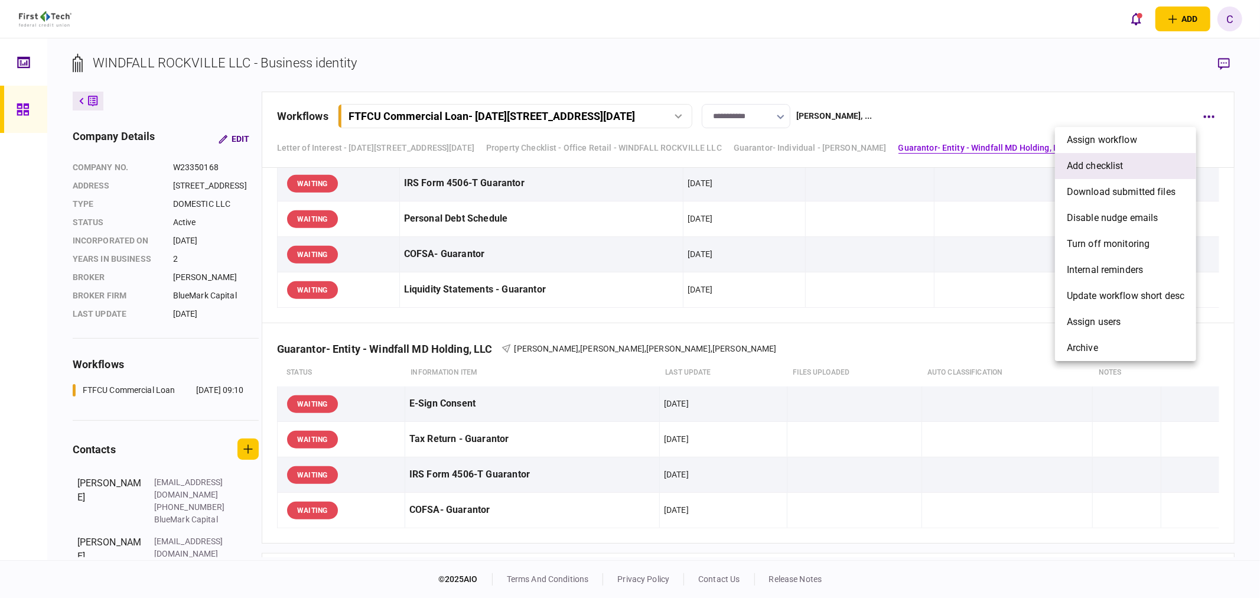
click at [1110, 166] on span "add checklist" at bounding box center [1095, 166] width 57 height 14
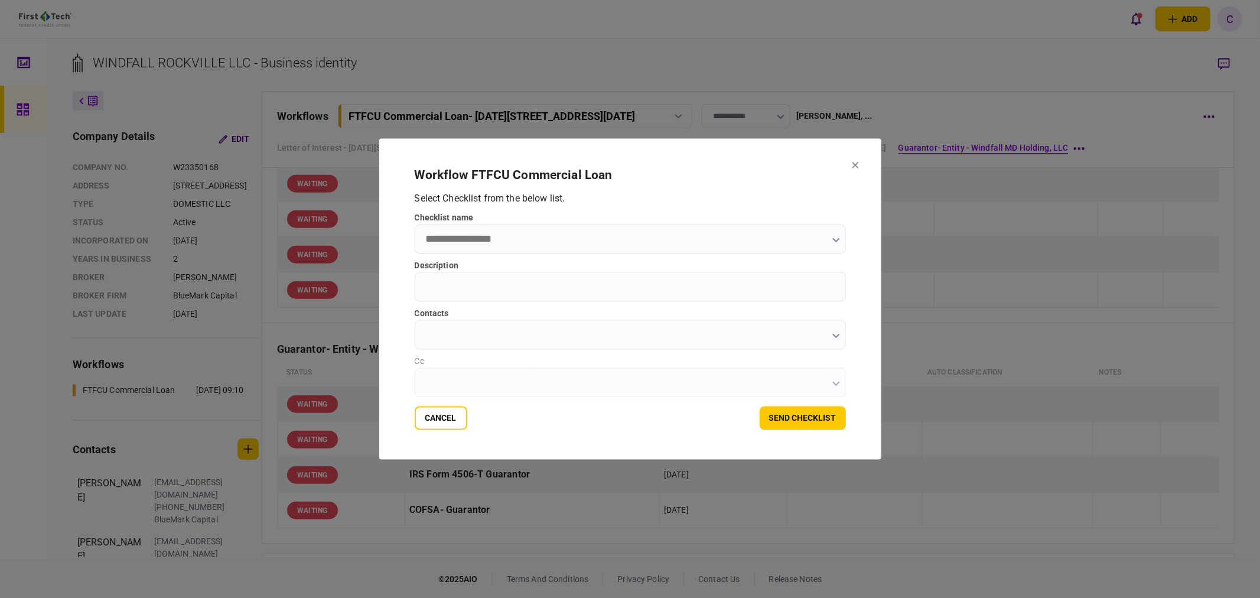
click at [500, 233] on input "checklist name" at bounding box center [630, 239] width 431 height 30
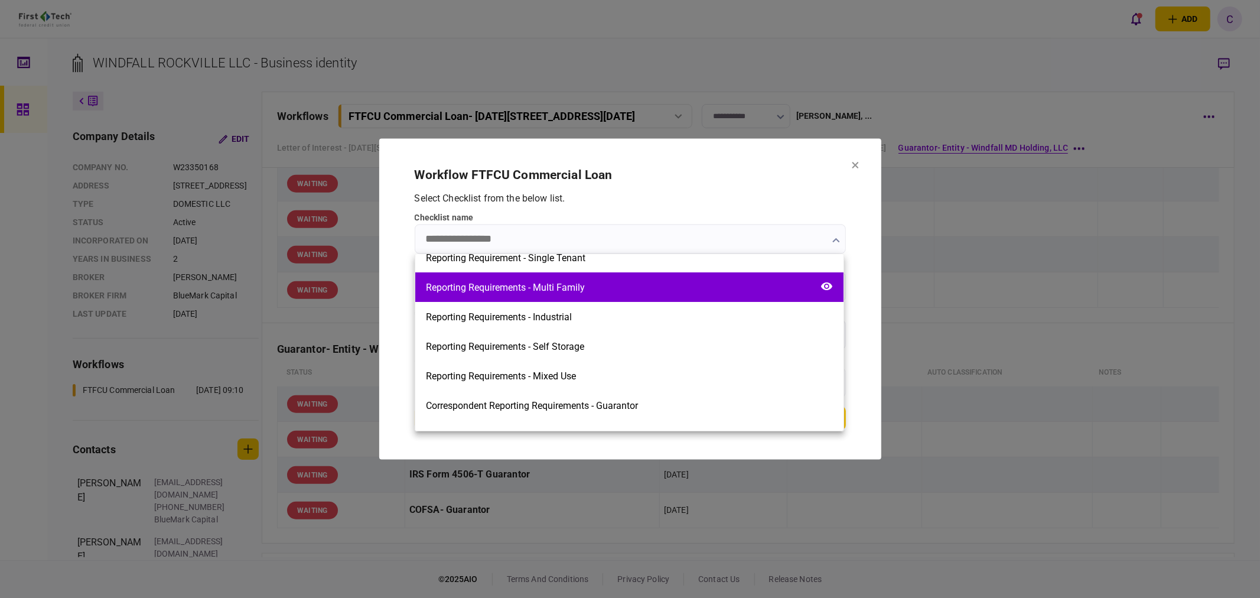
scroll to position [328, 0]
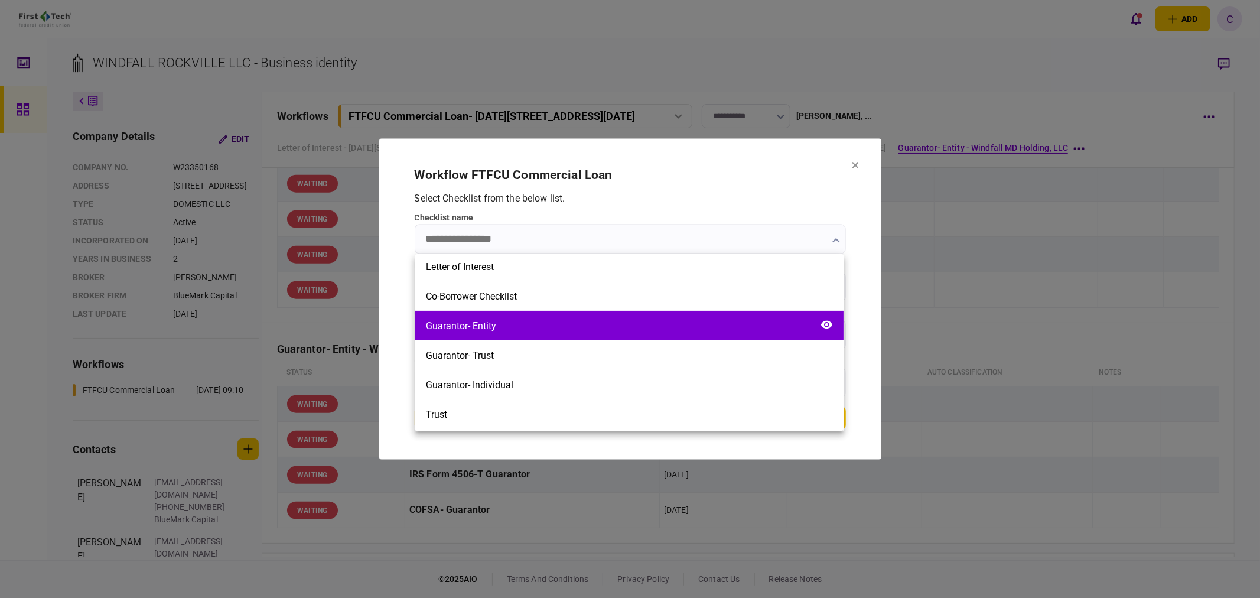
click at [501, 331] on div "Guarantor- Entity" at bounding box center [629, 326] width 428 height 30
type input "**********"
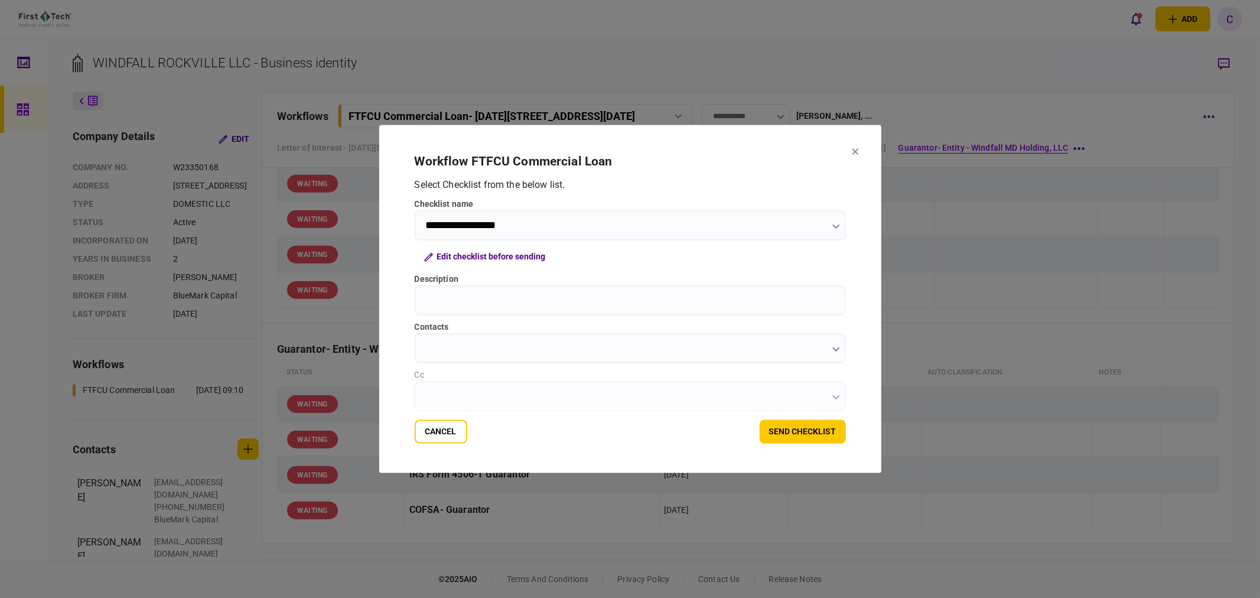
click at [453, 297] on input "Description" at bounding box center [630, 301] width 431 height 30
click at [456, 299] on input "Description" at bounding box center [630, 301] width 431 height 30
type input "**********"
click at [465, 349] on input "contacts" at bounding box center [630, 349] width 431 height 30
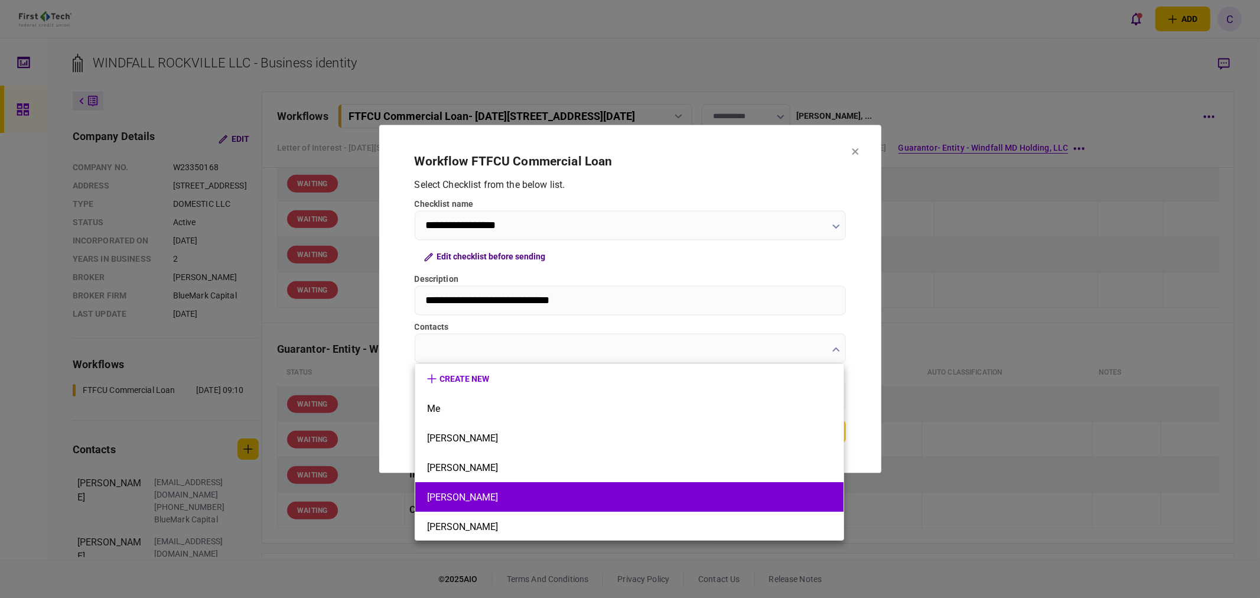
click at [453, 497] on button "[PERSON_NAME]" at bounding box center [629, 496] width 405 height 11
type input "********"
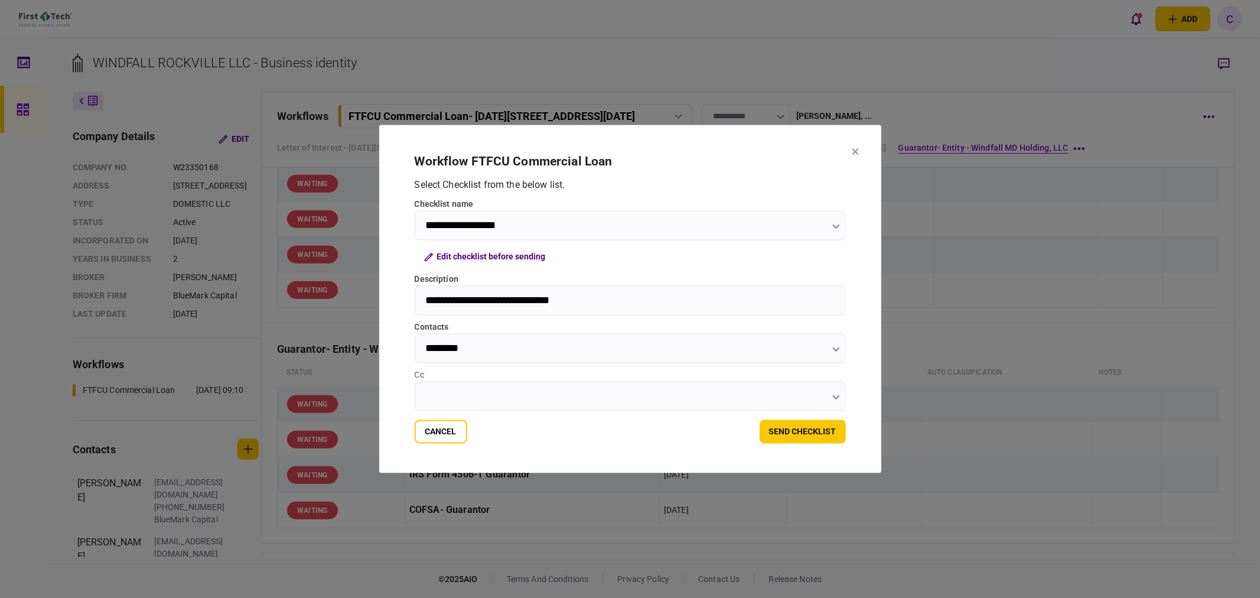
click at [464, 397] on input "Cc" at bounding box center [630, 397] width 431 height 30
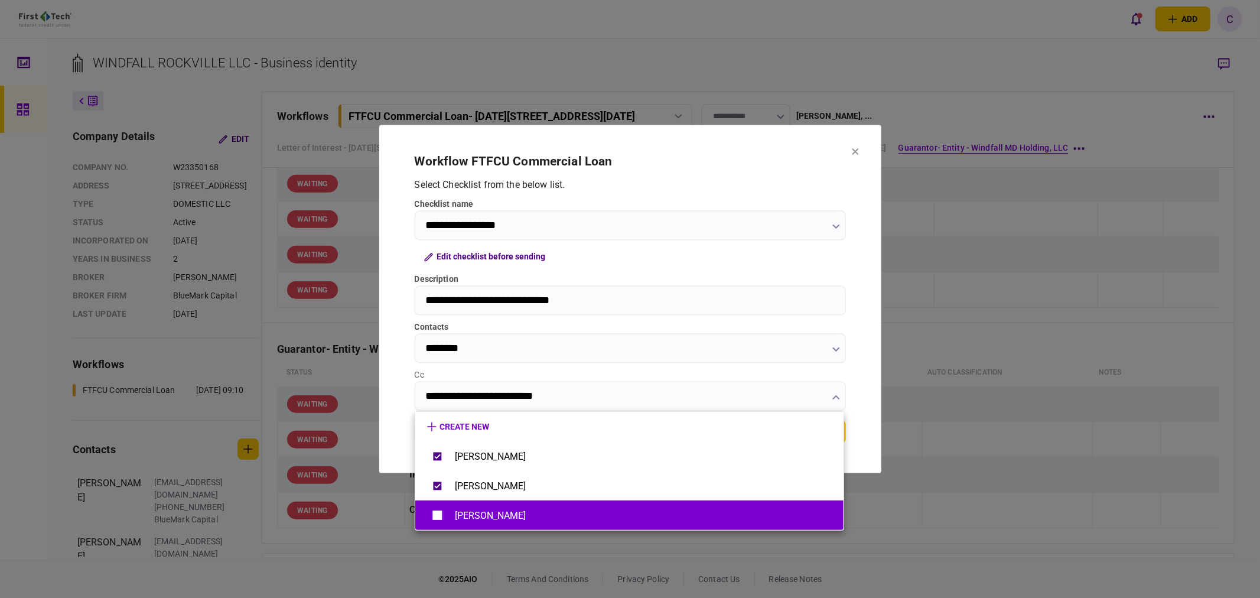
click at [425, 518] on li "[PERSON_NAME]" at bounding box center [629, 515] width 428 height 30
type input "**********"
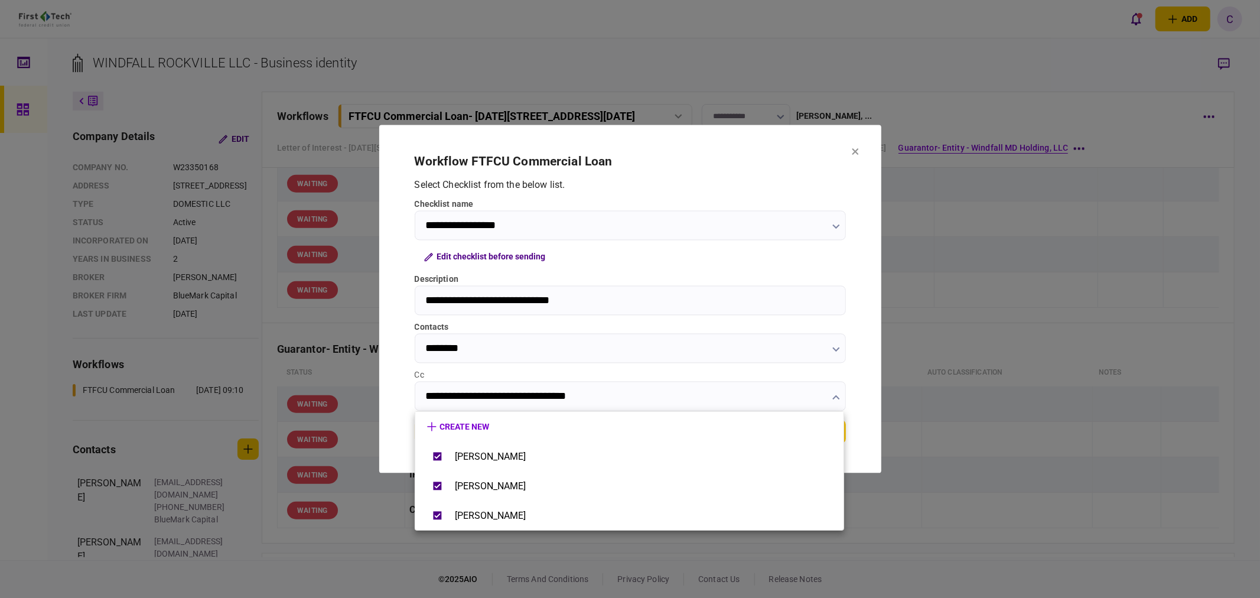
click at [388, 367] on div at bounding box center [630, 299] width 1260 height 598
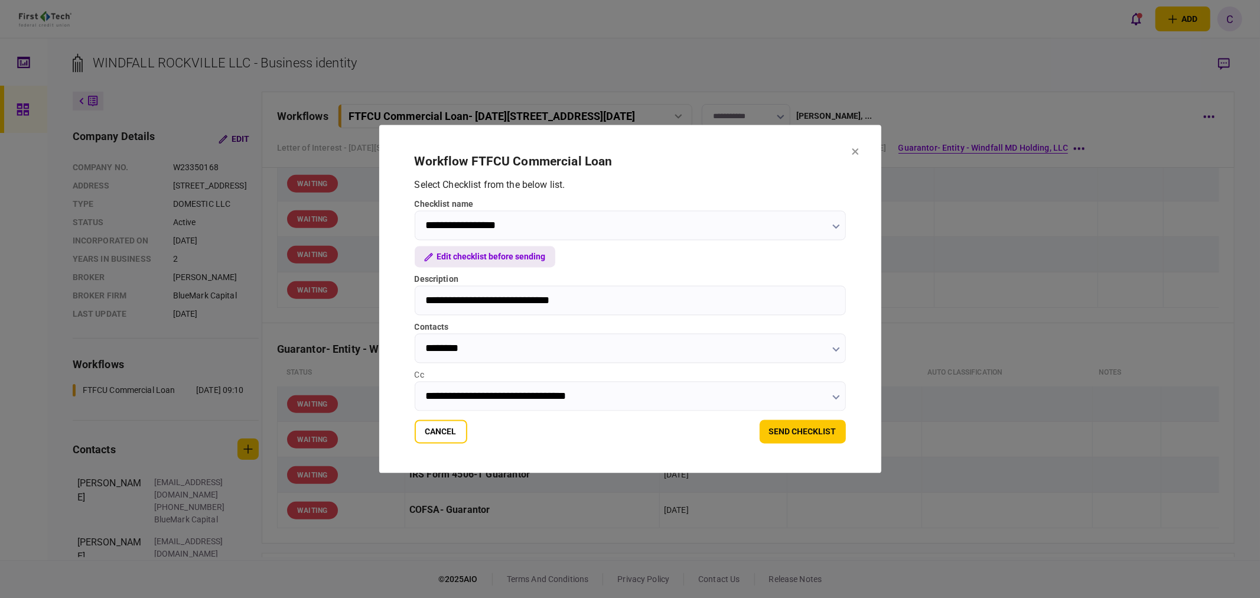
click at [479, 257] on button "Edit checklist before sending" at bounding box center [485, 256] width 141 height 21
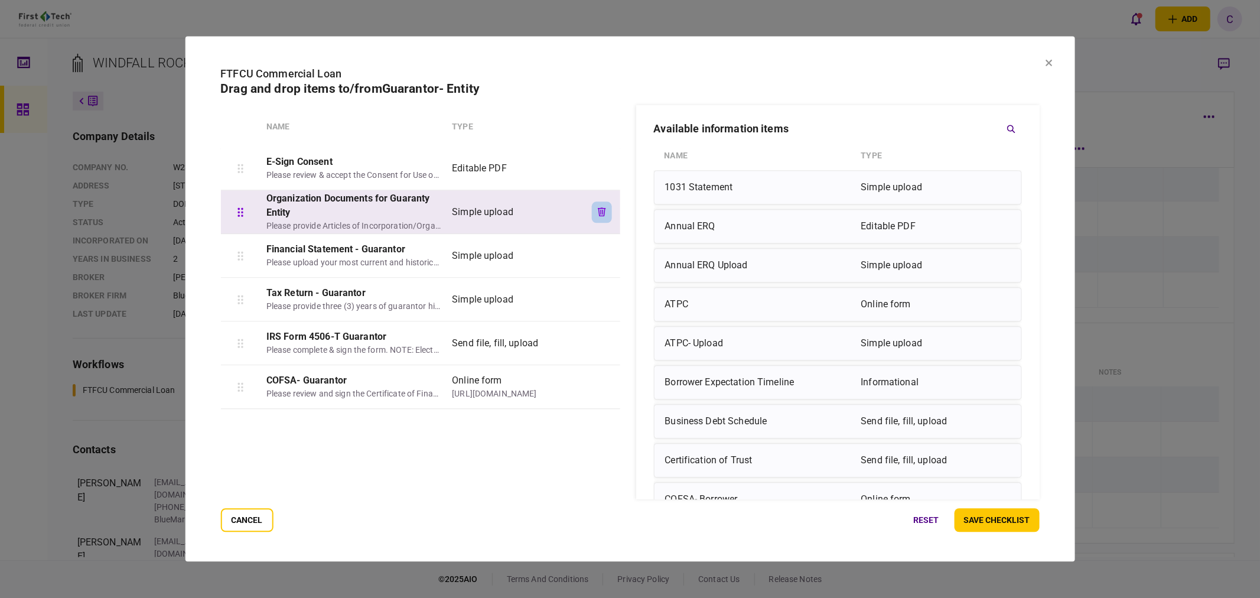
click at [605, 210] on button "button" at bounding box center [602, 211] width 20 height 21
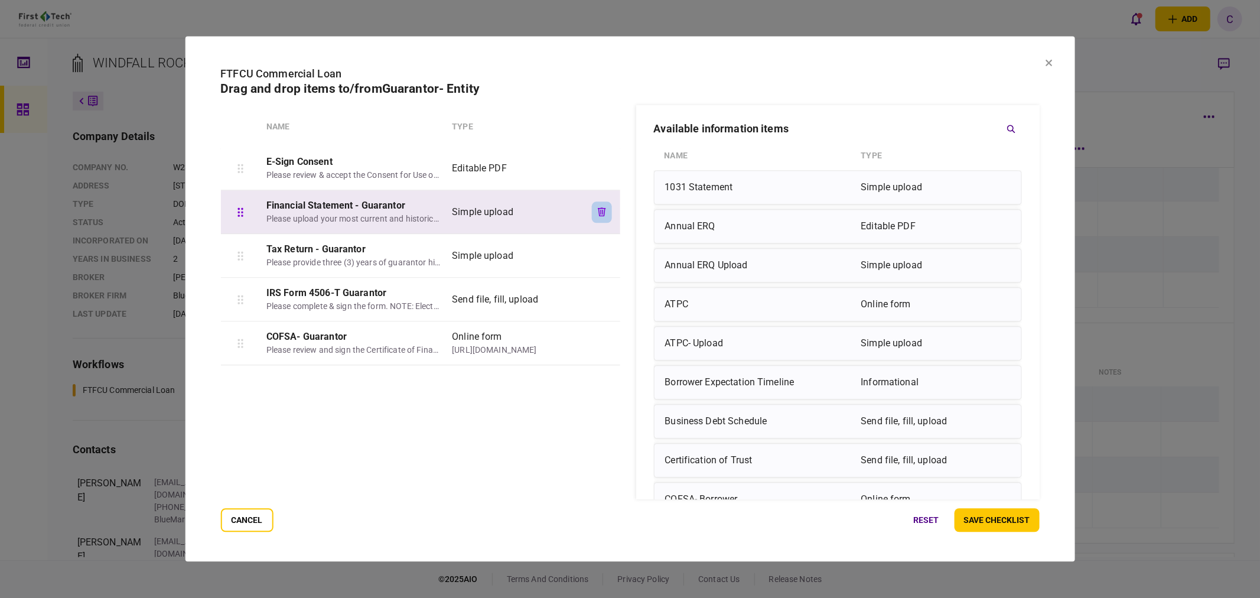
click at [602, 217] on button "button" at bounding box center [602, 211] width 20 height 21
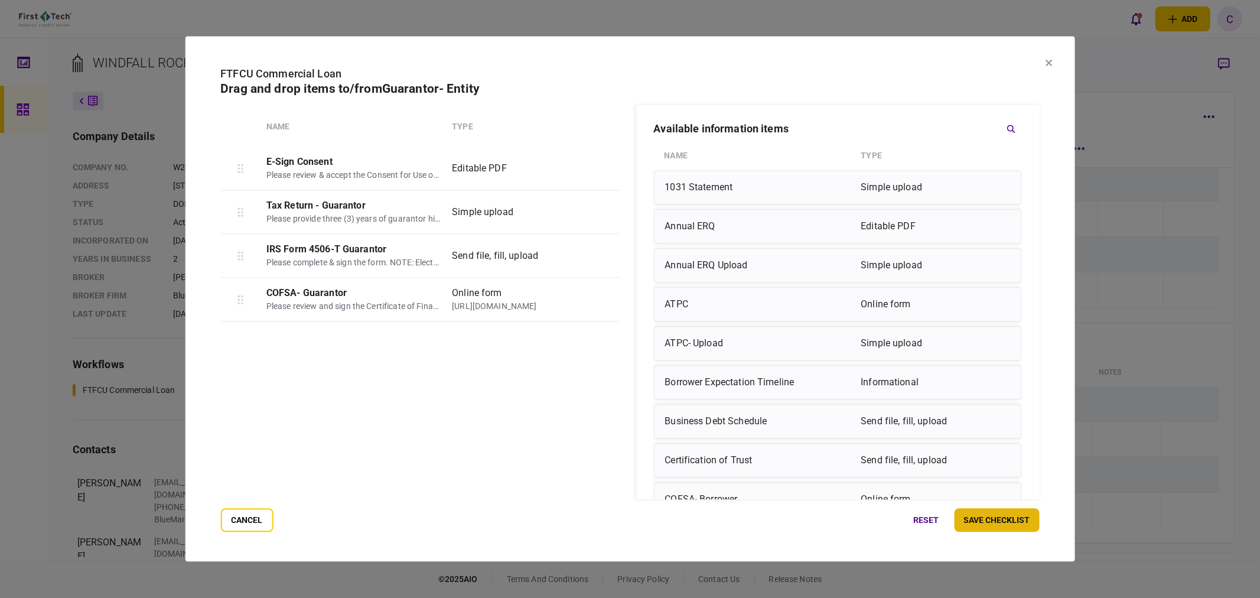
click at [1010, 521] on button "save checklist" at bounding box center [996, 520] width 85 height 24
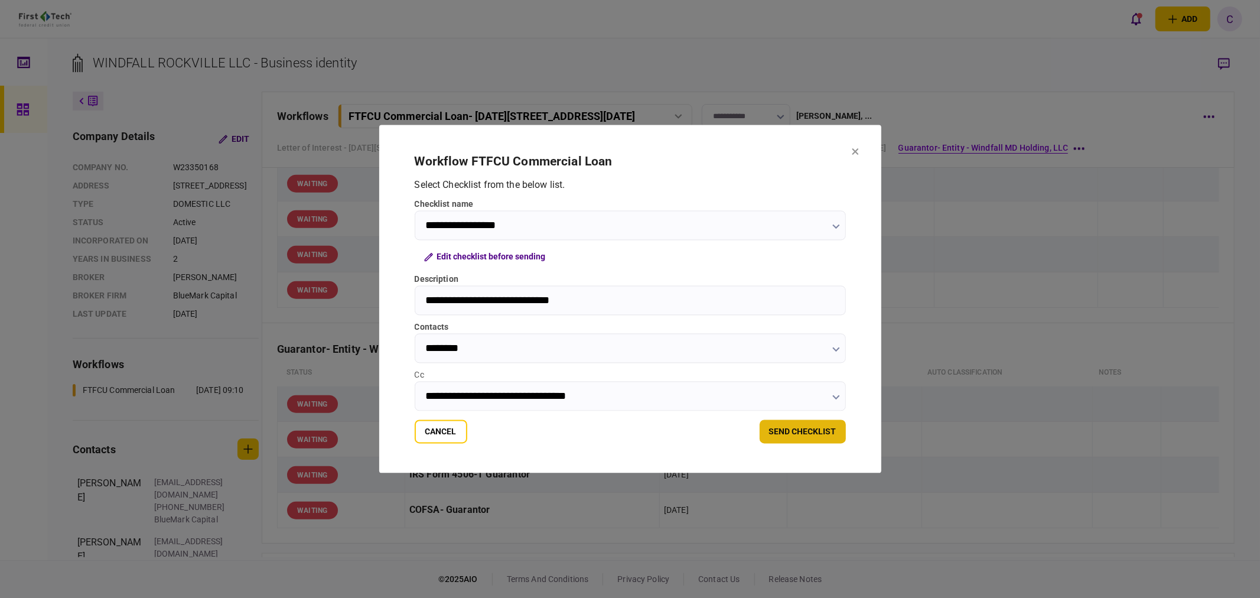
click at [803, 432] on button "send checklist" at bounding box center [802, 432] width 86 height 24
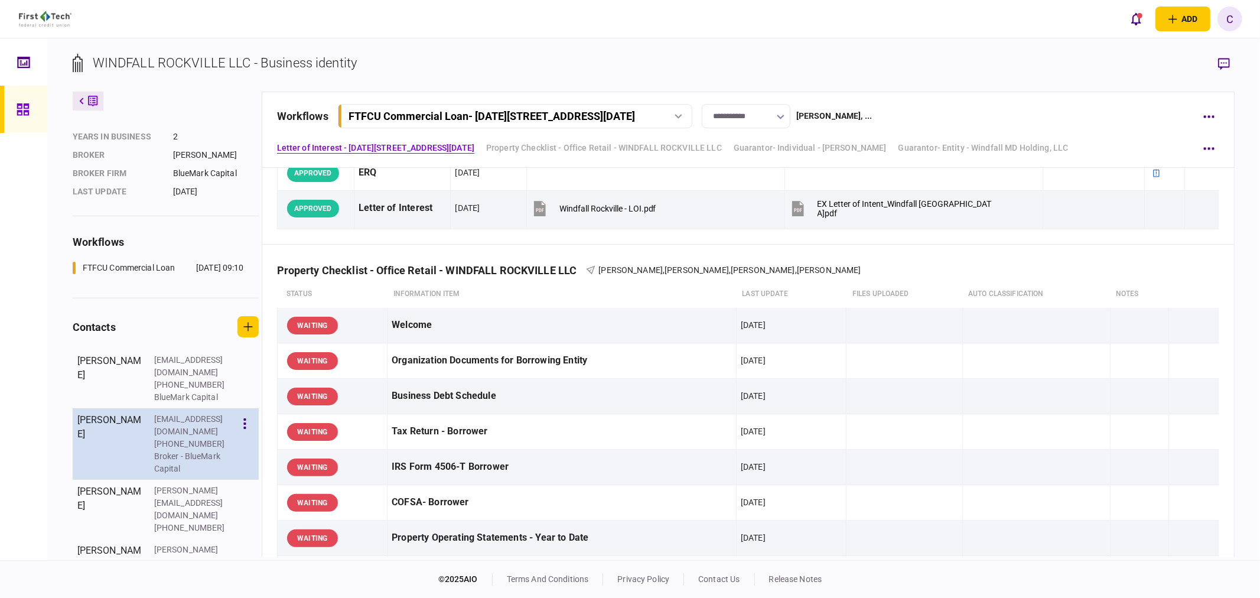
scroll to position [129, 0]
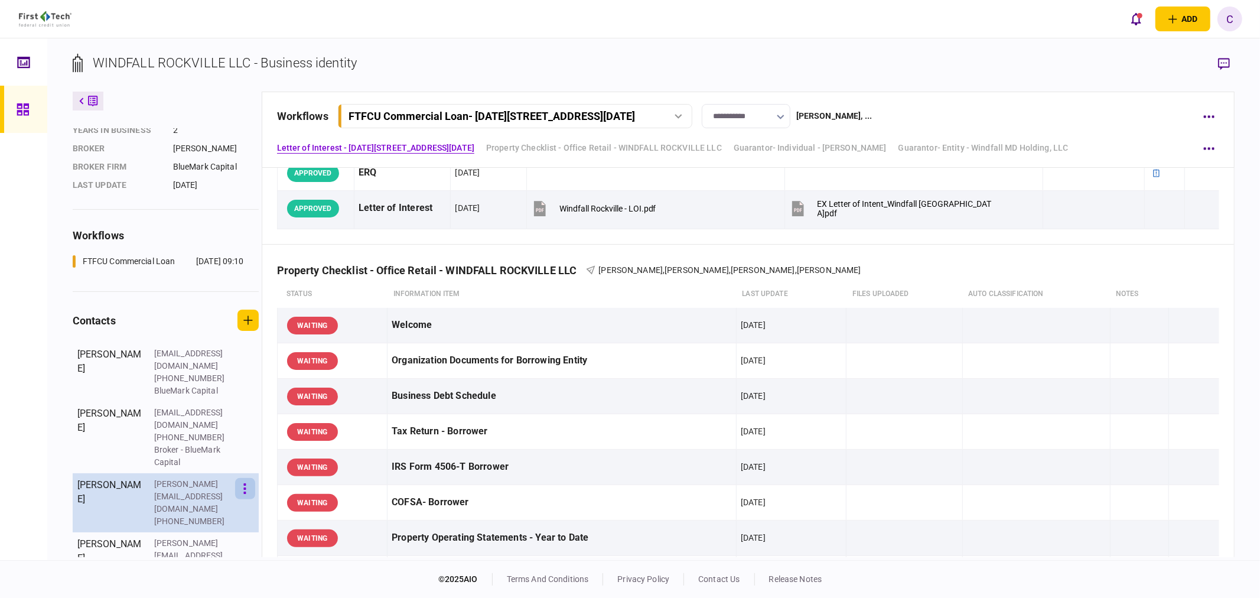
click at [254, 485] on button "button" at bounding box center [245, 488] width 20 height 21
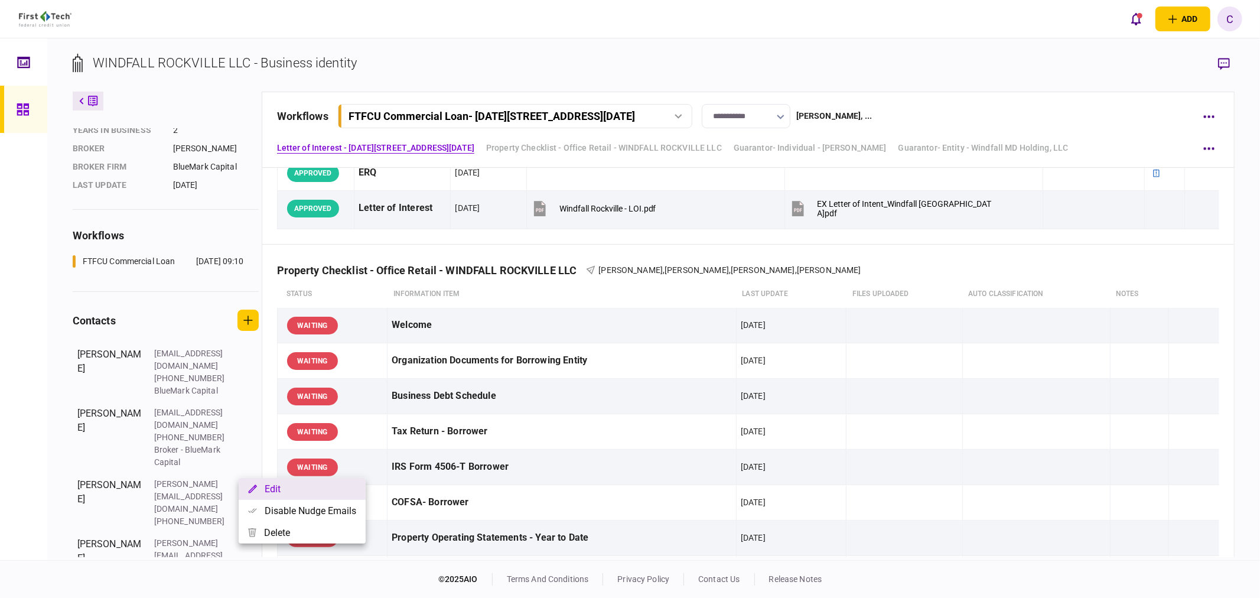
click at [286, 491] on button "Edit" at bounding box center [302, 489] width 127 height 22
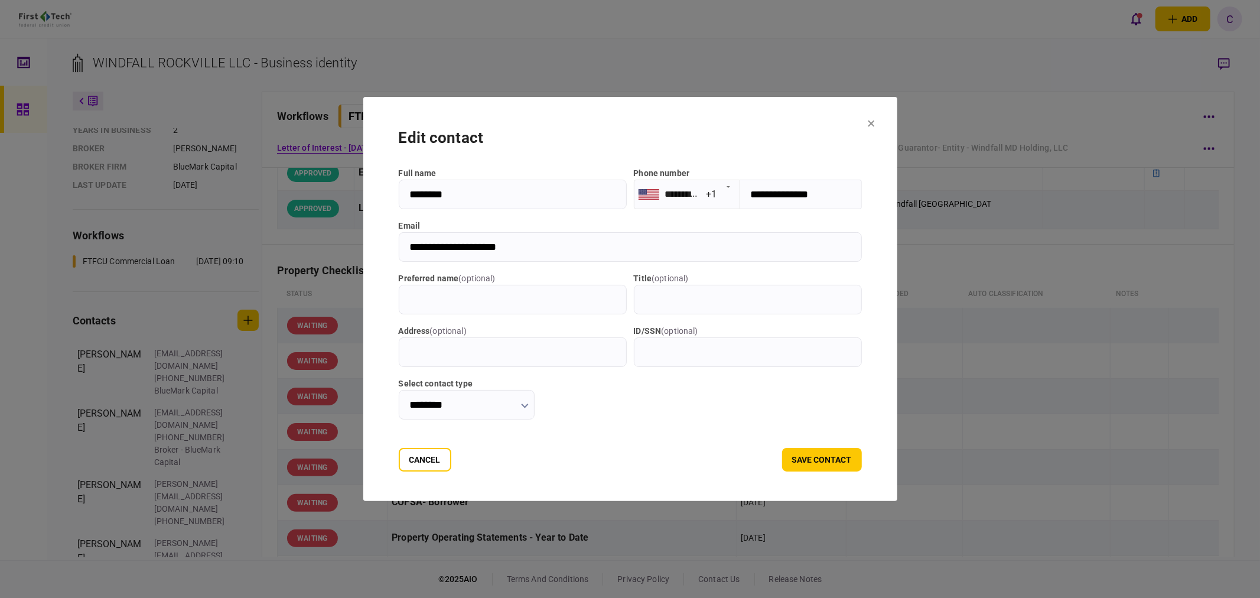
drag, startPoint x: 506, startPoint y: 247, endPoint x: 339, endPoint y: 249, distance: 167.1
click at [339, 249] on div "**********" at bounding box center [630, 299] width 1260 height 598
drag, startPoint x: 410, startPoint y: 459, endPoint x: 340, endPoint y: 456, distance: 69.8
click at [410, 459] on button "Cancel" at bounding box center [425, 460] width 53 height 24
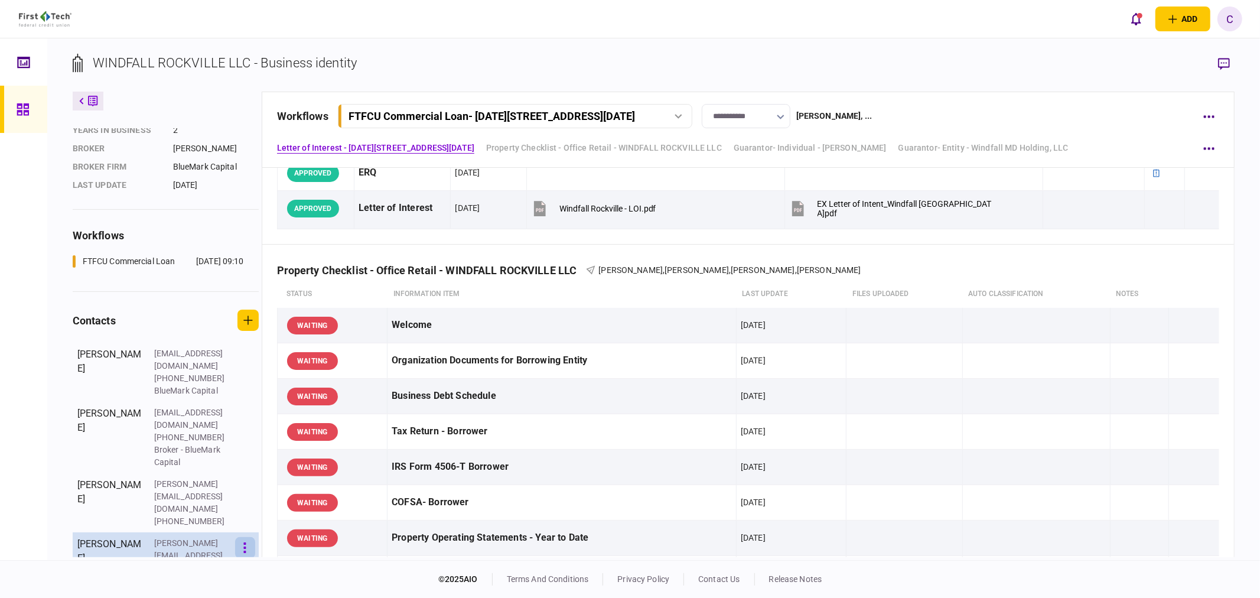
click at [246, 542] on icon "button" at bounding box center [245, 547] width 2 height 11
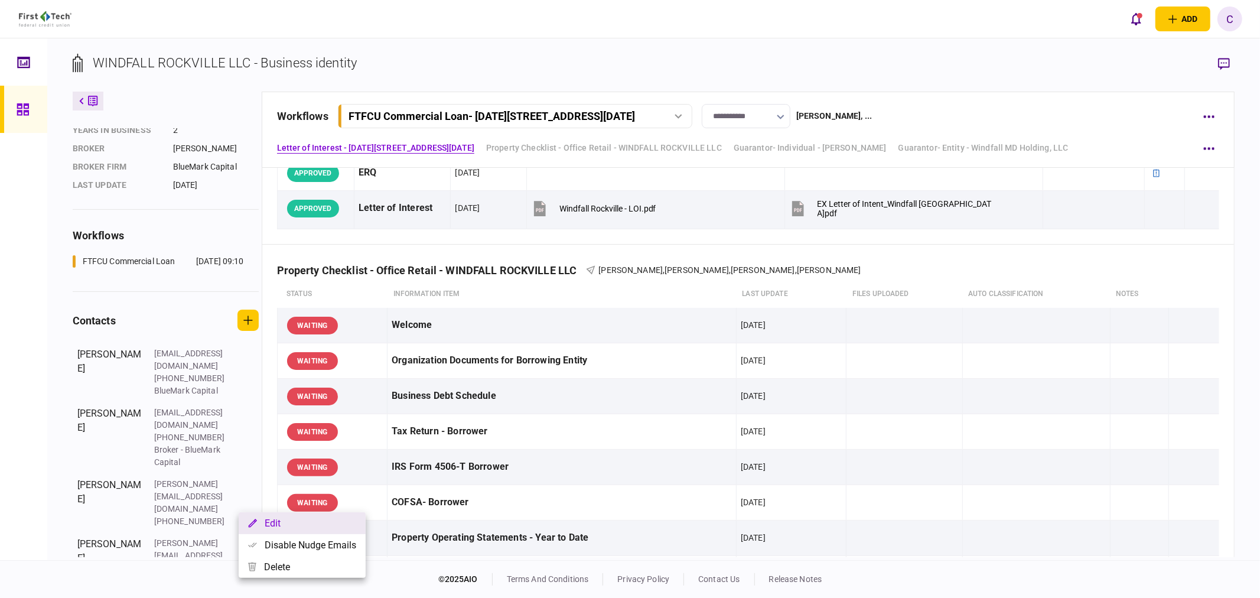
click at [281, 523] on button "Edit" at bounding box center [302, 523] width 127 height 22
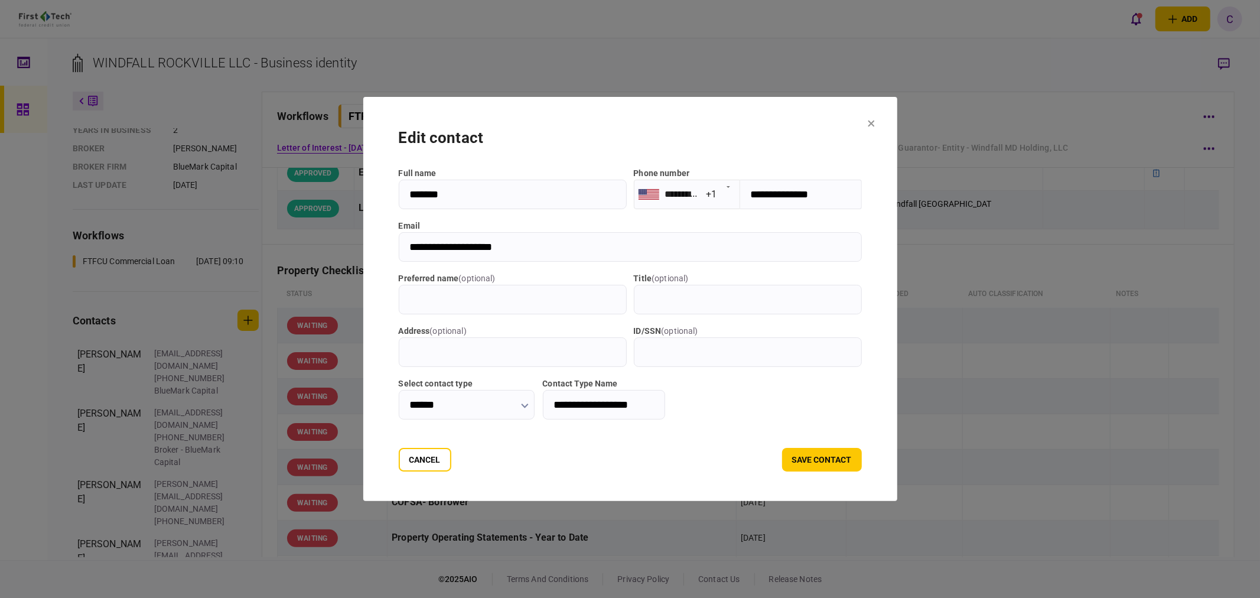
drag, startPoint x: 517, startPoint y: 246, endPoint x: 364, endPoint y: 240, distance: 153.1
click at [364, 240] on section "**********" at bounding box center [630, 299] width 534 height 404
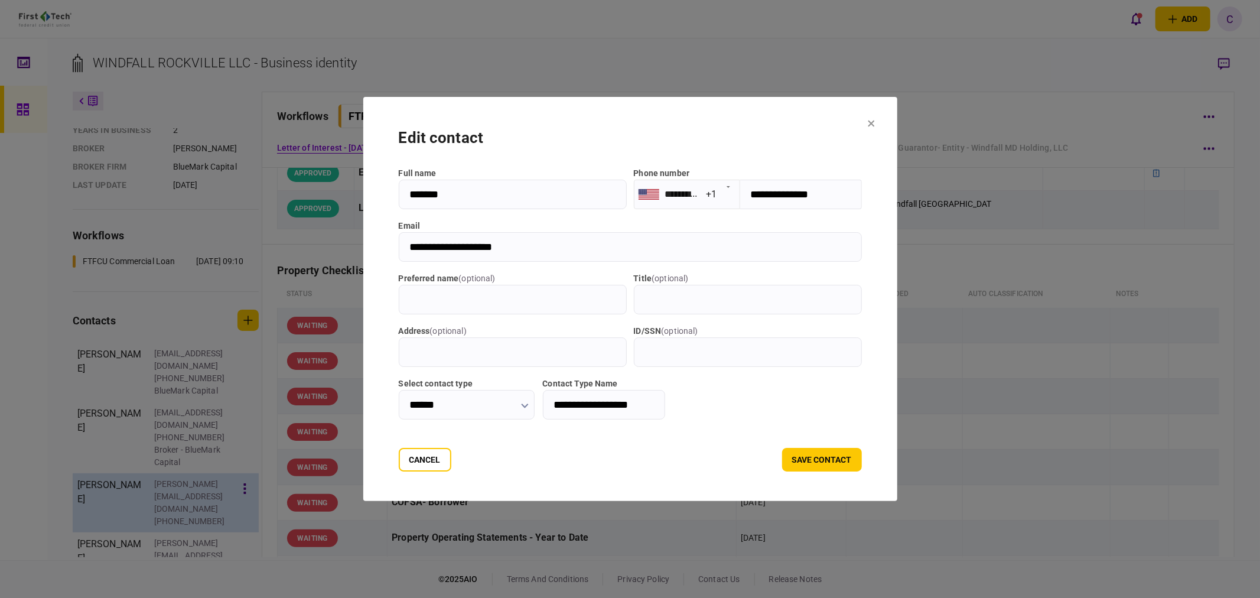
drag, startPoint x: 420, startPoint y: 458, endPoint x: 210, endPoint y: 472, distance: 210.7
click at [420, 458] on button "Cancel" at bounding box center [425, 460] width 53 height 24
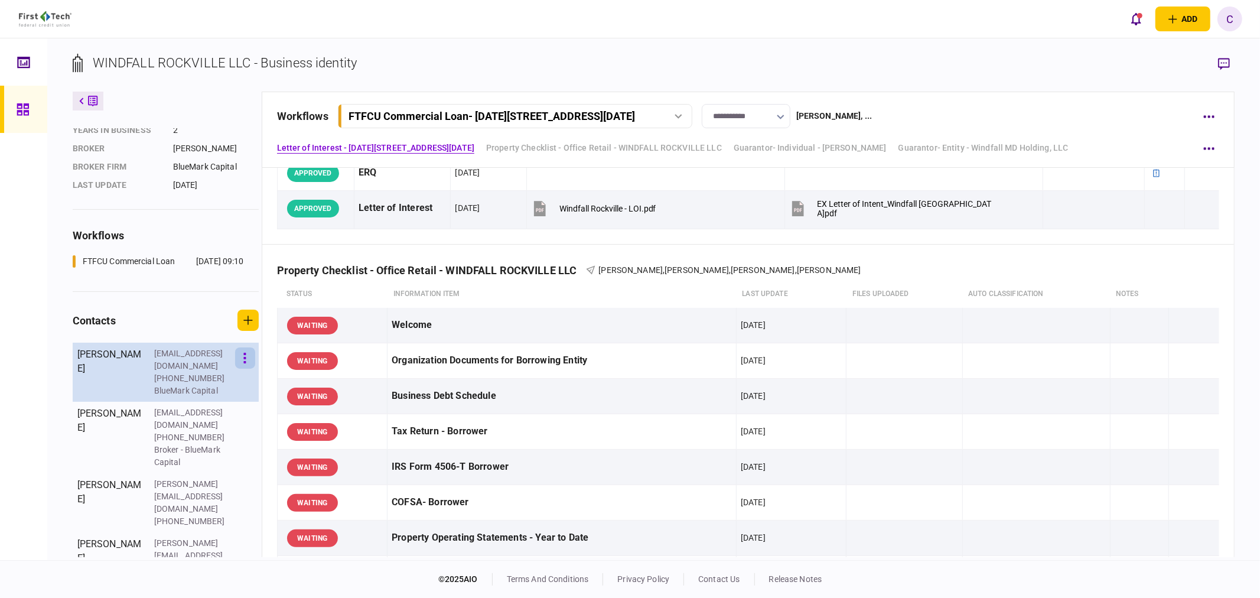
click at [244, 369] on button "button" at bounding box center [245, 357] width 20 height 21
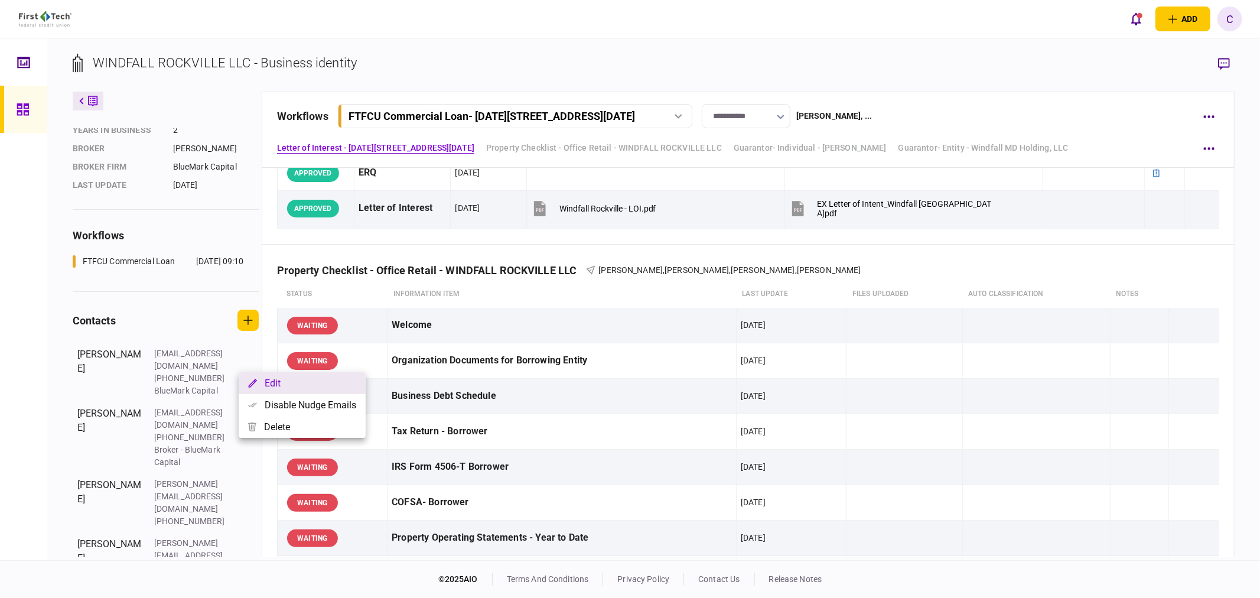
click at [276, 383] on button "Edit" at bounding box center [302, 383] width 127 height 22
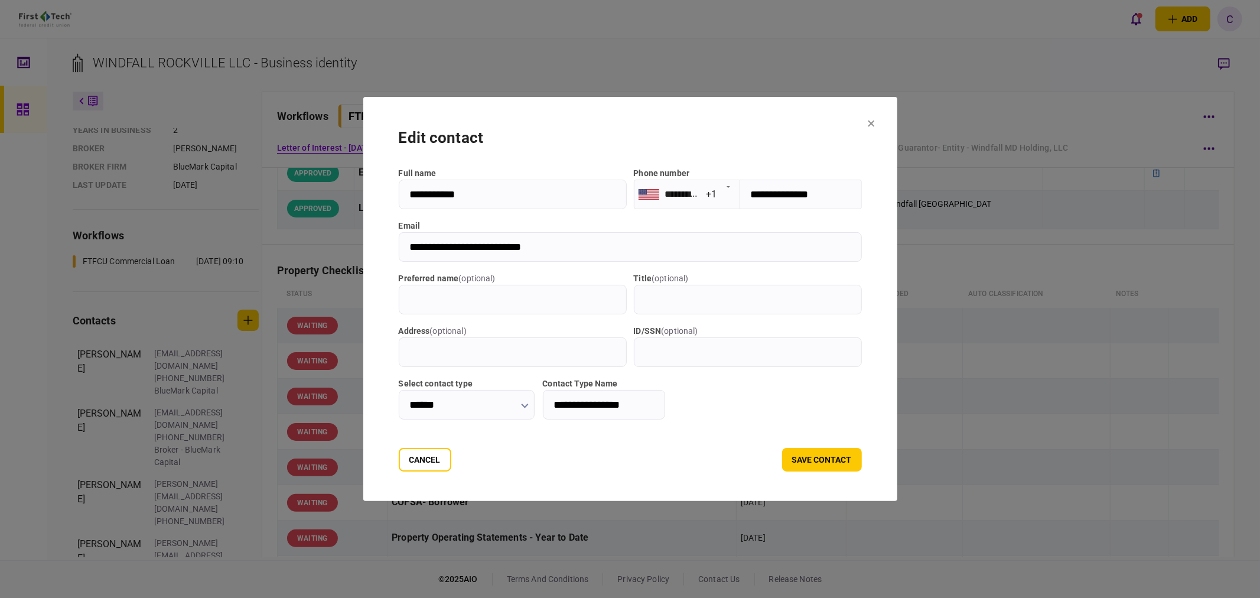
drag, startPoint x: 546, startPoint y: 246, endPoint x: 247, endPoint y: 243, distance: 298.8
click at [247, 243] on div "**********" at bounding box center [630, 299] width 1260 height 598
drag, startPoint x: 414, startPoint y: 459, endPoint x: 326, endPoint y: 465, distance: 88.2
click at [414, 459] on button "Cancel" at bounding box center [425, 460] width 53 height 24
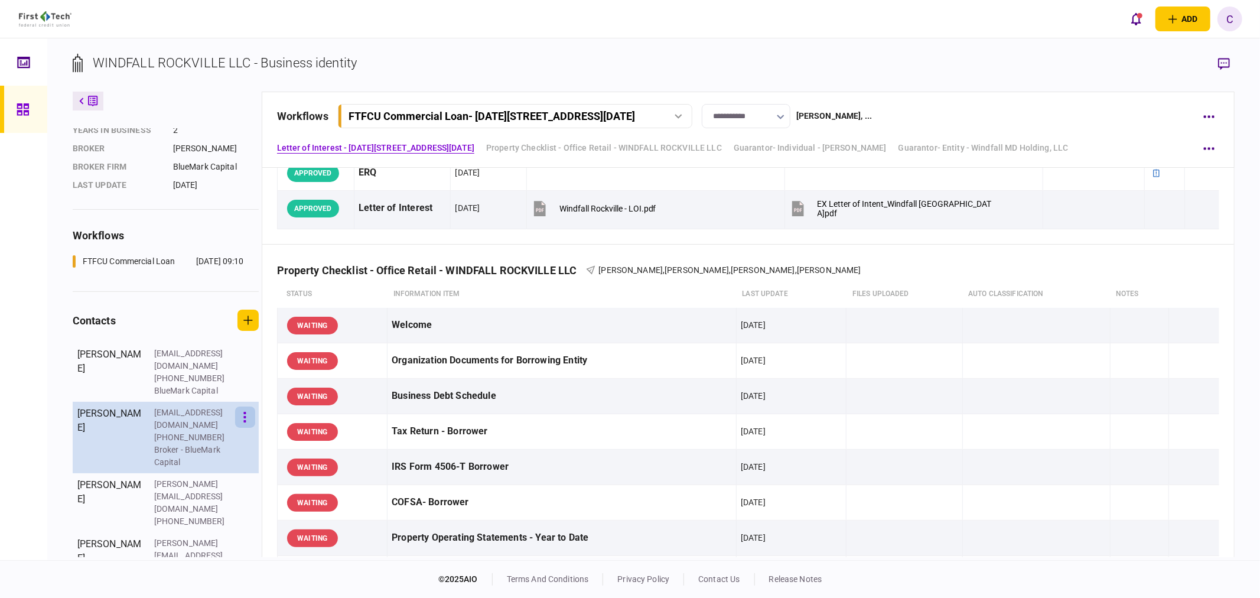
click at [254, 427] on button "button" at bounding box center [245, 416] width 20 height 21
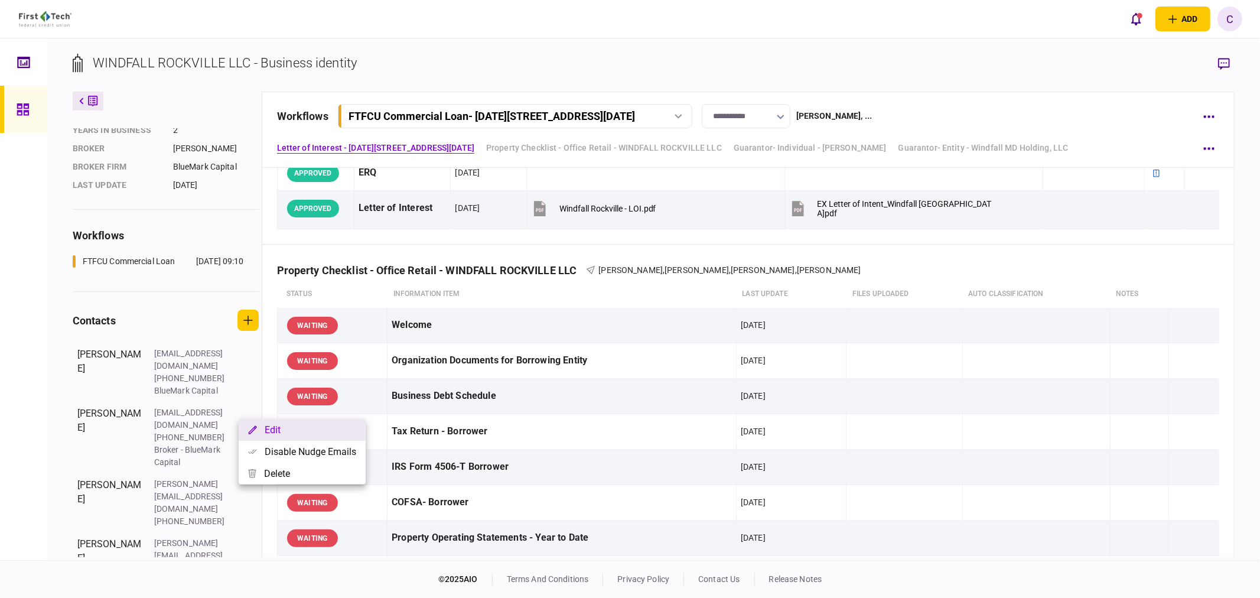
click at [272, 432] on button "Edit" at bounding box center [302, 430] width 127 height 22
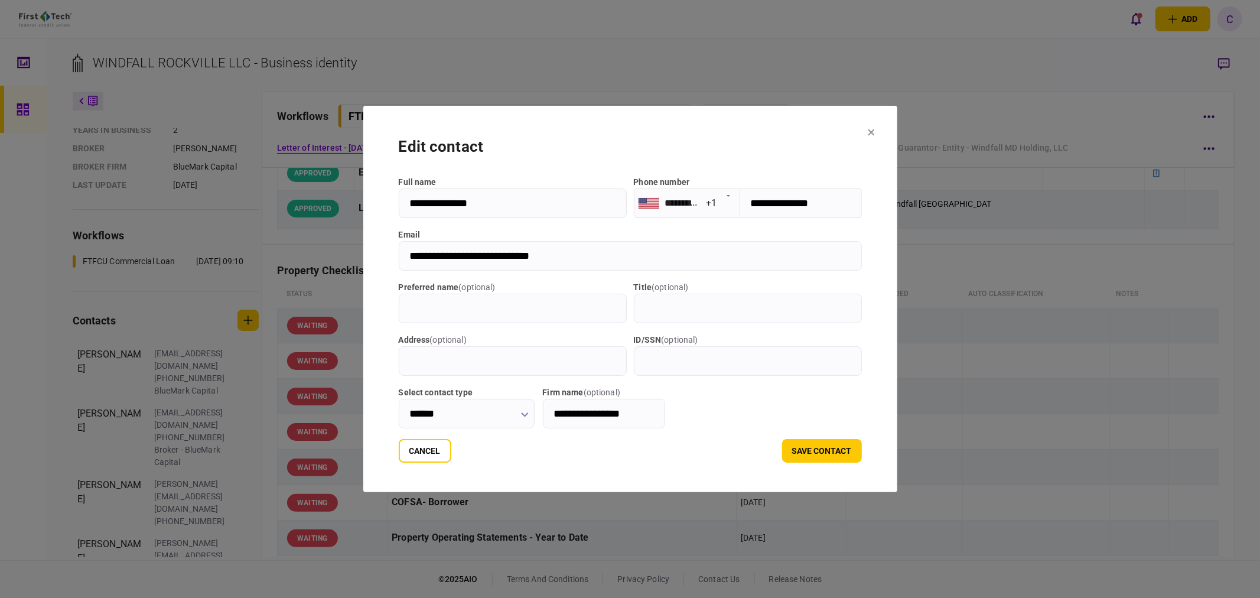
drag, startPoint x: 565, startPoint y: 257, endPoint x: 236, endPoint y: 257, distance: 328.9
click at [236, 257] on div "**********" at bounding box center [630, 299] width 1260 height 598
click at [399, 449] on button "Cancel" at bounding box center [425, 451] width 53 height 24
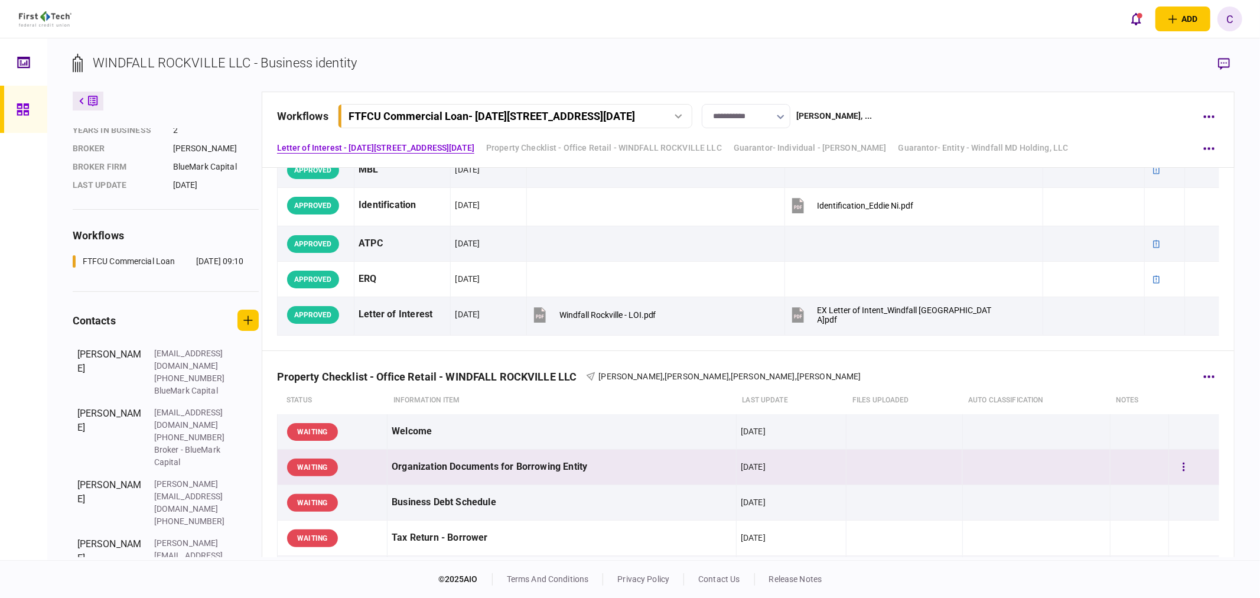
scroll to position [262, 0]
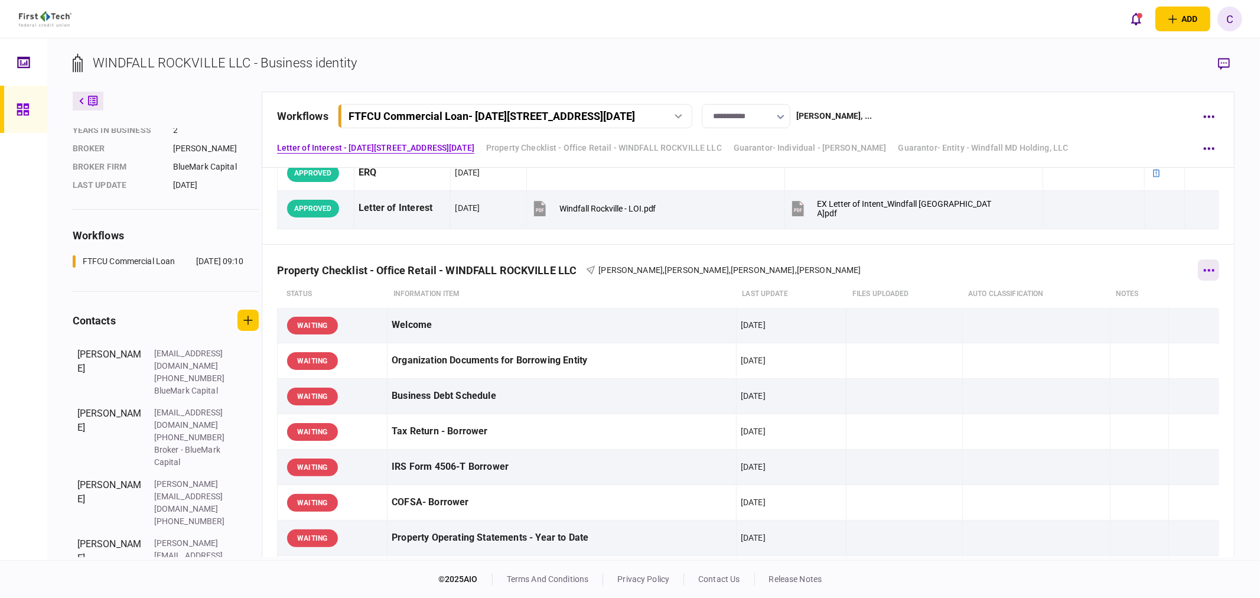
click at [1202, 268] on button "button" at bounding box center [1208, 269] width 21 height 21
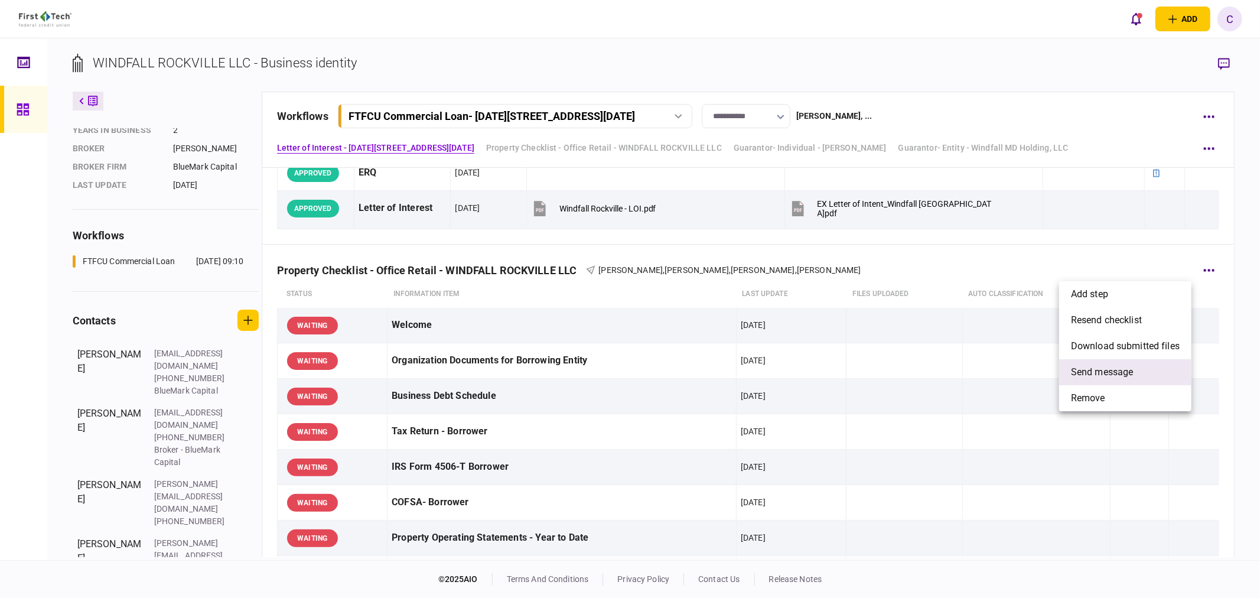
click at [1100, 369] on span "send message" at bounding box center [1102, 372] width 63 height 14
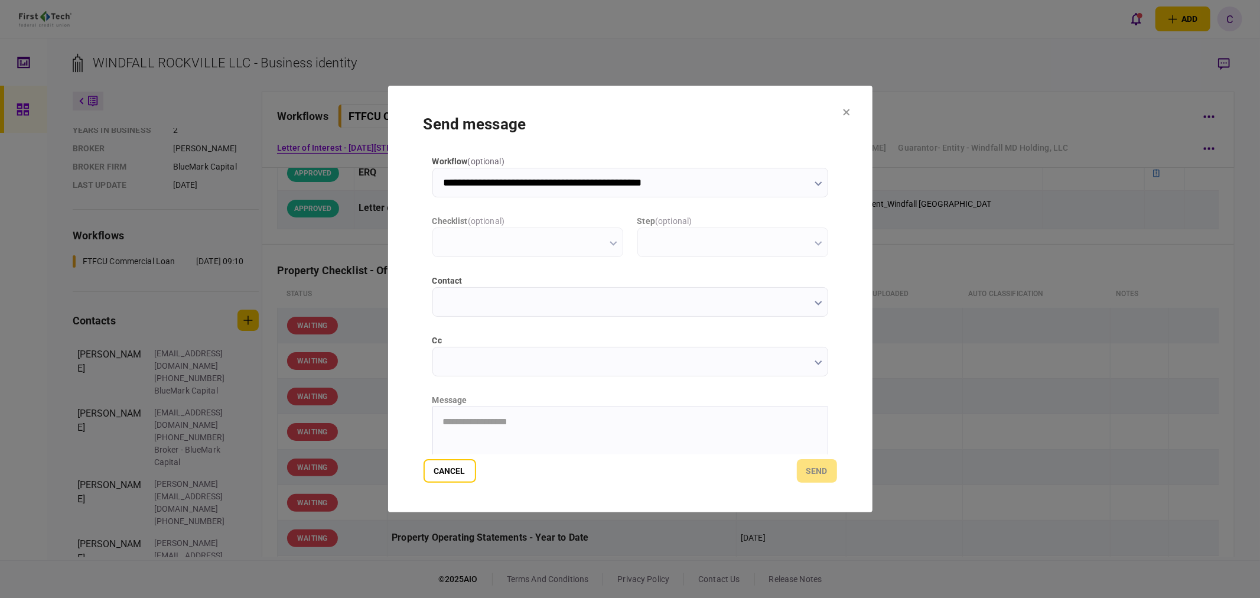
scroll to position [0, 0]
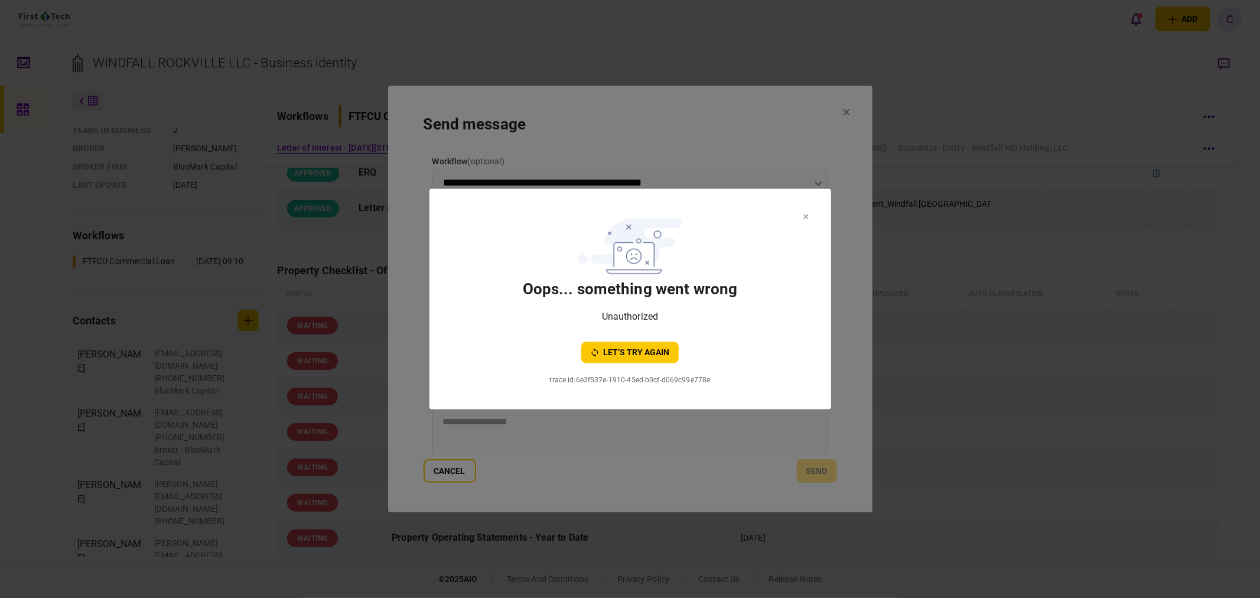
click at [806, 219] on button at bounding box center [805, 215] width 5 height 9
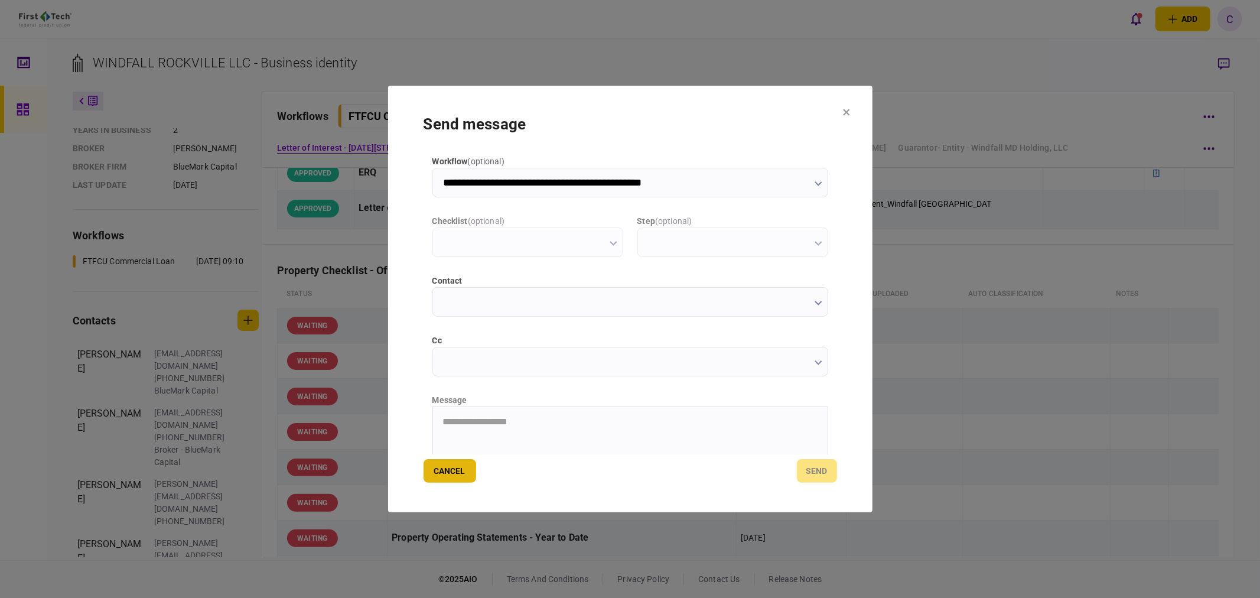
click at [441, 470] on button "Cancel" at bounding box center [449, 471] width 53 height 24
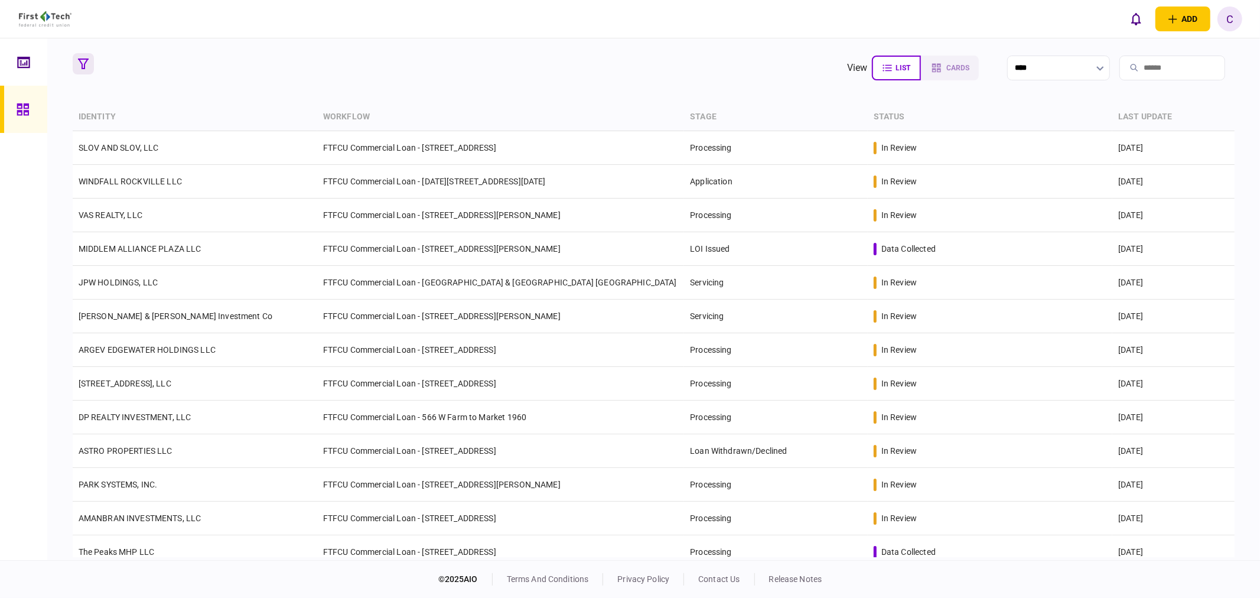
click at [76, 63] on button "button" at bounding box center [83, 63] width 21 height 21
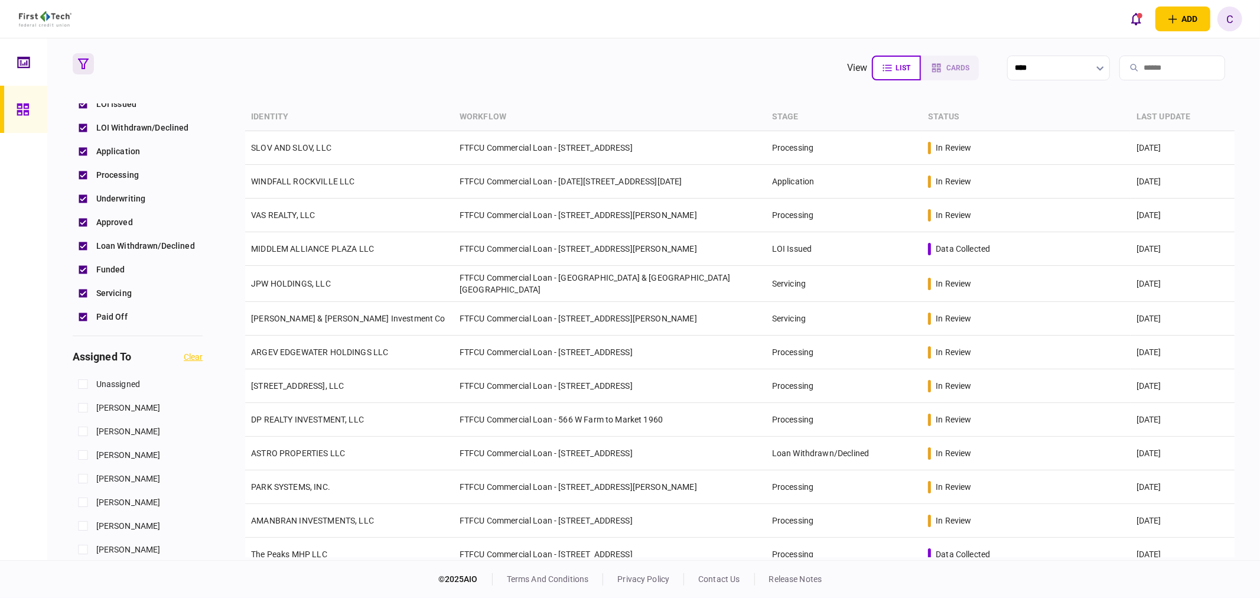
scroll to position [459, 0]
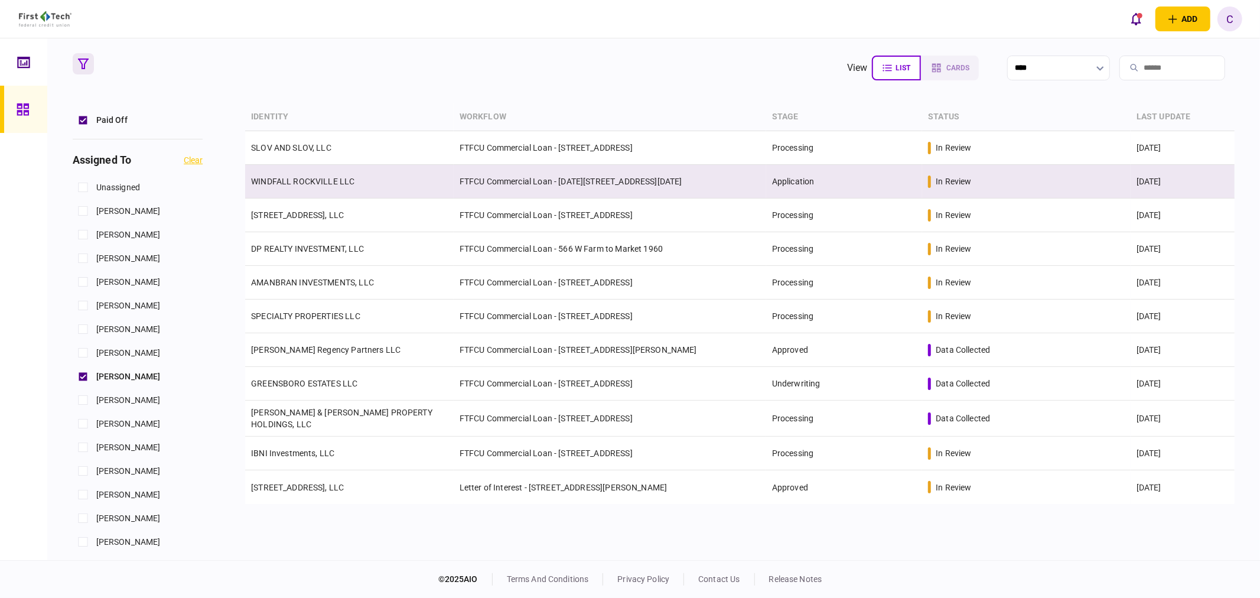
click at [328, 178] on link "WINDFALL ROCKVILLE LLC" at bounding box center [302, 181] width 103 height 9
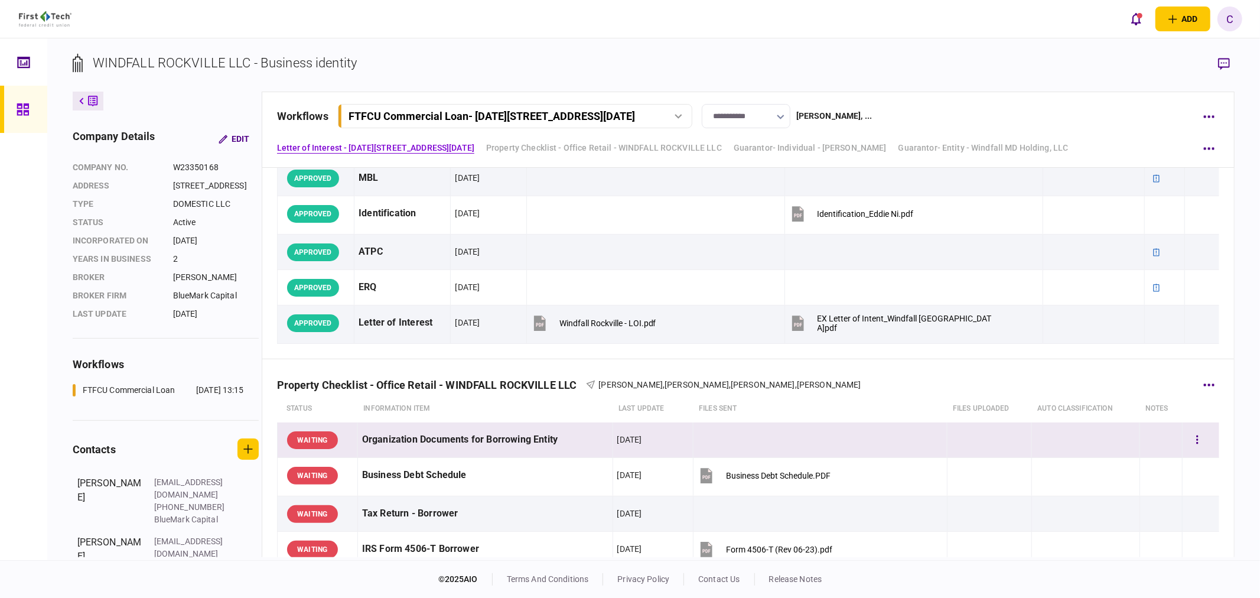
scroll to position [262, 0]
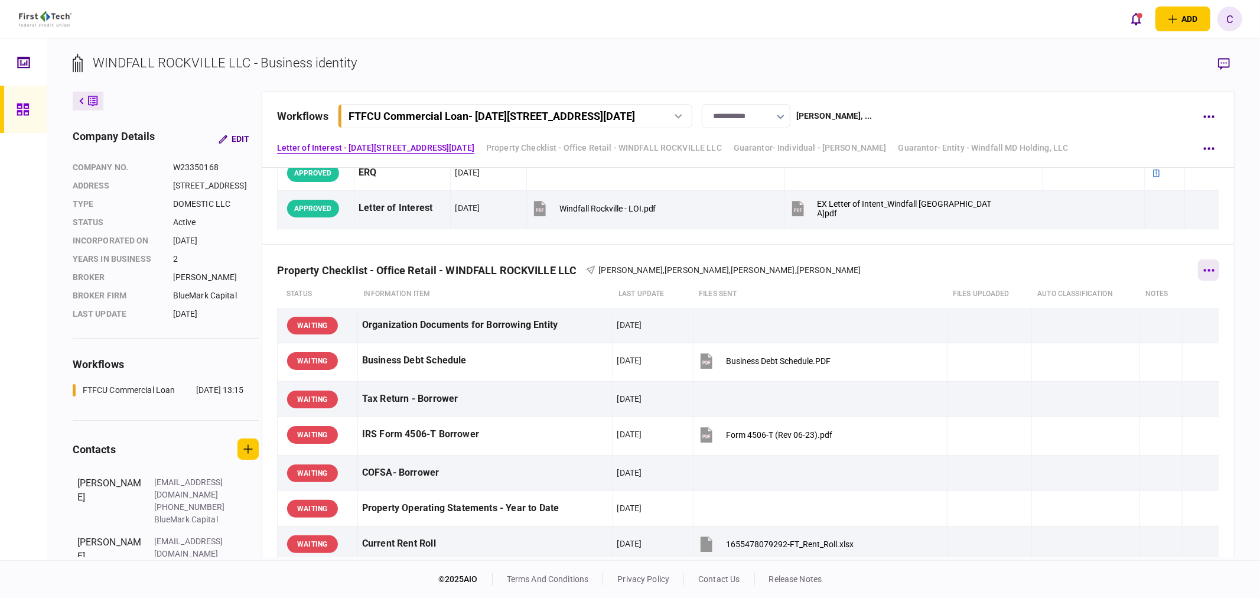
click at [1203, 273] on button "button" at bounding box center [1208, 269] width 21 height 21
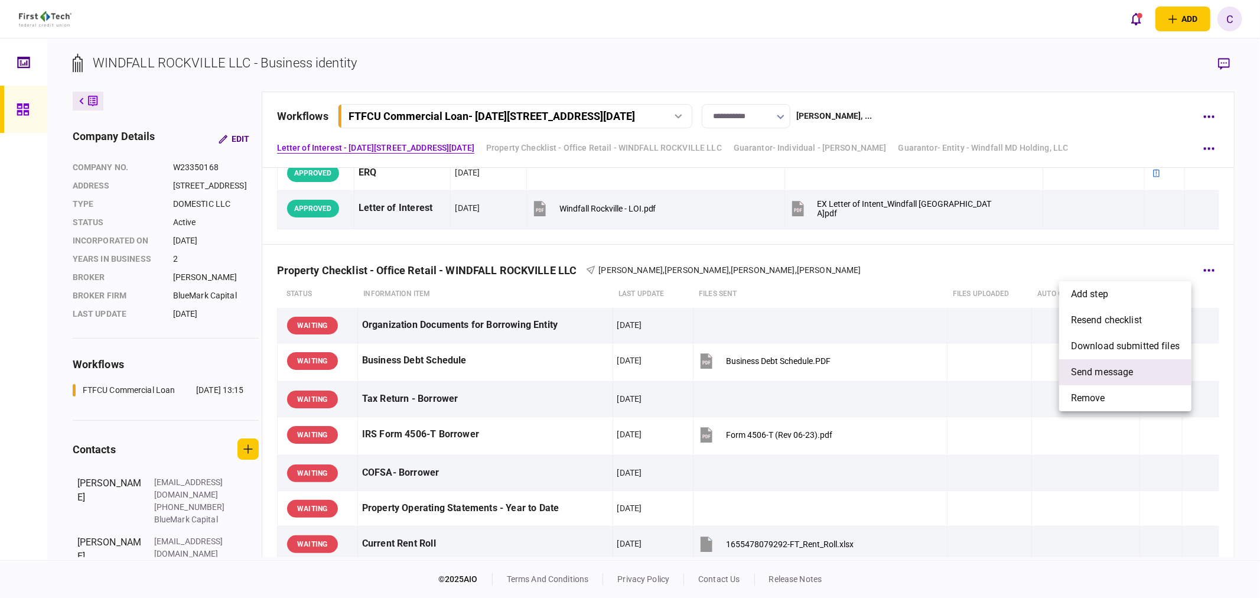
click at [1097, 367] on span "send message" at bounding box center [1102, 372] width 63 height 14
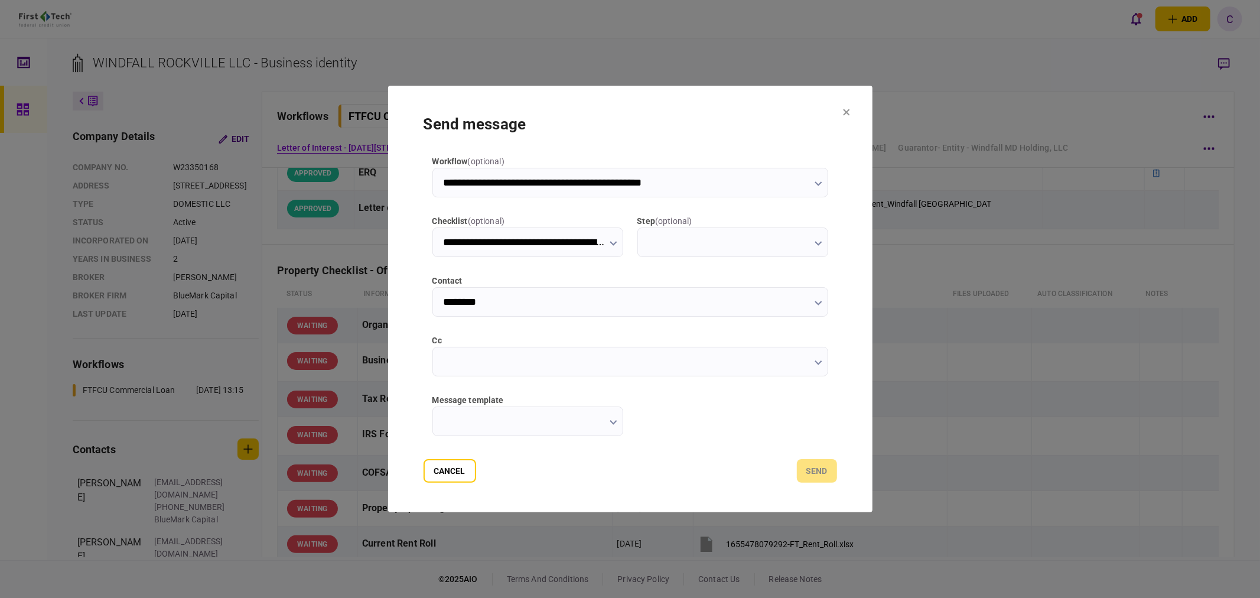
type input "**********"
type input "********"
click at [457, 359] on input "cc" at bounding box center [630, 362] width 396 height 30
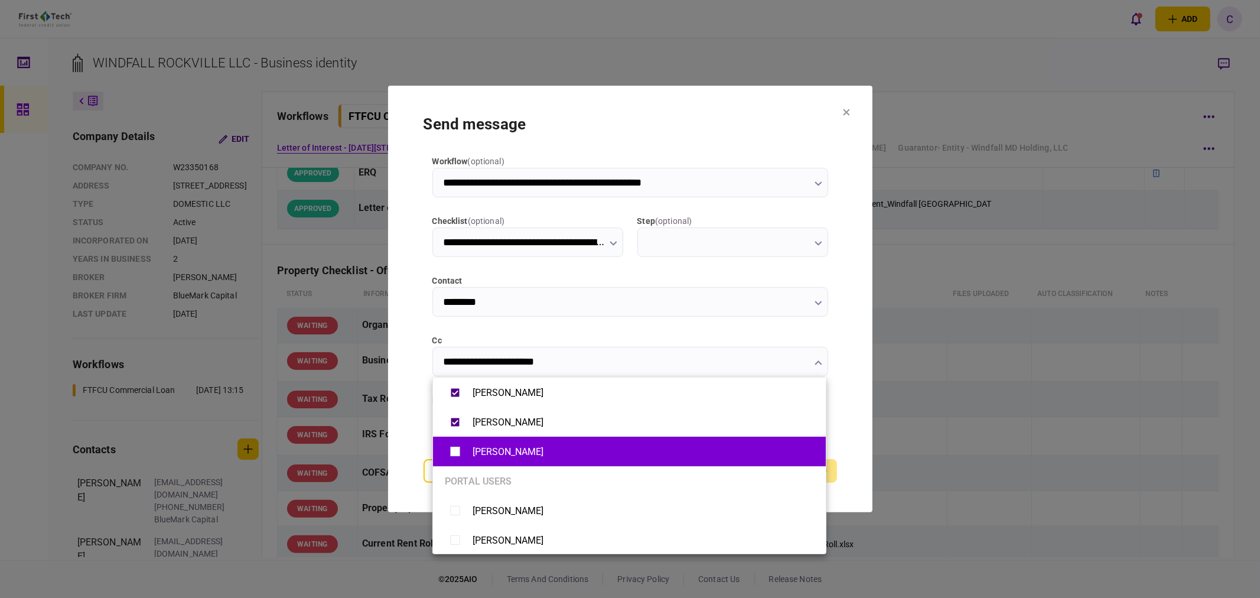
type input "**********"
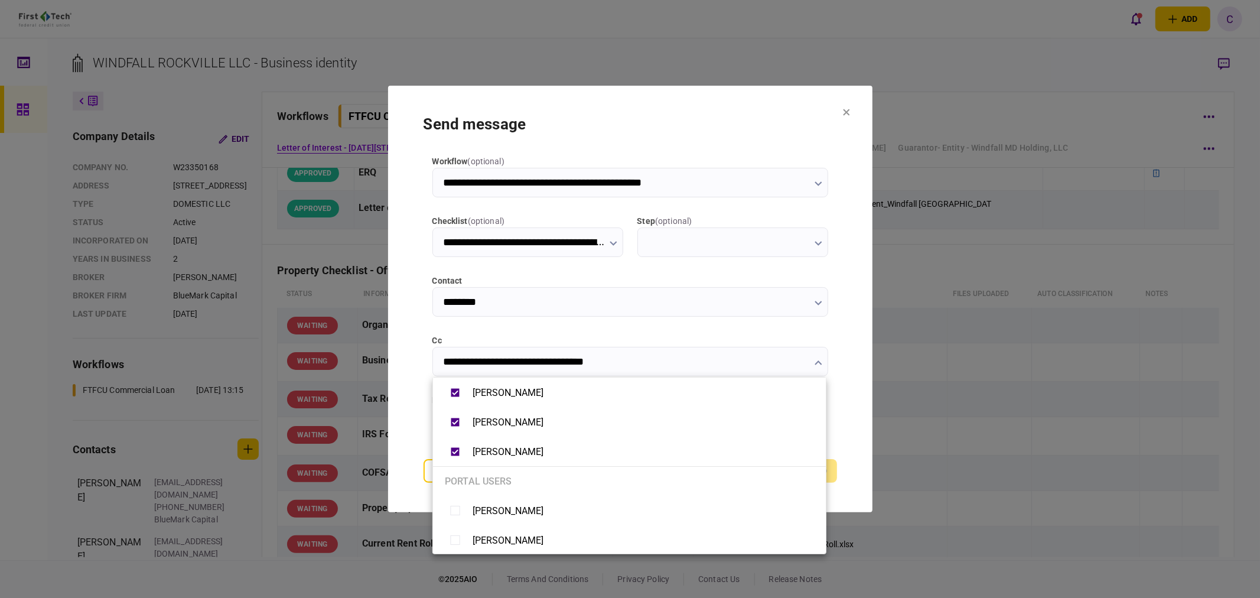
click at [412, 426] on div at bounding box center [630, 299] width 1260 height 598
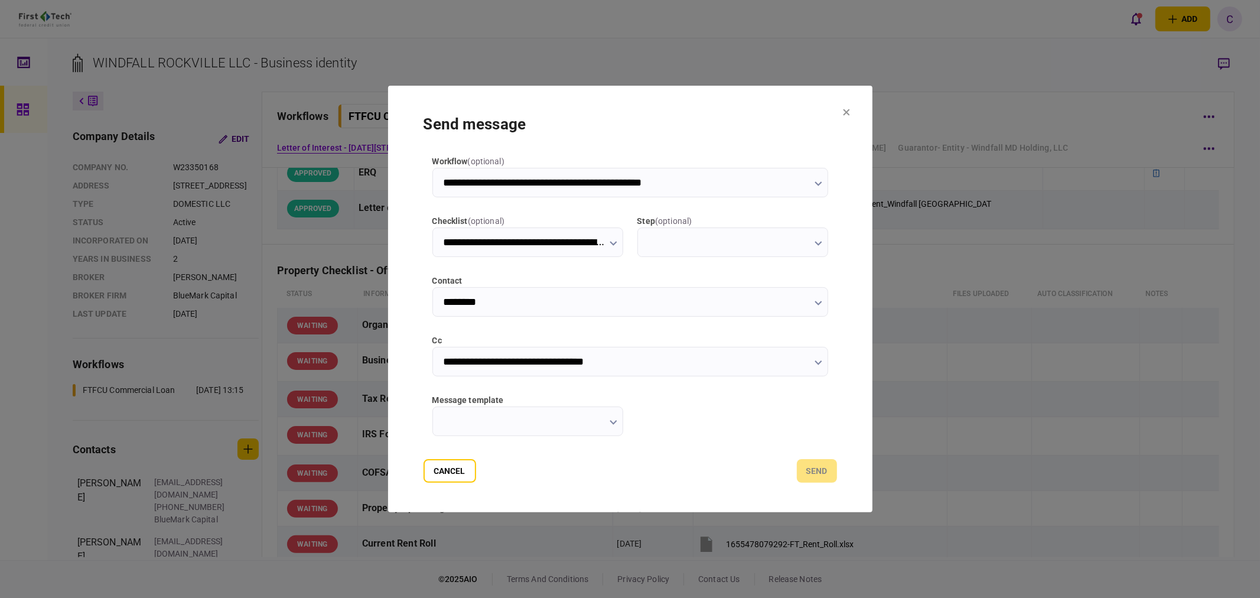
click at [543, 424] on input "message template" at bounding box center [527, 421] width 191 height 30
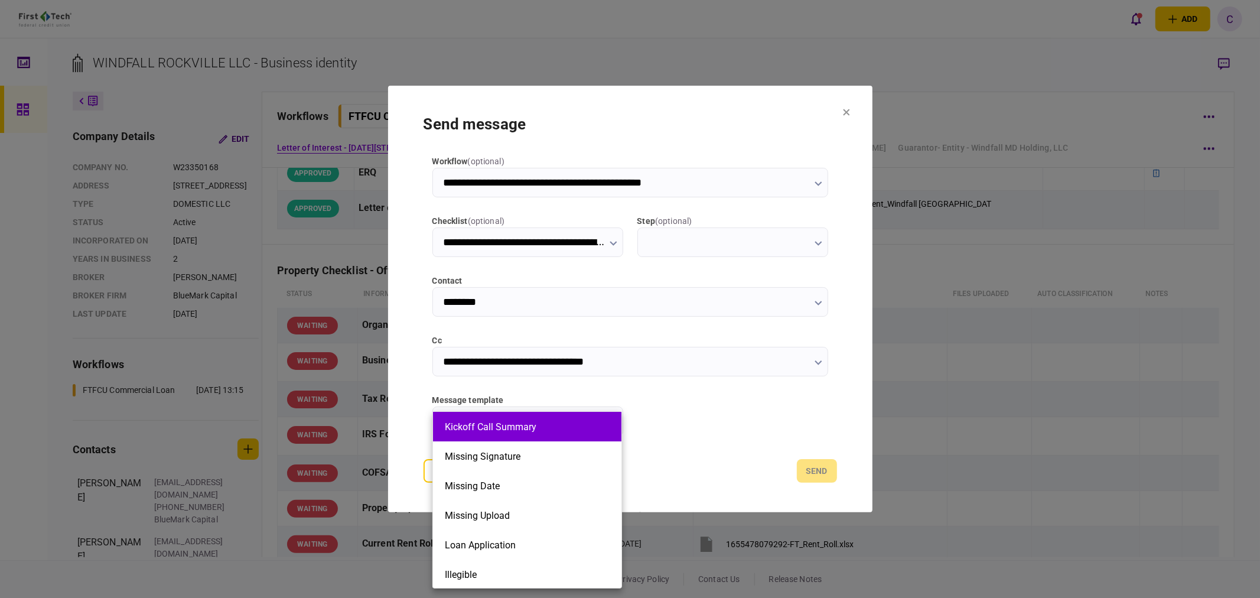
click at [519, 429] on button "Kickoff Call Summary" at bounding box center [527, 426] width 165 height 11
type input "**********"
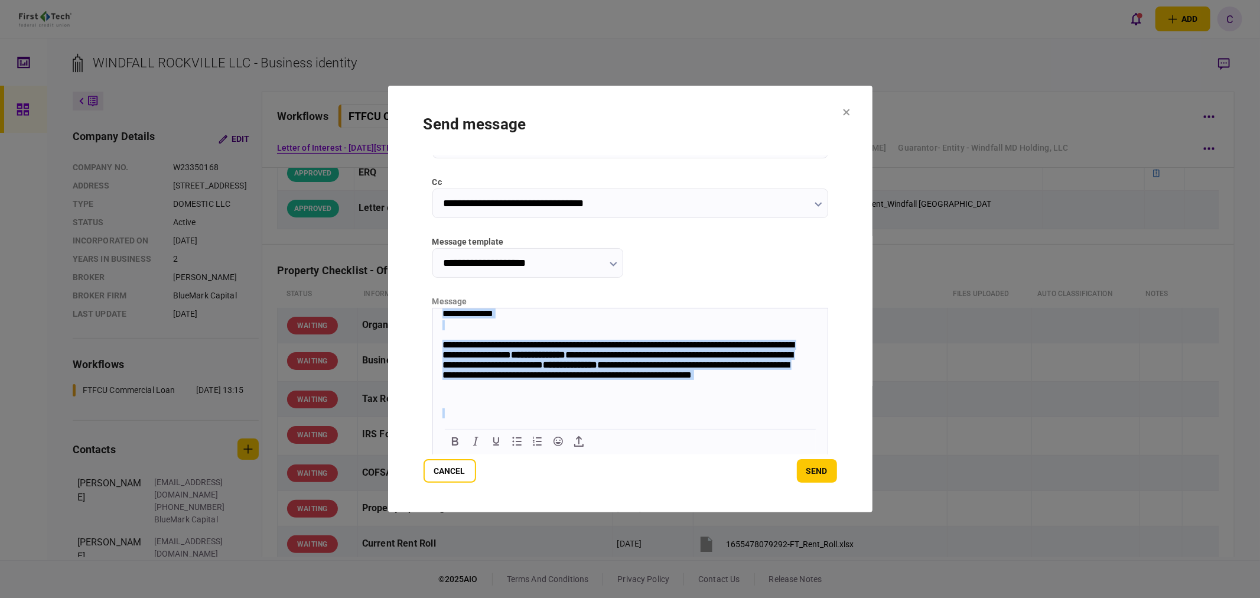
scroll to position [257, 0]
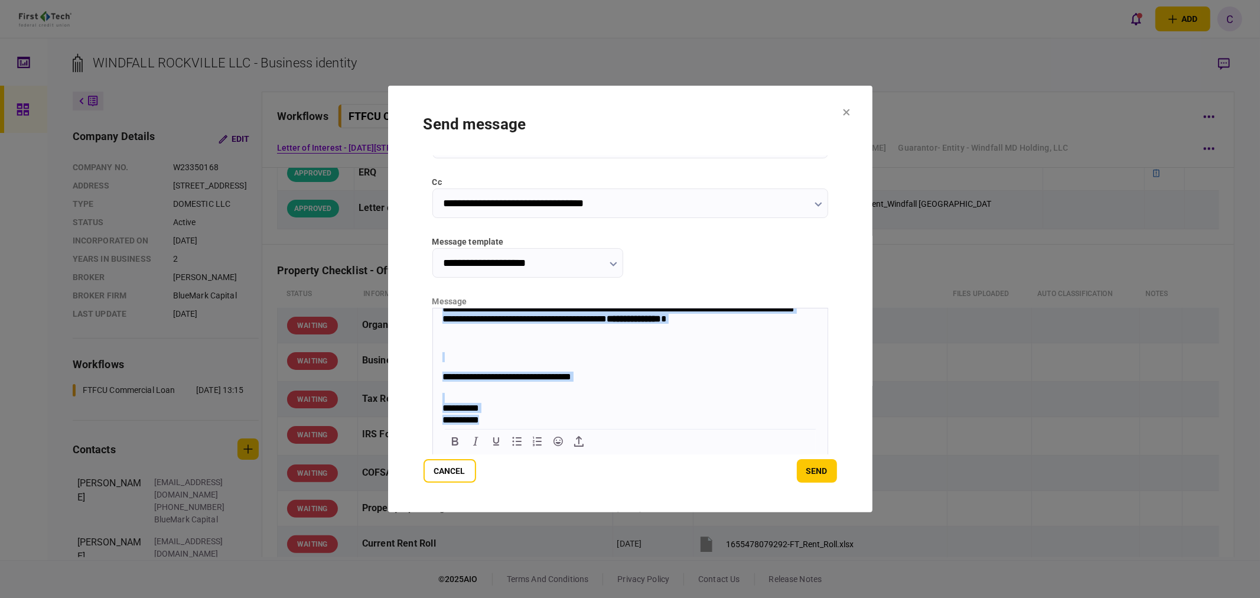
drag, startPoint x: 442, startPoint y: 314, endPoint x: 628, endPoint y: 522, distance: 279.4
click at [628, 426] on html "**********" at bounding box center [629, 244] width 394 height 361
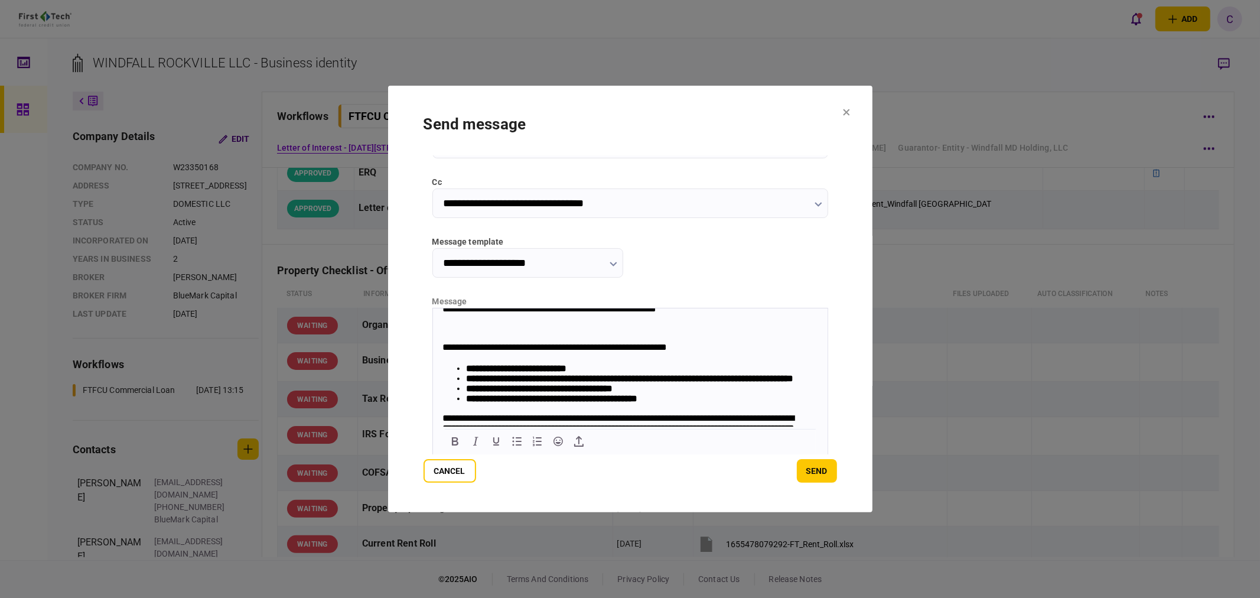
scroll to position [0, 0]
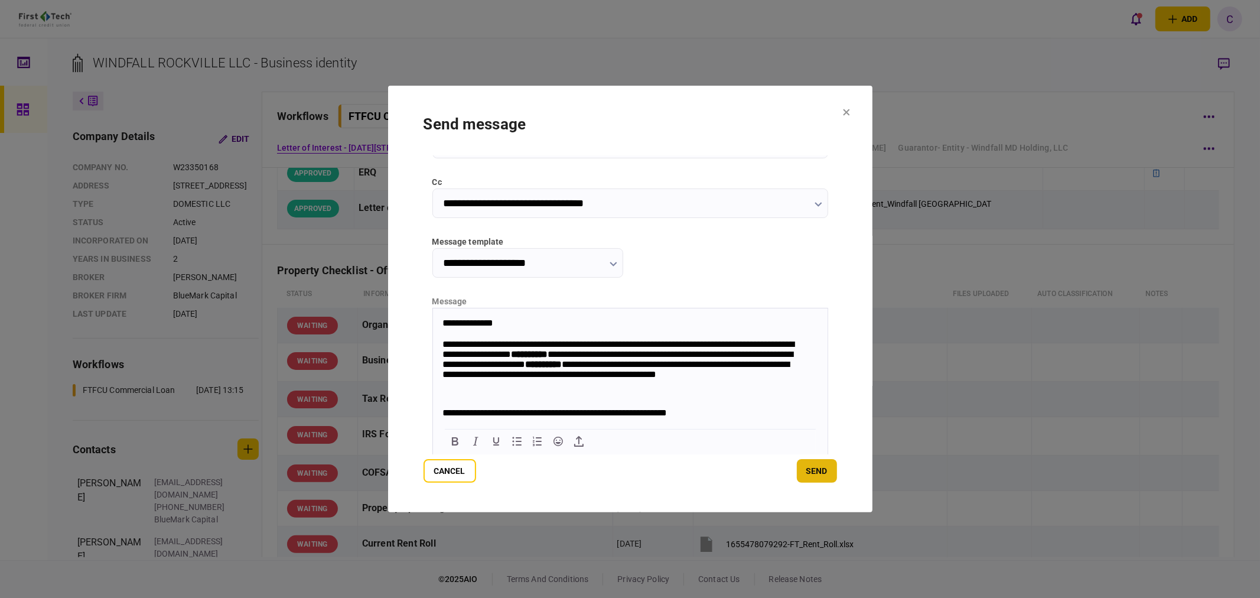
click at [822, 465] on button "send" at bounding box center [817, 471] width 40 height 24
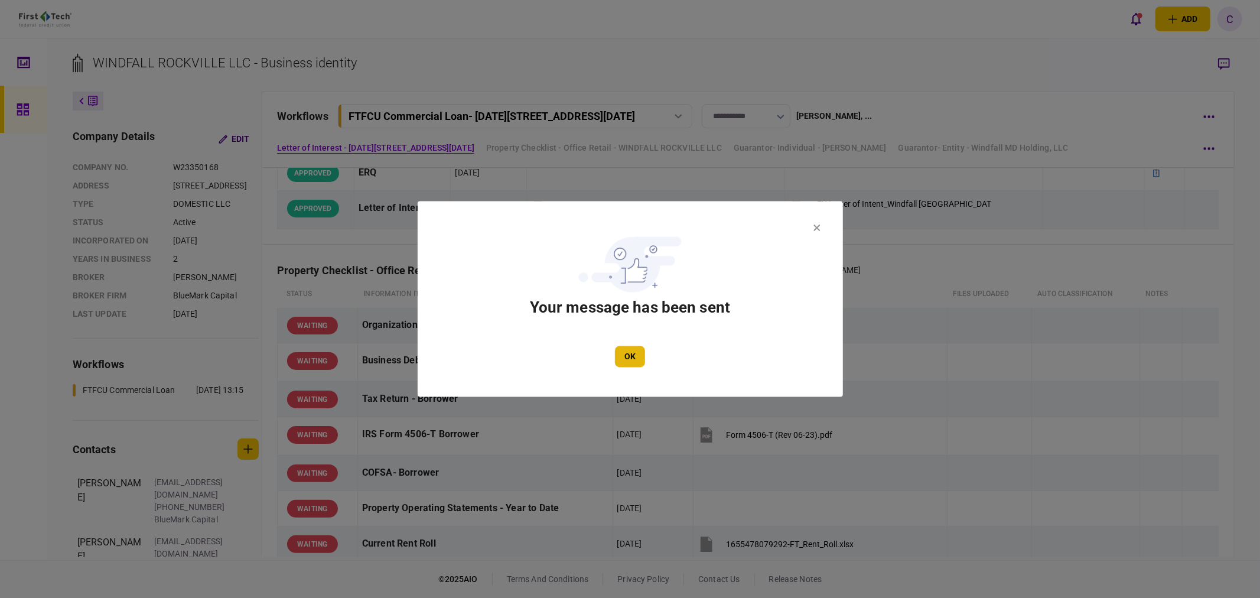
click at [631, 361] on button "OK" at bounding box center [630, 356] width 30 height 21
